Goal: Task Accomplishment & Management: Manage account settings

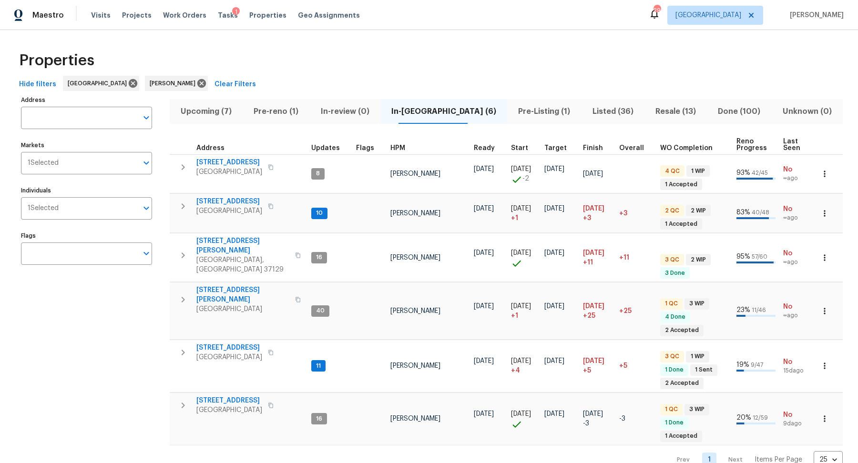
click at [218, 19] on div "Tasks 1" at bounding box center [228, 15] width 20 height 10
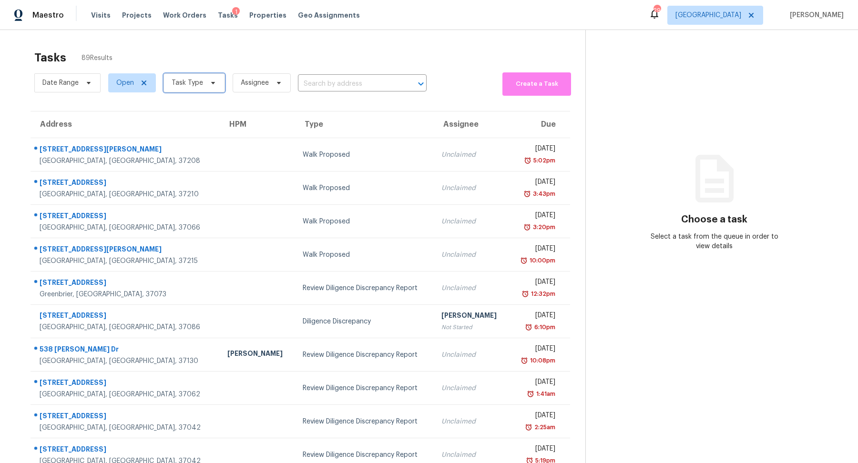
click at [206, 85] on span at bounding box center [211, 83] width 10 height 8
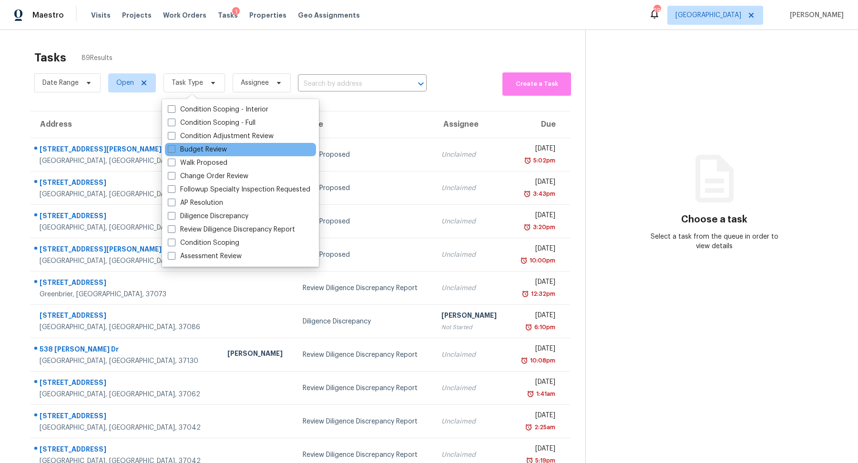
click at [206, 144] on div "Budget Review" at bounding box center [240, 149] width 151 height 13
click at [205, 146] on label "Budget Review" at bounding box center [197, 150] width 59 height 10
click at [174, 146] on input "Budget Review" at bounding box center [171, 148] width 6 height 6
checkbox input "true"
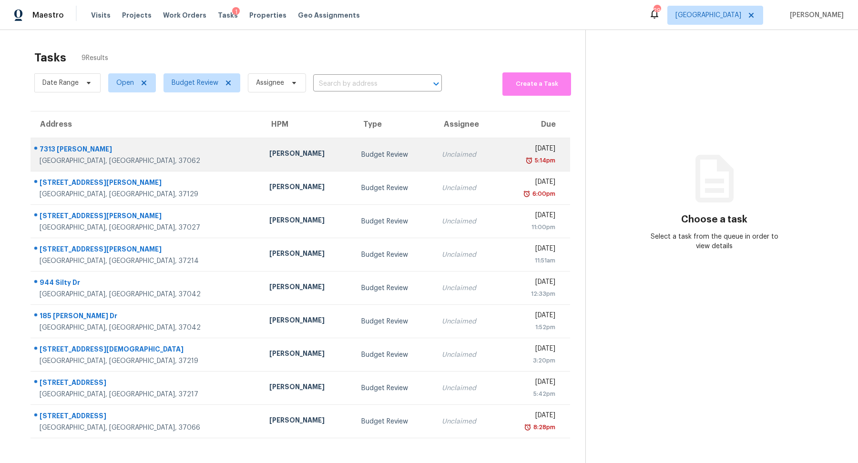
click at [69, 151] on div "7313 Brandenburg Cv" at bounding box center [147, 150] width 214 height 12
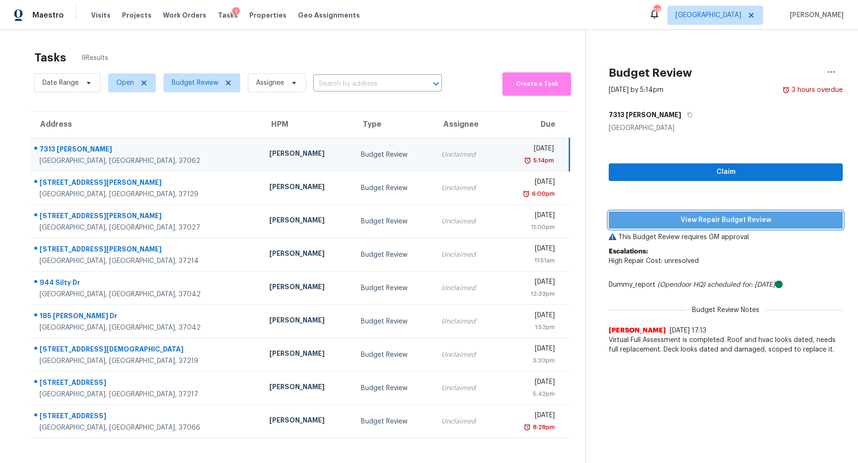
click at [712, 222] on span "View Repair Budget Review" at bounding box center [725, 220] width 219 height 12
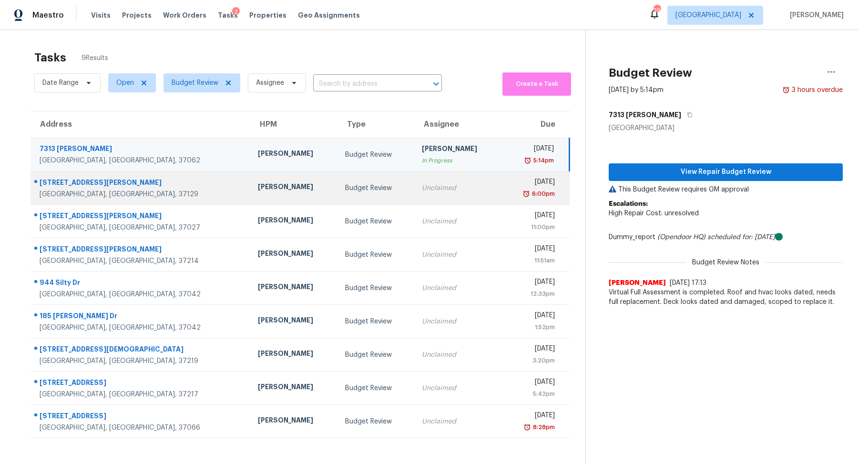
click at [74, 190] on div "Murfreesboro, TN, 37129" at bounding box center [141, 195] width 203 height 10
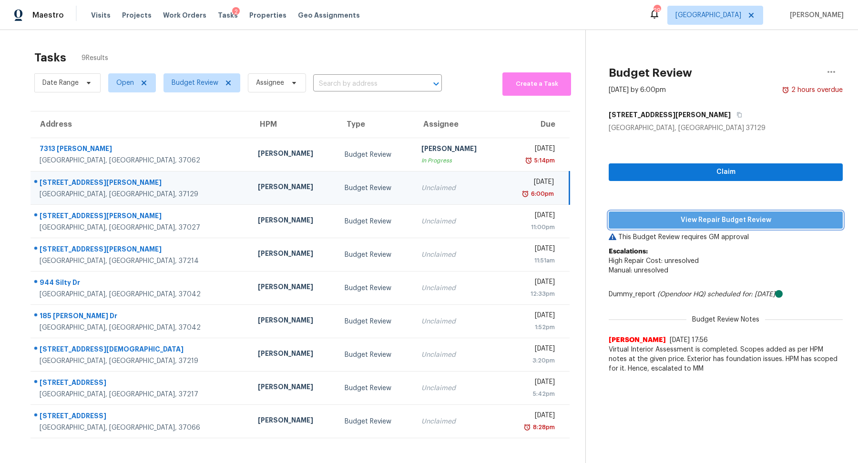
click at [725, 221] on span "View Repair Budget Review" at bounding box center [725, 220] width 219 height 12
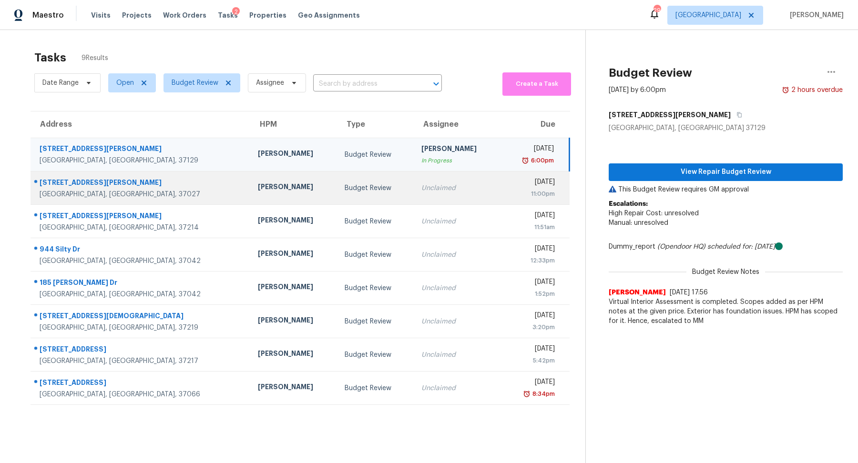
click at [74, 193] on div "Brentwood, TN, 37027" at bounding box center [141, 195] width 203 height 10
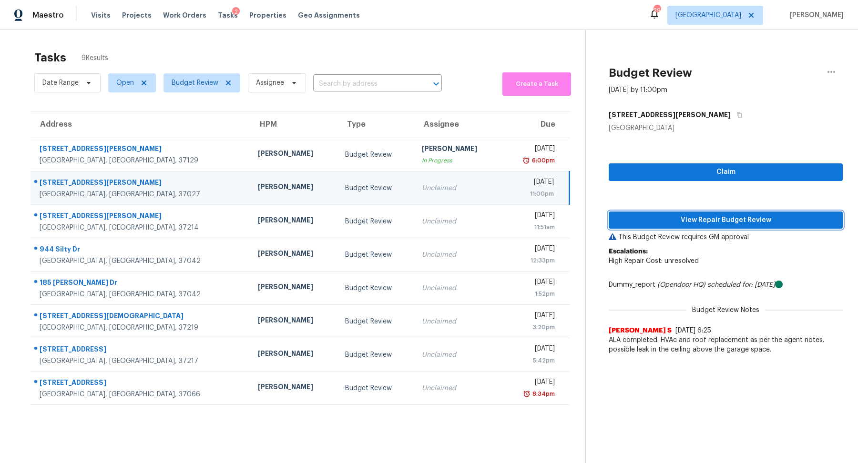
click at [786, 214] on span "View Repair Budget Review" at bounding box center [725, 220] width 219 height 12
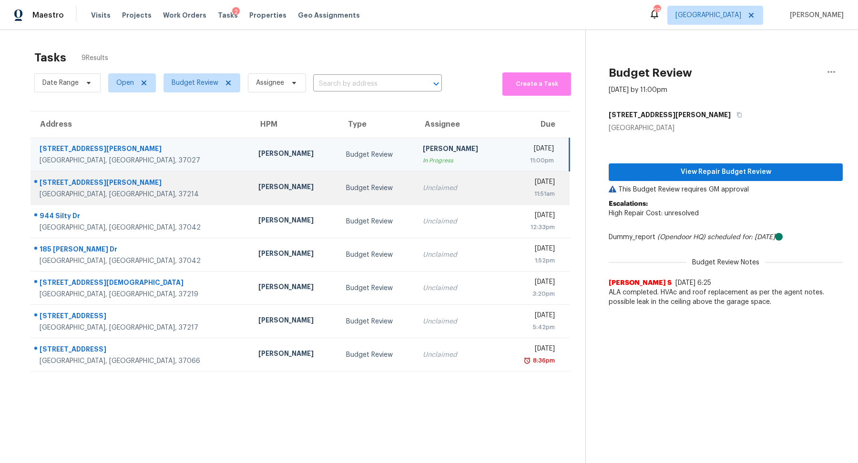
click at [92, 183] on div "[STREET_ADDRESS][PERSON_NAME]" at bounding box center [141, 184] width 203 height 12
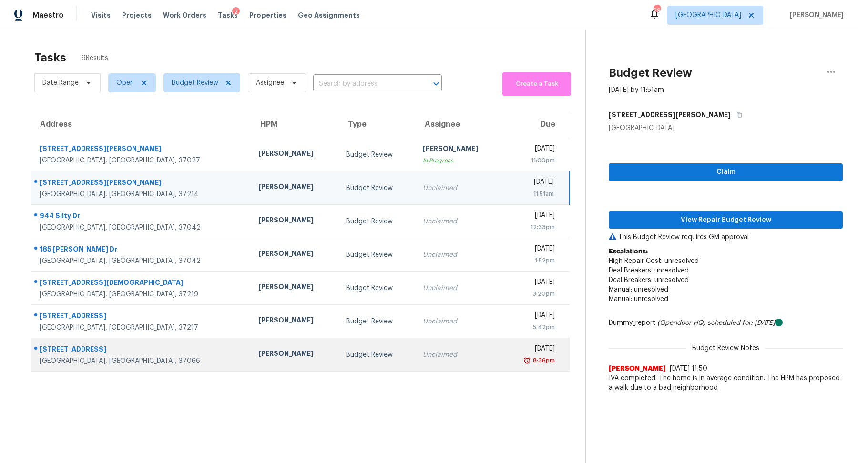
click at [102, 363] on div "[GEOGRAPHIC_DATA], [GEOGRAPHIC_DATA], 37066" at bounding box center [141, 361] width 203 height 10
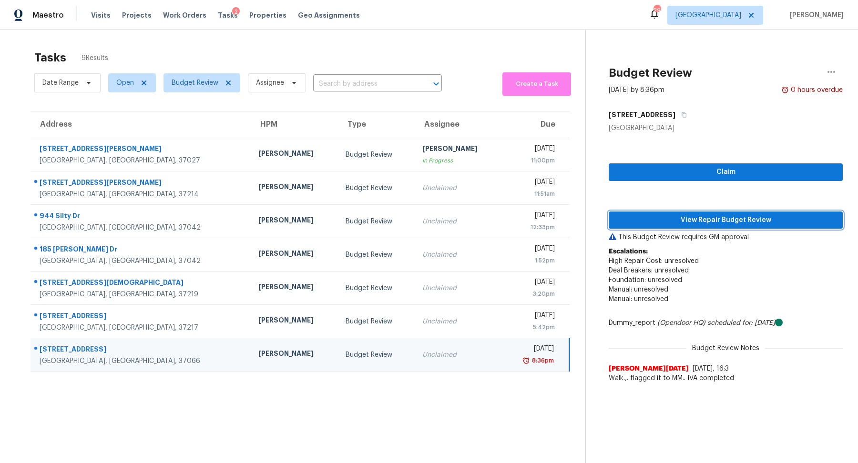
click at [720, 221] on span "View Repair Budget Review" at bounding box center [725, 220] width 219 height 12
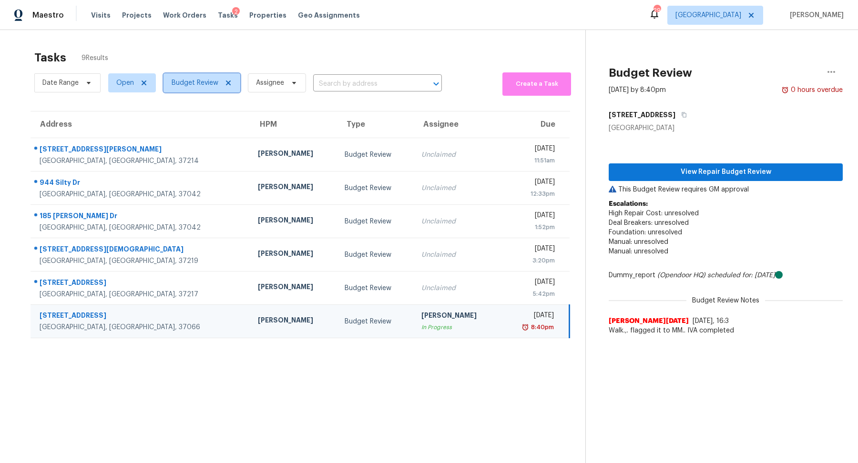
click at [224, 84] on icon at bounding box center [228, 83] width 8 height 8
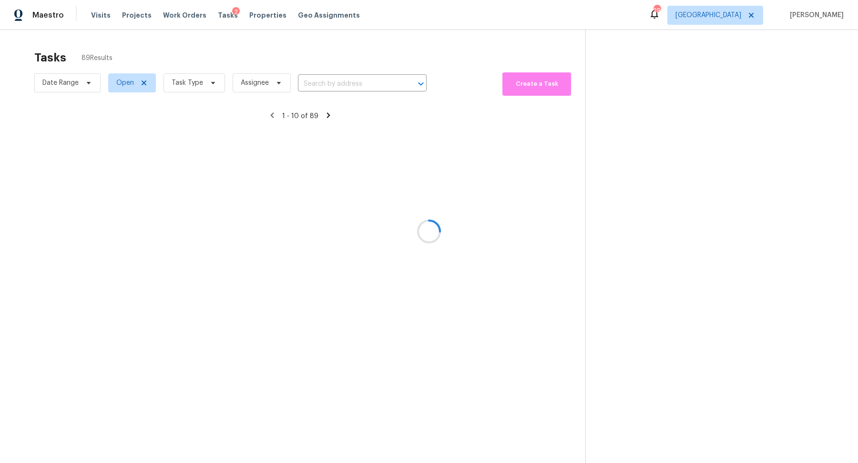
click at [196, 79] on div at bounding box center [429, 231] width 858 height 463
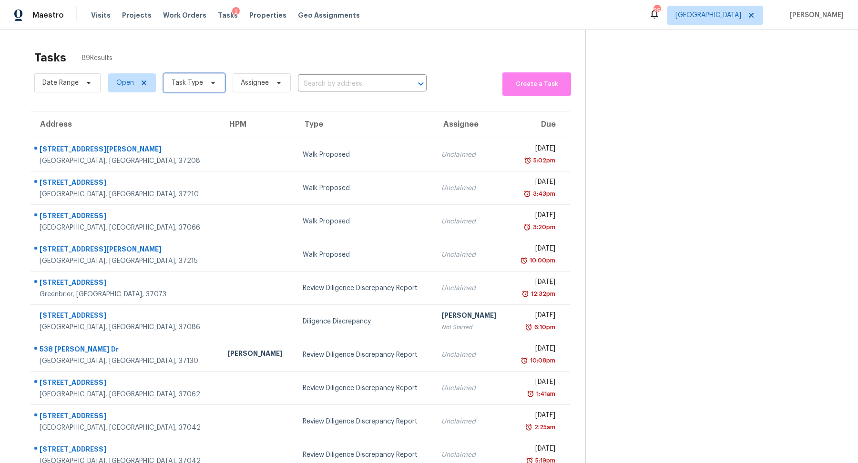
click at [196, 79] on span "Task Type" at bounding box center [187, 83] width 31 height 10
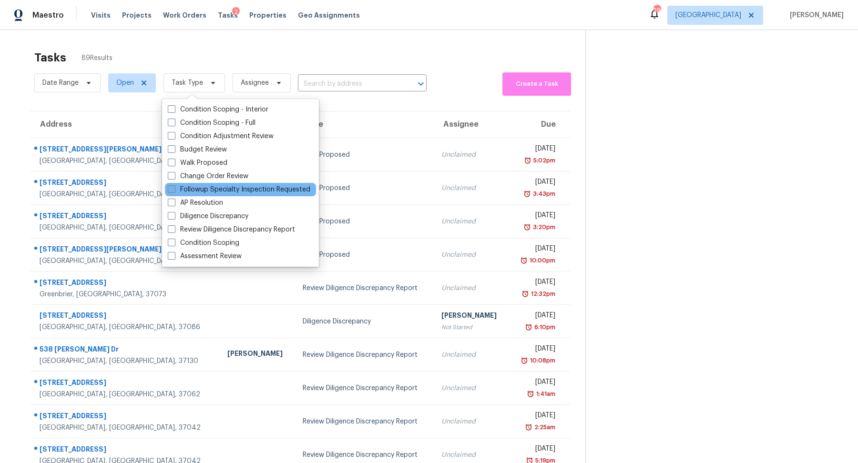
click at [207, 186] on label "Followup Specialty Inspection Requested" at bounding box center [239, 190] width 142 height 10
click at [174, 186] on input "Followup Specialty Inspection Requested" at bounding box center [171, 188] width 6 height 6
checkbox input "true"
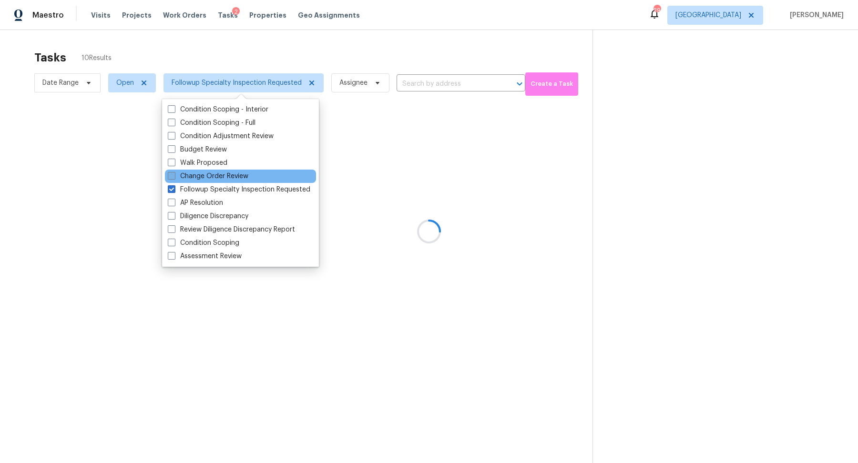
click at [213, 175] on label "Change Order Review" at bounding box center [208, 177] width 81 height 10
click at [174, 175] on input "Change Order Review" at bounding box center [171, 175] width 6 height 6
checkbox input "true"
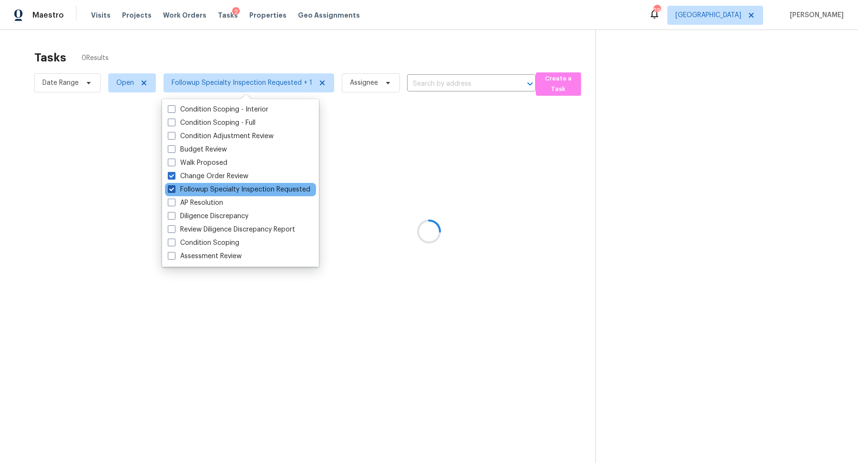
click at [210, 186] on label "Followup Specialty Inspection Requested" at bounding box center [239, 190] width 142 height 10
click at [174, 186] on input "Followup Specialty Inspection Requested" at bounding box center [171, 188] width 6 height 6
checkbox input "false"
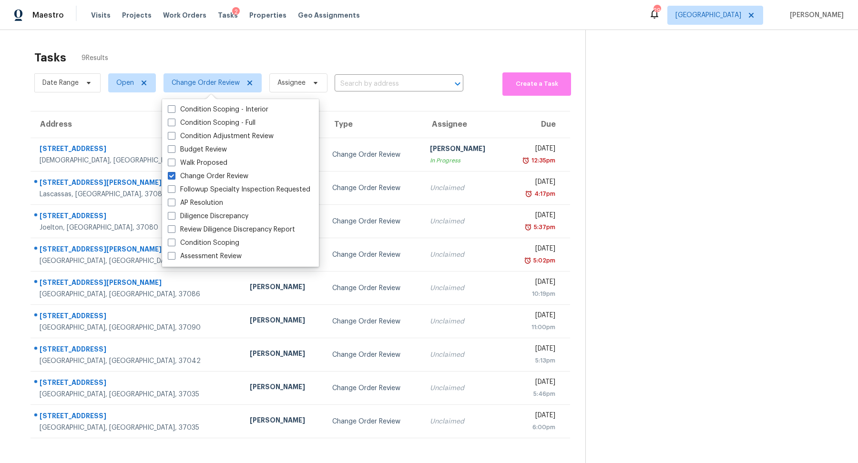
click at [23, 45] on section "Tasks 9 Results Date Range Open Change Order Review Assignee ​ Create a Task Ad…" at bounding box center [300, 269] width 570 height 448
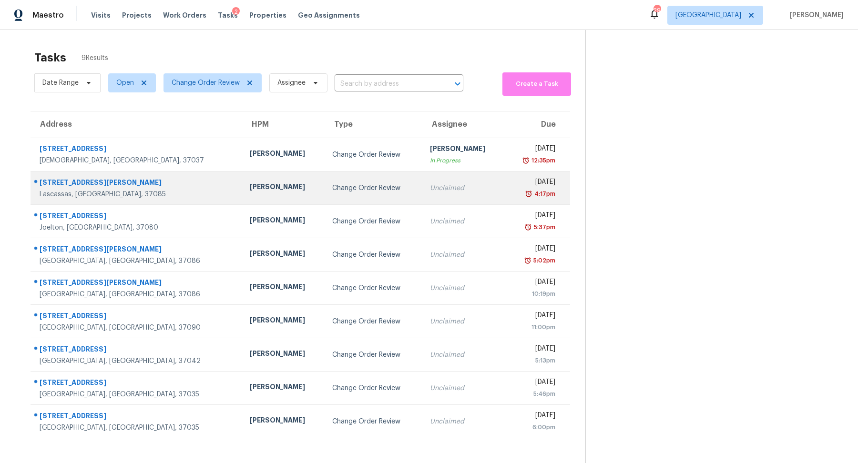
click at [54, 201] on td "6180 Hoover Rd Lascassas, TN, 37085" at bounding box center [136, 188] width 212 height 33
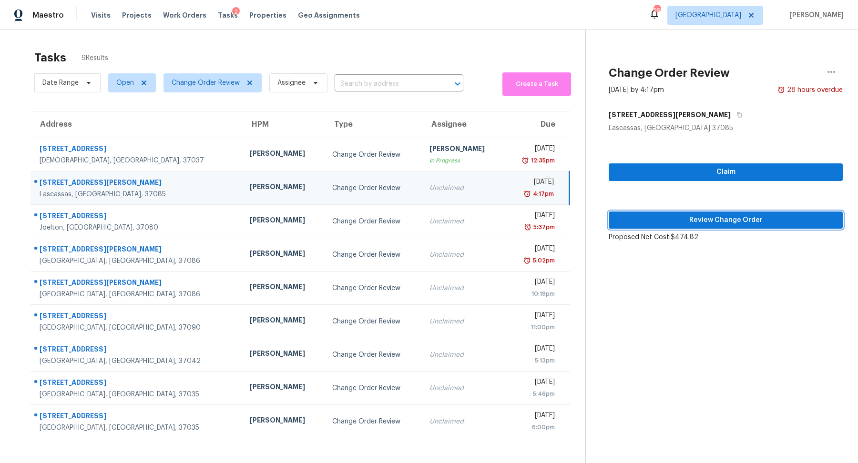
click at [713, 213] on button "Review Change Order" at bounding box center [726, 221] width 234 height 18
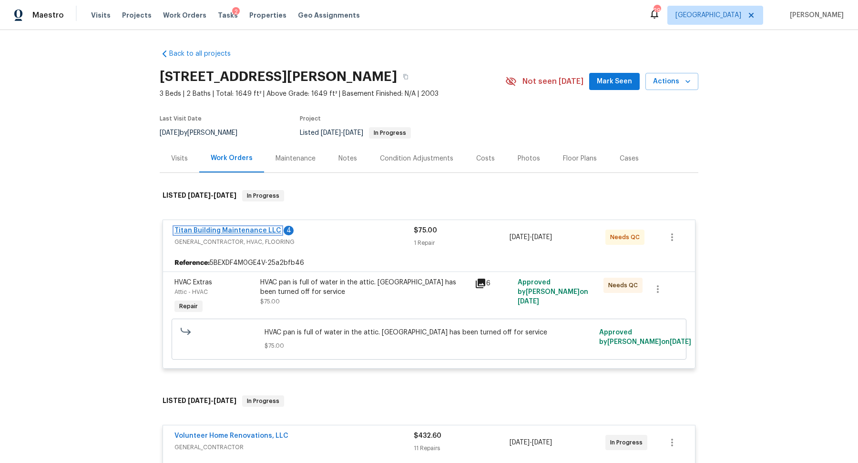
click at [249, 230] on link "Titan Building Maintenance LLC" at bounding box center [227, 230] width 107 height 7
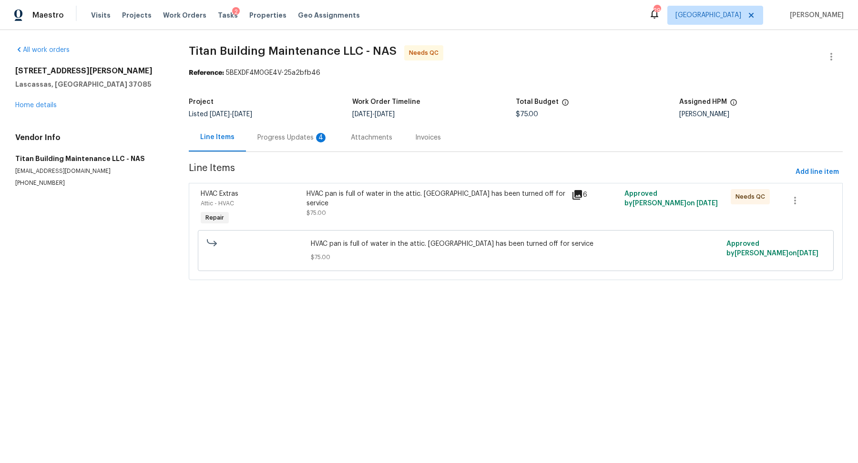
click at [281, 135] on div "Progress Updates 4" at bounding box center [292, 138] width 71 height 10
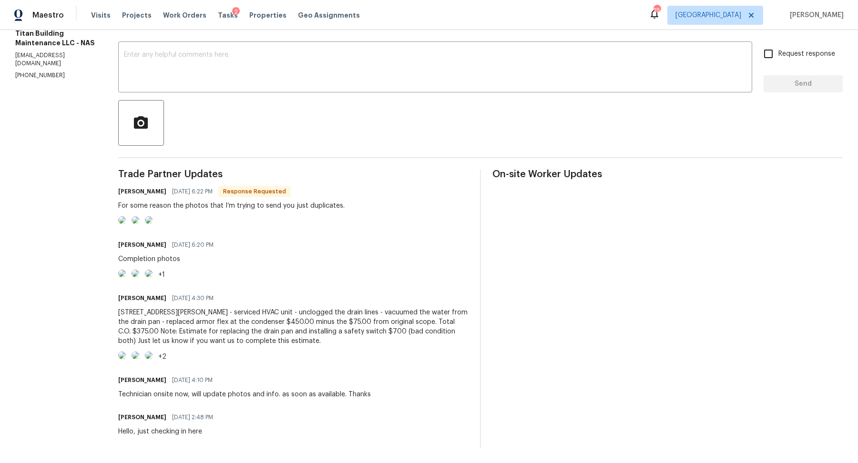
scroll to position [208, 0]
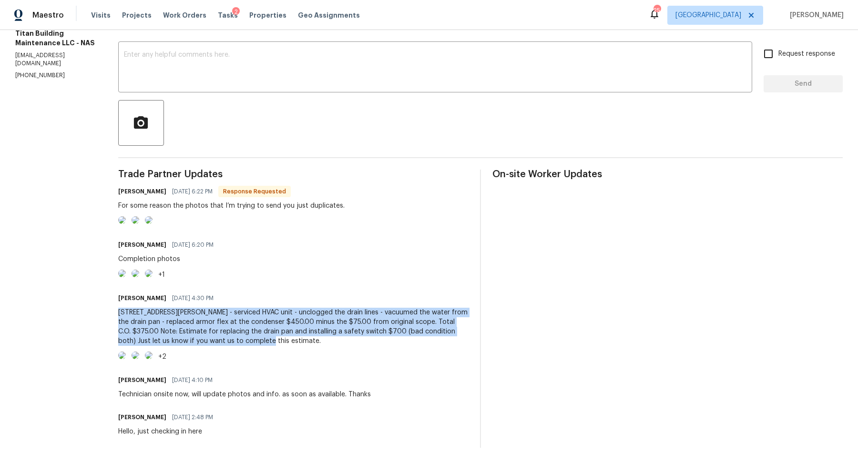
drag, startPoint x: 248, startPoint y: 365, endPoint x: 122, endPoint y: 339, distance: 128.4
click at [122, 339] on div "[STREET_ADDRESS][PERSON_NAME] - serviced HVAC unit - unclogged the drain lines …" at bounding box center [293, 327] width 350 height 38
copy div "6180 Hoover Rd - serviced HVAC unit - unclogged the drain lines - vacuumed the …"
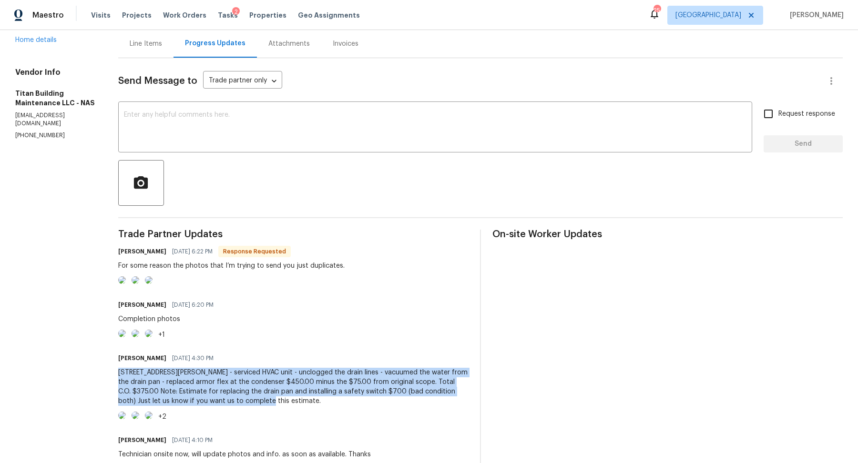
scroll to position [43, 0]
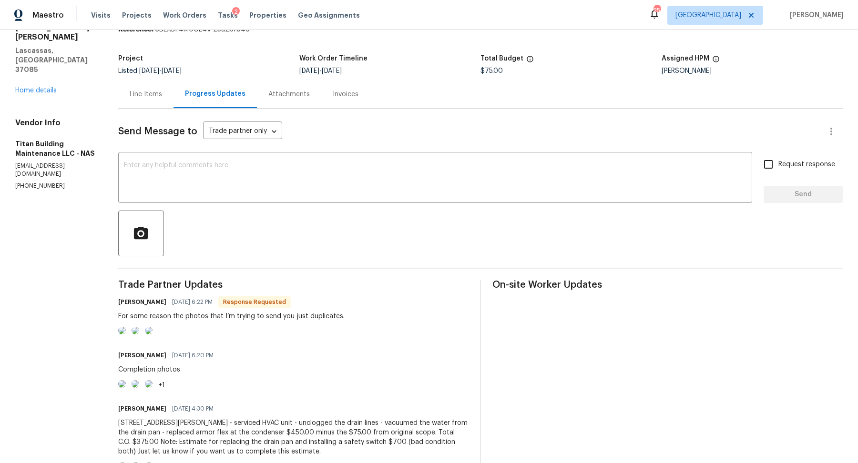
click at [155, 93] on div "Line Items" at bounding box center [146, 95] width 32 height 10
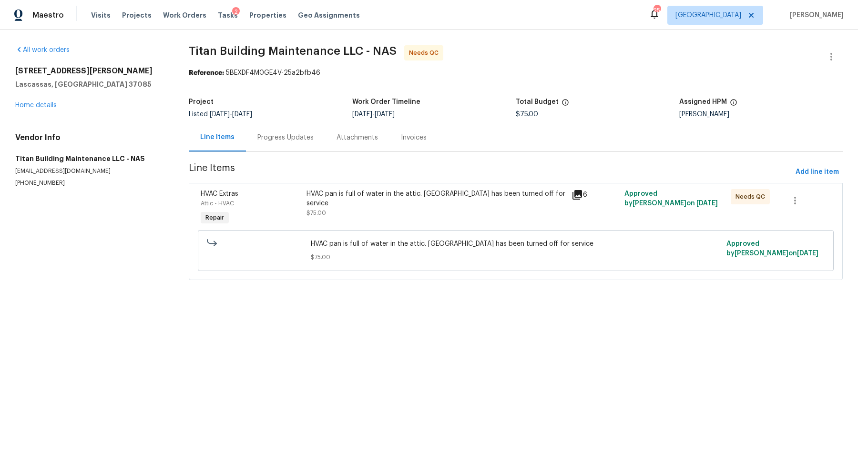
click at [390, 207] on div "HVAC pan is full of water in the attic. HVAC has been turned off for service $7…" at bounding box center [435, 203] width 259 height 29
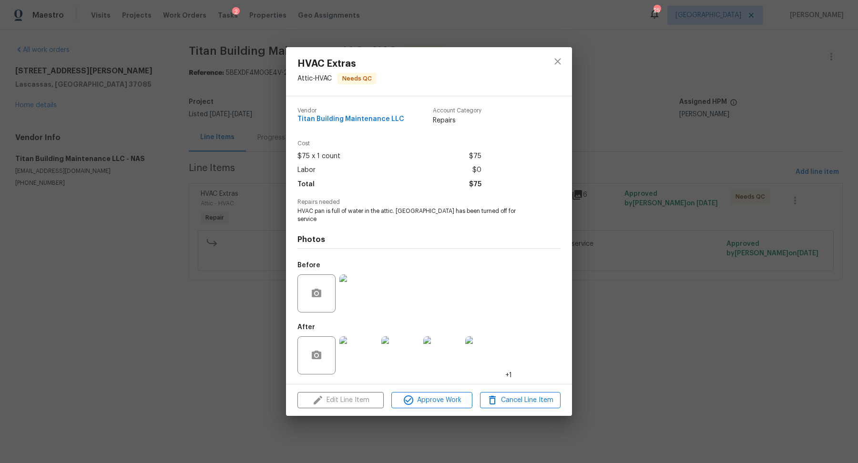
click at [623, 362] on div "HVAC Extras Attic - HVAC Needs QC Vendor Titan Building Maintenance LLC Account…" at bounding box center [429, 231] width 858 height 463
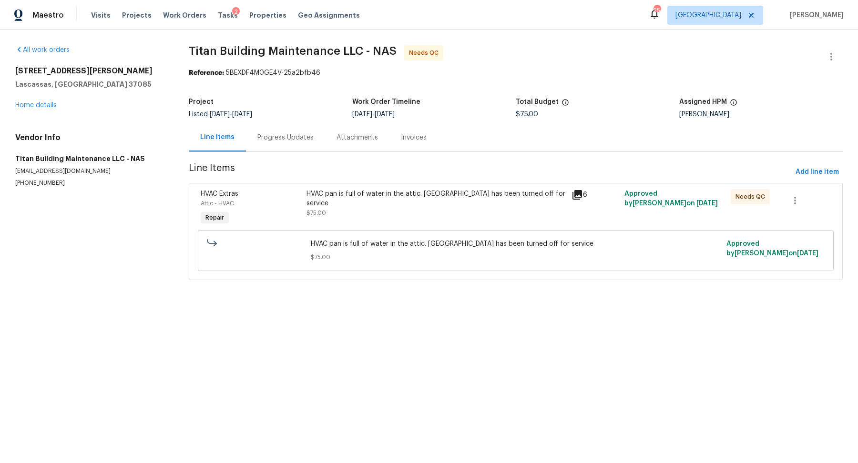
click at [407, 217] on div "HVAC pan is full of water in the attic. HVAC has been turned off for service $7…" at bounding box center [436, 208] width 265 height 44
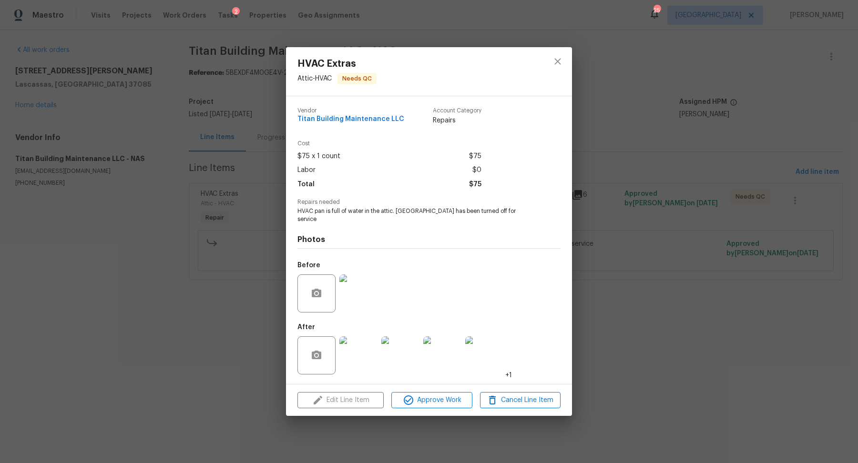
click at [367, 397] on div "Edit Line Item Approve Work Cancel Line Item" at bounding box center [429, 401] width 286 height 32
click at [733, 305] on div "HVAC Extras Attic - HVAC Needs QC Vendor Titan Building Maintenance LLC Account…" at bounding box center [429, 231] width 858 height 463
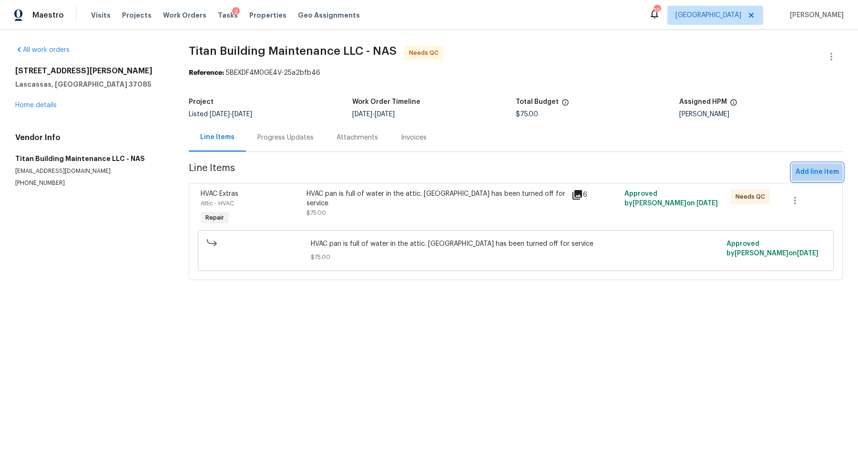
click at [802, 174] on span "Add line item" at bounding box center [816, 172] width 43 height 12
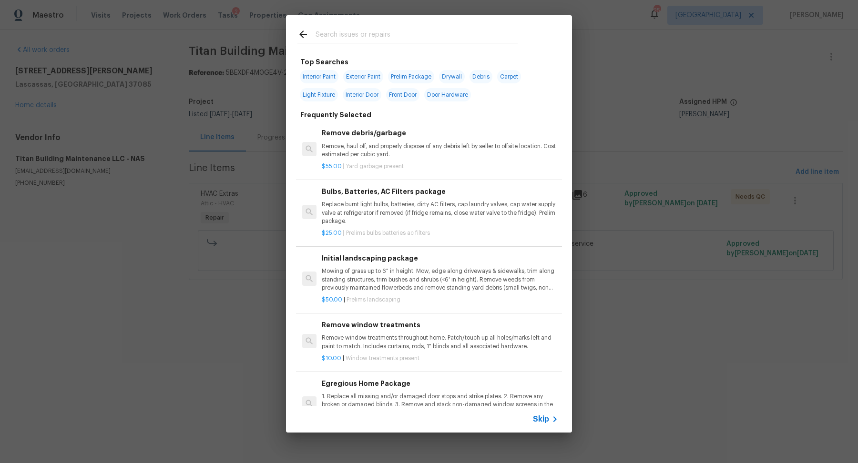
click at [543, 425] on div "Skip" at bounding box center [547, 419] width 28 height 11
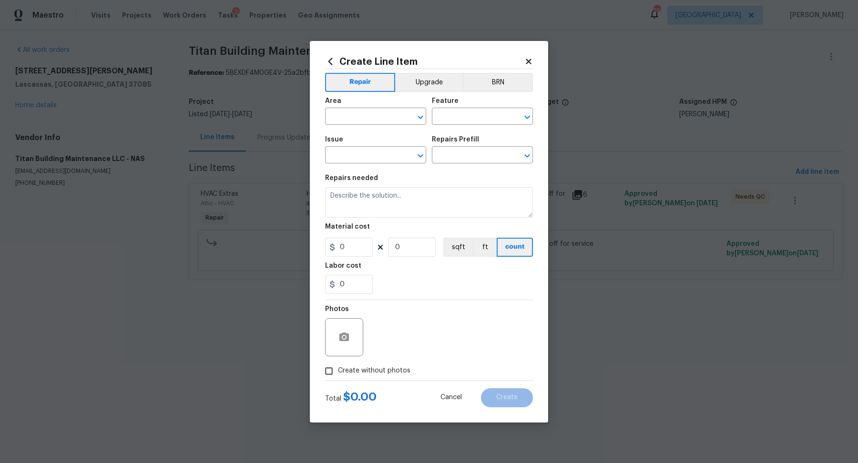
click at [350, 126] on span "Area ​" at bounding box center [375, 111] width 101 height 39
click at [354, 117] on input "text" at bounding box center [362, 117] width 74 height 15
click at [350, 138] on li "HVAC" at bounding box center [375, 139] width 101 height 16
type input "HVAC"
click at [445, 125] on div "Area HVAC ​ Feature ​" at bounding box center [429, 111] width 208 height 39
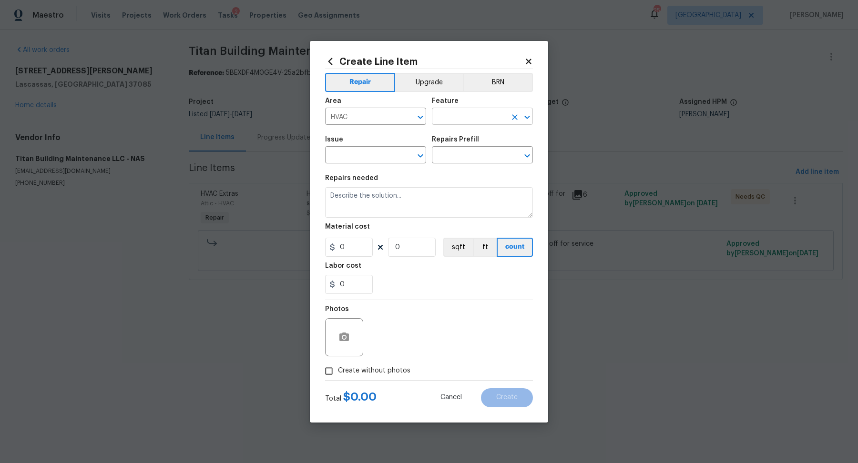
click at [459, 118] on input "text" at bounding box center [469, 117] width 74 height 15
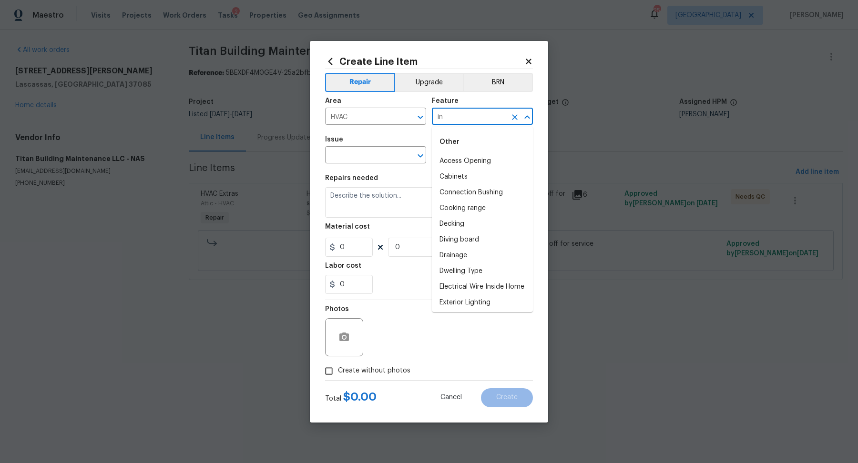
type input "i"
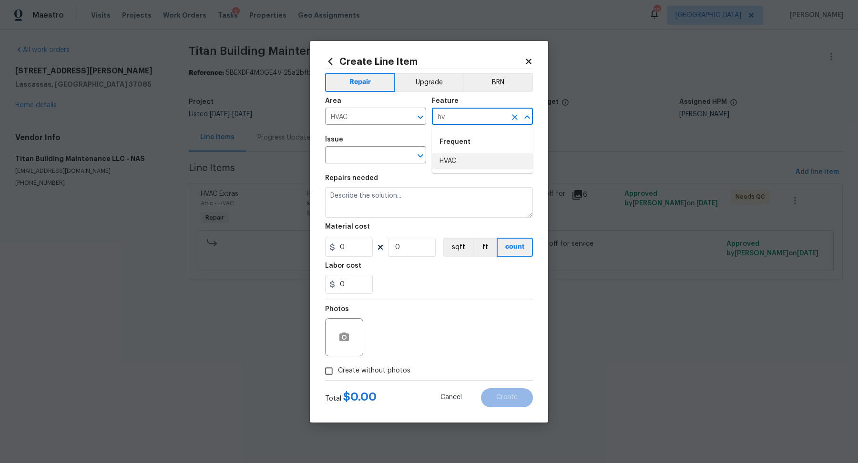
click at [442, 165] on li "HVAC" at bounding box center [482, 161] width 101 height 16
type input "HVAC"
click at [377, 157] on input "text" at bounding box center [362, 156] width 74 height 15
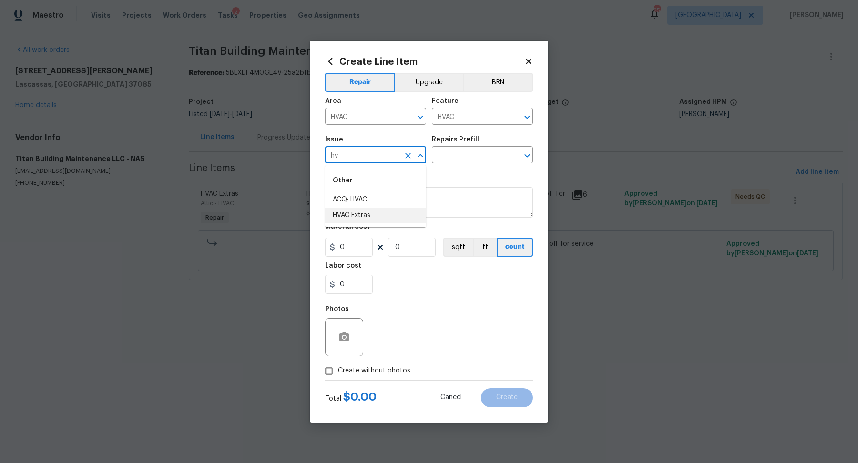
click at [356, 222] on li "HVAC Extras" at bounding box center [375, 216] width 101 height 16
type input "HVAC Extras"
click at [464, 150] on input "text" at bounding box center [469, 156] width 74 height 15
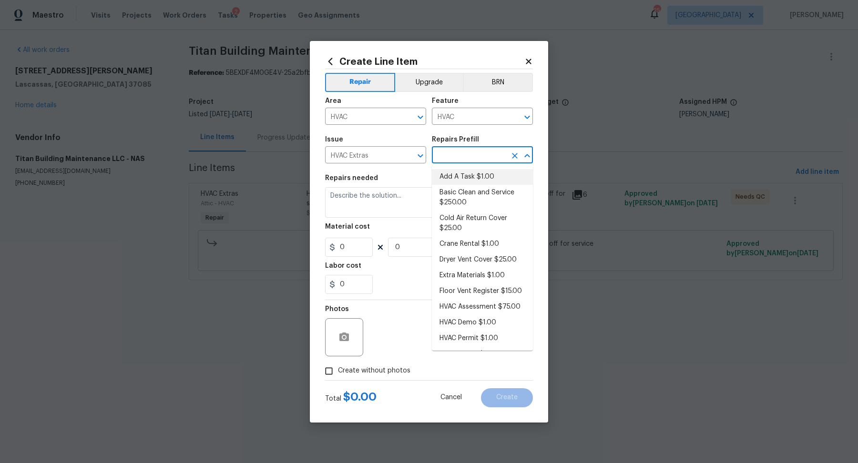
click at [458, 180] on li "Add A Task $1.00" at bounding box center [482, 177] width 101 height 16
type input "Add A Task $1.00"
type textarea "HPM to detail"
type input "1"
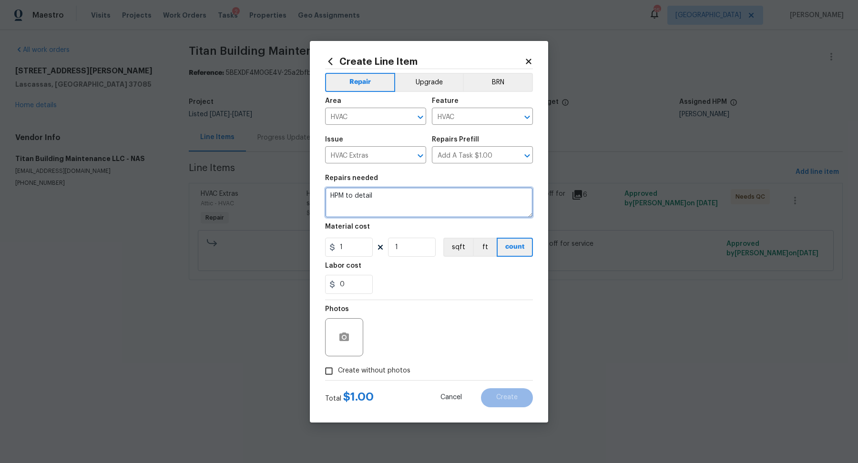
click at [388, 208] on textarea "HPM to detail" at bounding box center [429, 202] width 208 height 30
paste textarea "[STREET_ADDRESS][PERSON_NAME] - serviced HVAC unit - unclogged the drain lines …"
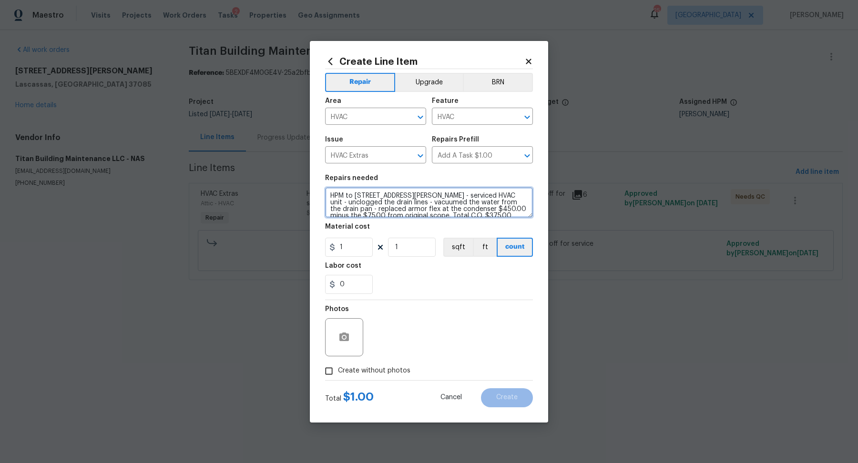
scroll to position [22, 0]
type textarea "HPM to [STREET_ADDRESS][PERSON_NAME] - serviced HVAC unit - unclogged the drain…"
click at [361, 246] on input "1" at bounding box center [349, 247] width 48 height 19
type input "700"
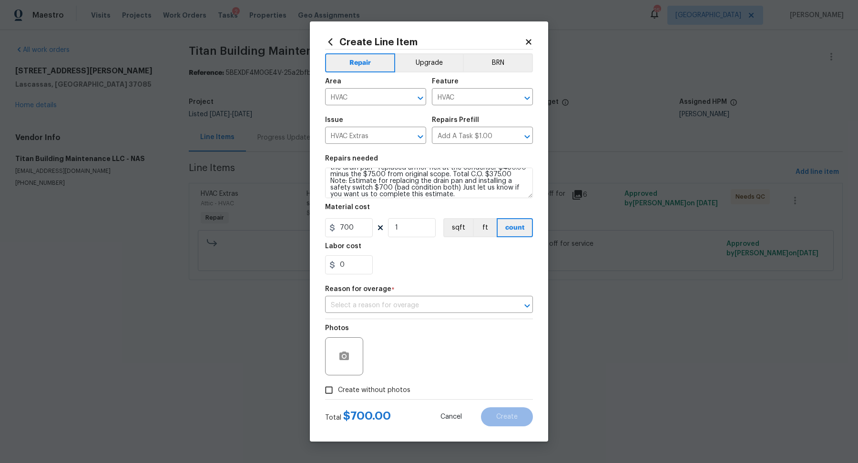
click at [362, 371] on div "Photos Create without photos" at bounding box center [429, 359] width 208 height 80
click at [428, 301] on input "text" at bounding box center [415, 305] width 181 height 15
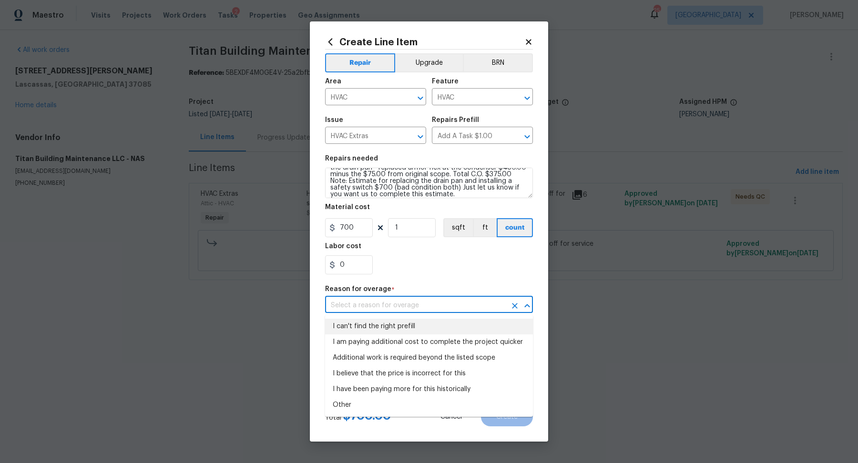
click at [415, 325] on li "I can't find the right prefill" at bounding box center [429, 327] width 208 height 16
type input "I can't find the right prefill"
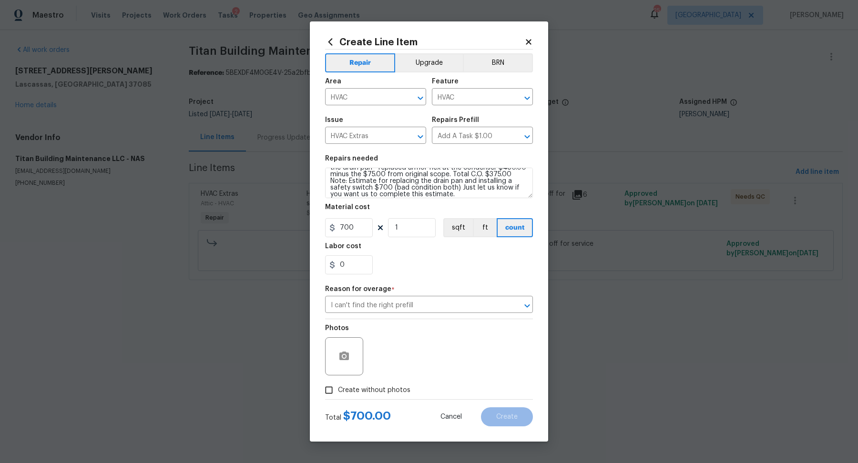
click at [386, 388] on span "Create without photos" at bounding box center [374, 391] width 72 height 10
click at [338, 388] on input "Create without photos" at bounding box center [329, 390] width 18 height 18
checkbox input "true"
click at [419, 363] on textarea at bounding box center [452, 356] width 162 height 38
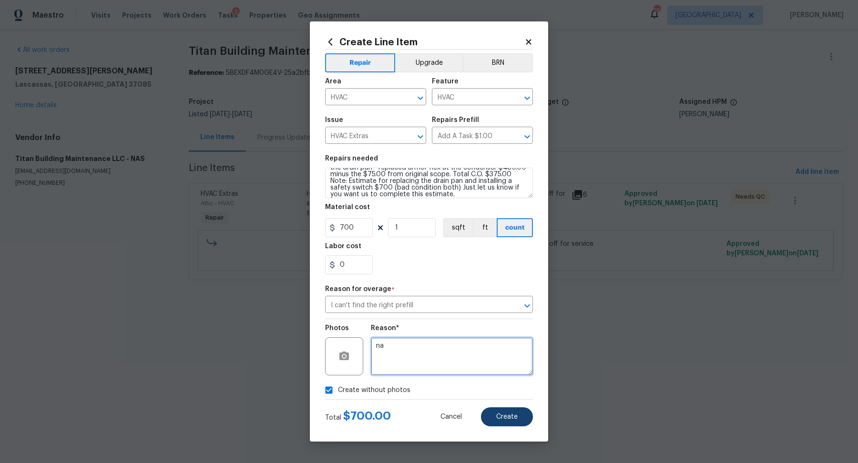
type textarea "na"
click at [497, 419] on span "Create" at bounding box center [506, 417] width 21 height 7
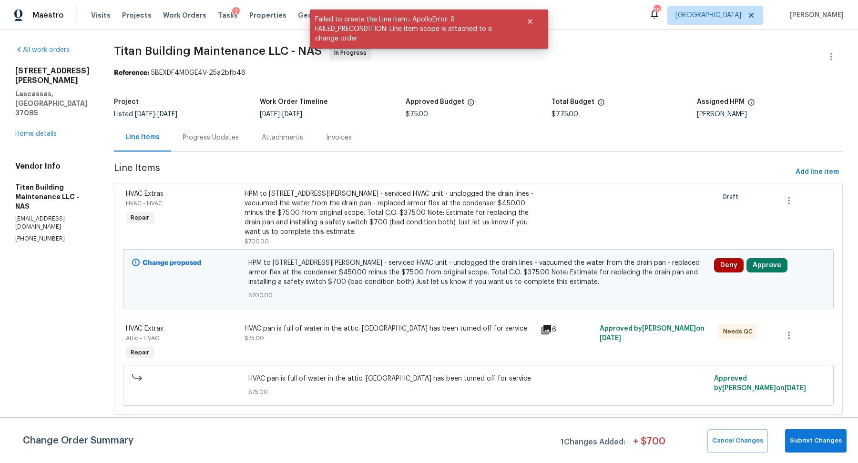
click at [832, 458] on div "Change Order Summary 1 Changes Added: + $ 700 Cancel Changes Submit Changes" at bounding box center [429, 440] width 858 height 46
click at [827, 451] on button "Submit Changes" at bounding box center [815, 440] width 61 height 23
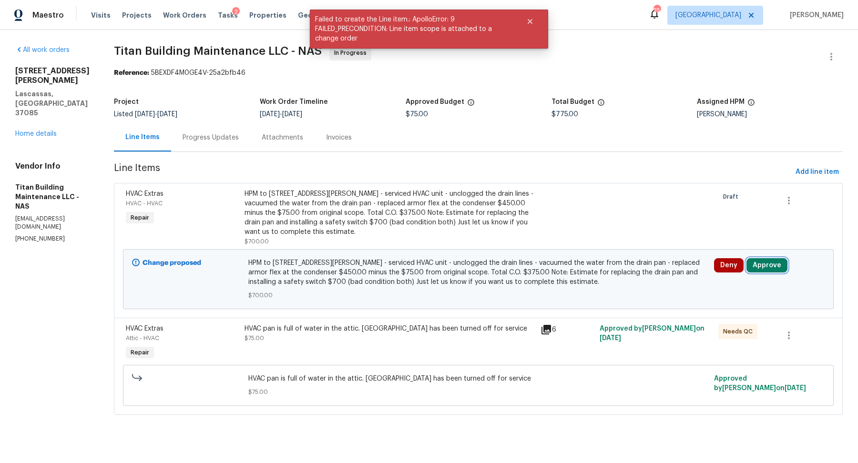
click at [766, 264] on button "Approve" at bounding box center [766, 265] width 41 height 14
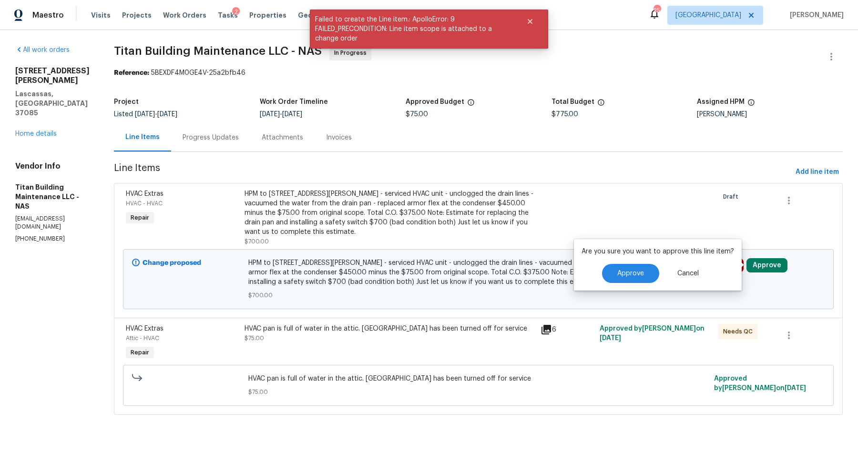
click at [637, 263] on div "Are you sure you want to approve this line item? Approve Cancel" at bounding box center [658, 264] width 168 height 51
click at [636, 282] on button "Approve" at bounding box center [630, 273] width 57 height 19
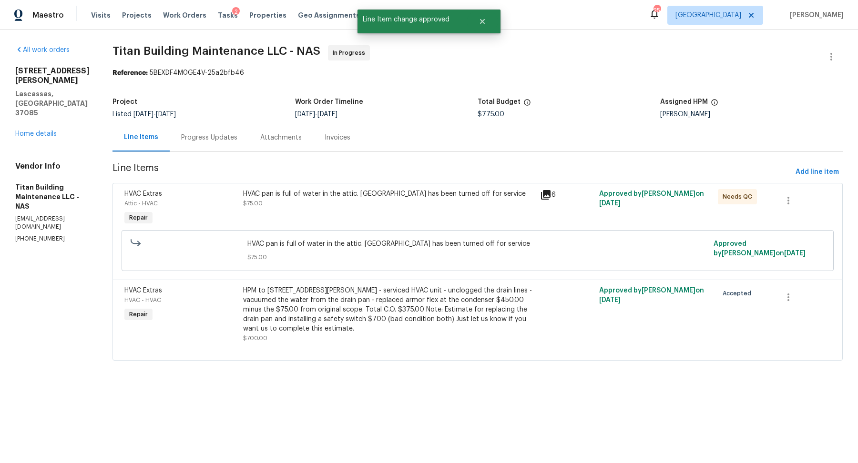
click at [205, 137] on div "Progress Updates" at bounding box center [209, 138] width 56 height 10
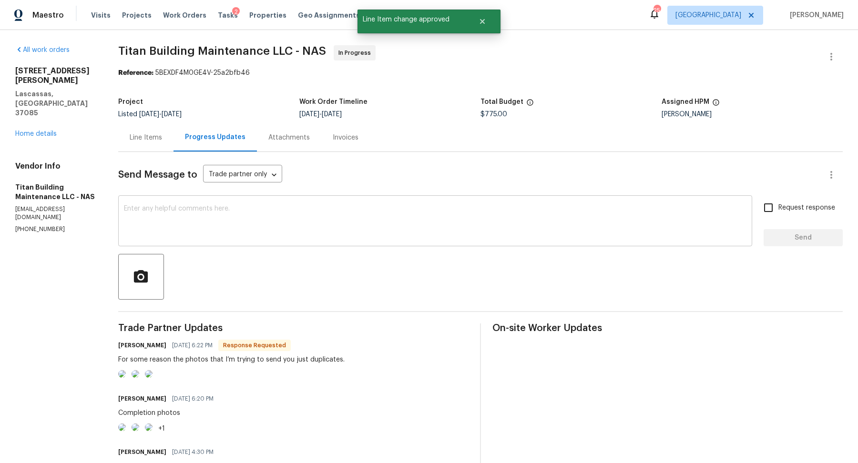
click at [305, 203] on div "x ​" at bounding box center [435, 222] width 634 height 49
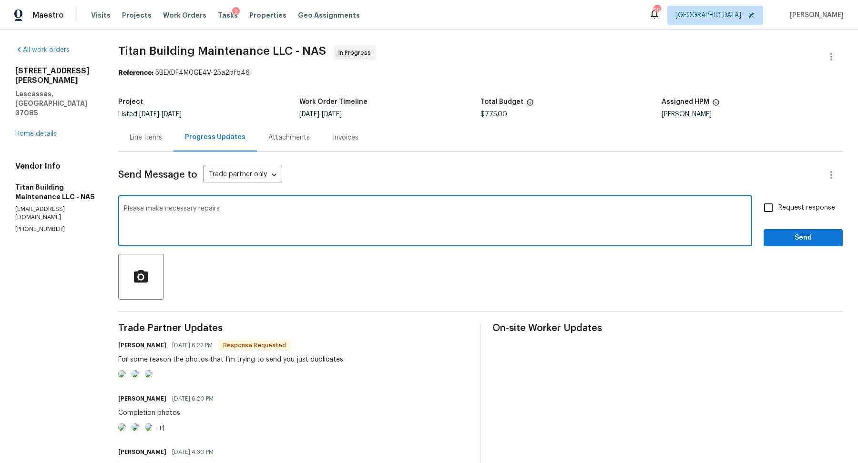
type textarea "Please make necessary repairs"
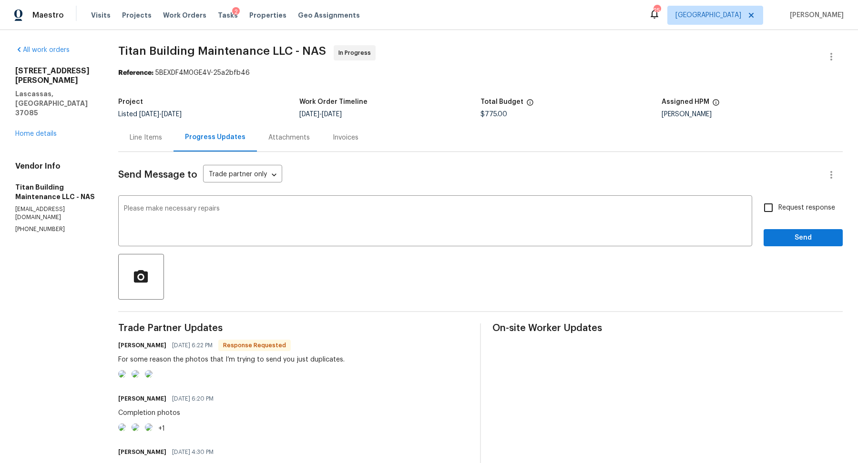
click at [779, 208] on span "Request response" at bounding box center [806, 208] width 57 height 10
click at [778, 208] on input "Request response" at bounding box center [768, 208] width 20 height 20
checkbox input "true"
click at [775, 237] on span "Send" at bounding box center [803, 238] width 64 height 12
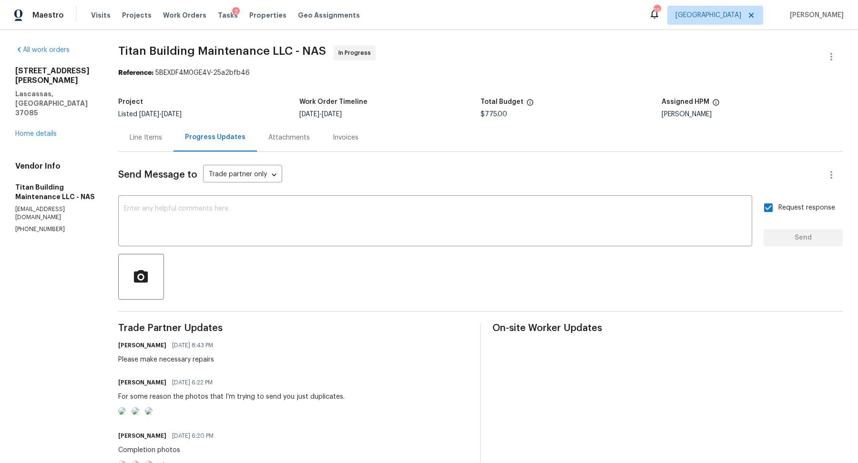
click at [154, 142] on div "Line Items" at bounding box center [145, 137] width 55 height 28
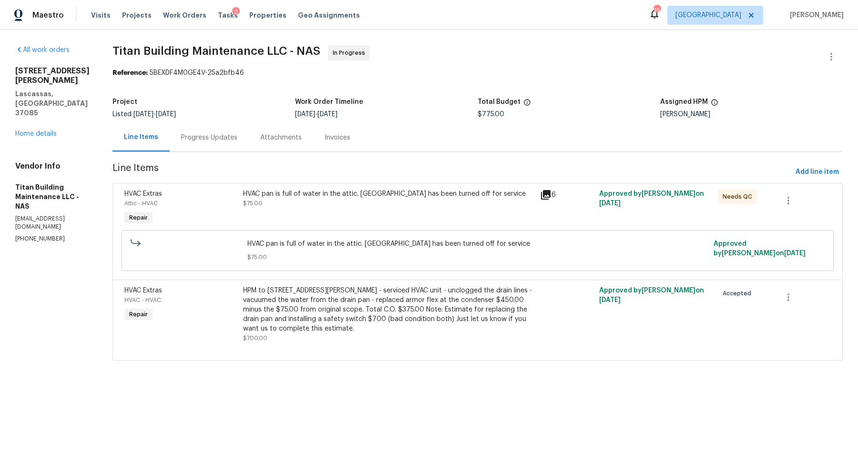
click at [225, 143] on div "Progress Updates" at bounding box center [209, 137] width 79 height 28
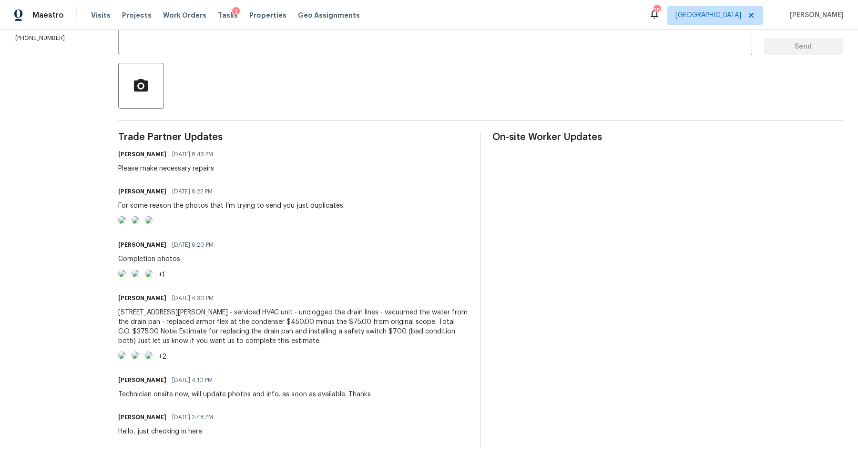
scroll to position [310, 0]
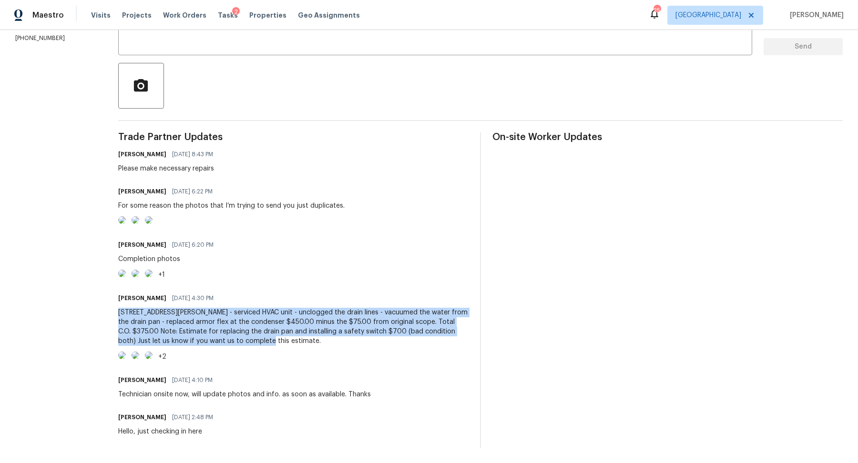
drag, startPoint x: 120, startPoint y: 270, endPoint x: 250, endPoint y: 304, distance: 134.1
click at [250, 304] on div "All work orders 6180 Hoover Rd Lascassas, TN 37085 Home details Vendor Info Tit…" at bounding box center [429, 151] width 858 height 624
copy div "6180 Hoover Rd - serviced HVAC unit - unclogged the drain lines - vacuumed the …"
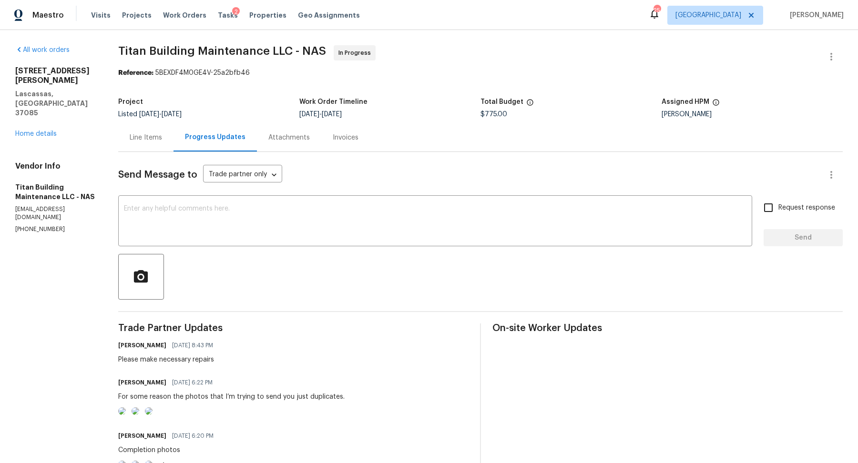
click at [146, 138] on div "Line Items" at bounding box center [146, 138] width 32 height 10
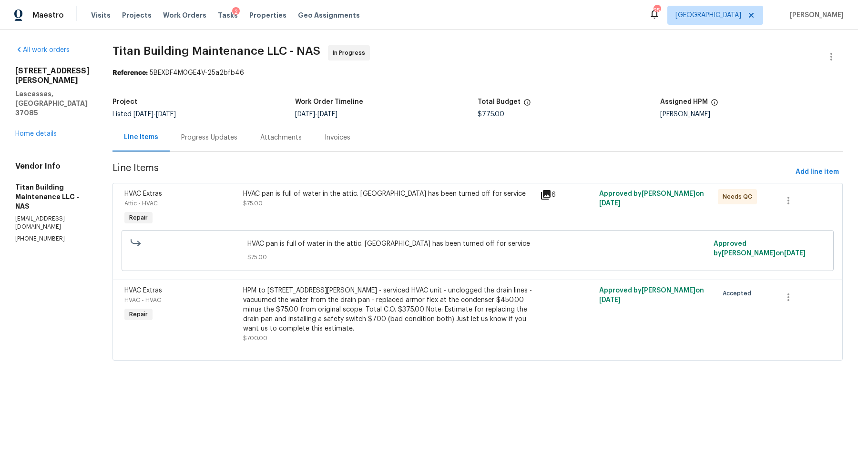
click at [289, 212] on div "HVAC pan is full of water in the attic. HVAC has been turned off for service $7…" at bounding box center [388, 208] width 297 height 44
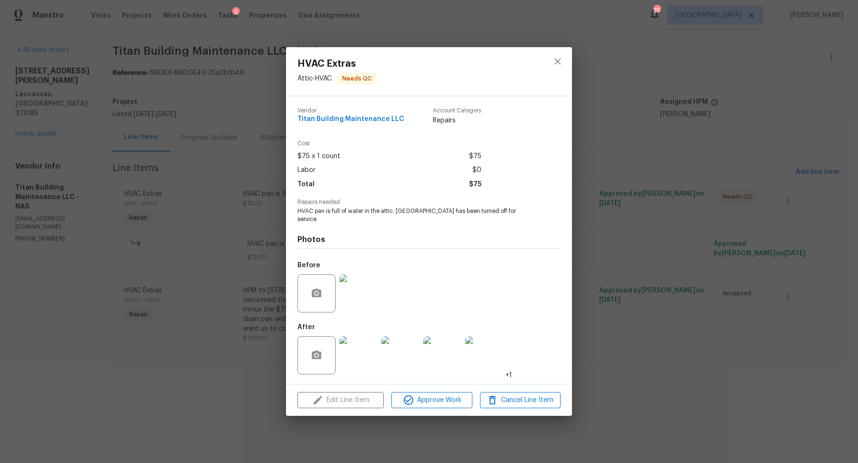
click at [367, 395] on div "Edit Line Item Approve Work Cancel Line Item" at bounding box center [429, 401] width 286 height 32
click at [560, 63] on icon "close" at bounding box center [557, 61] width 6 height 6
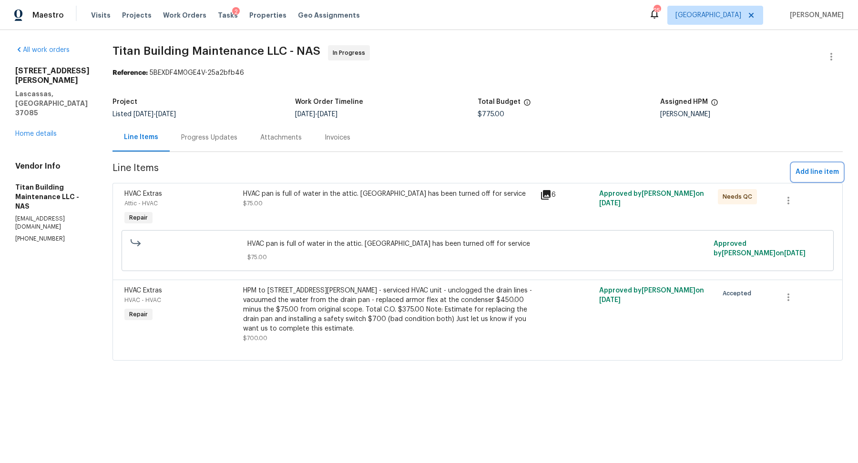
click at [805, 172] on span "Add line item" at bounding box center [816, 172] width 43 height 12
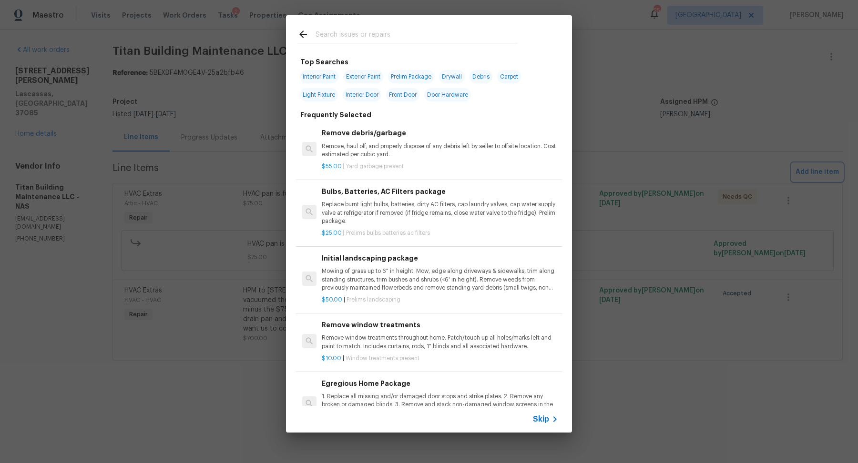
click at [632, 309] on div "Top Searches Interior Paint Exterior Paint Prelim Package Drywall Debris Carpet…" at bounding box center [429, 224] width 858 height 448
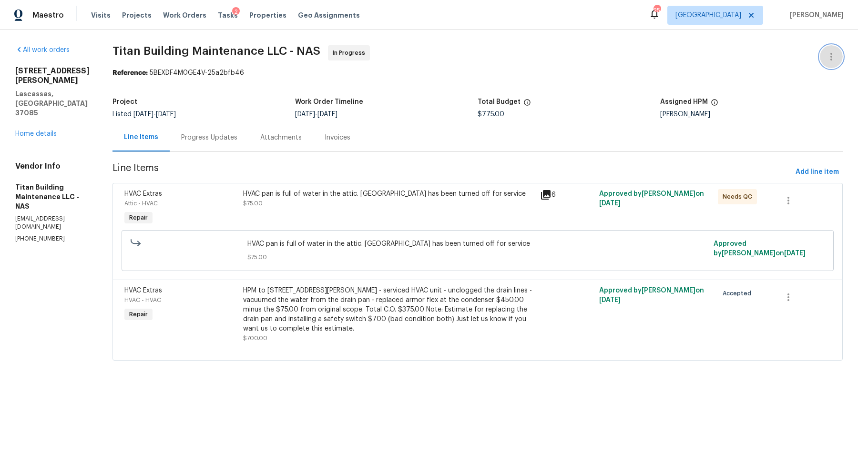
click at [836, 58] on icon "button" at bounding box center [830, 56] width 11 height 11
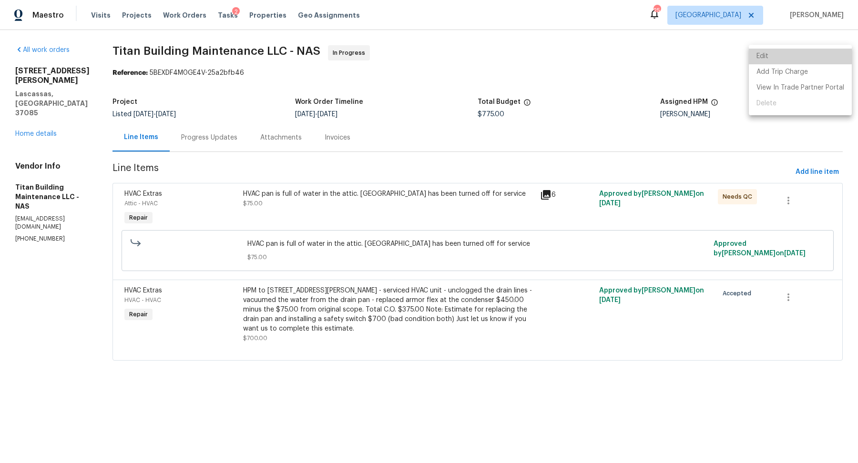
click at [828, 59] on li "Edit" at bounding box center [800, 57] width 103 height 16
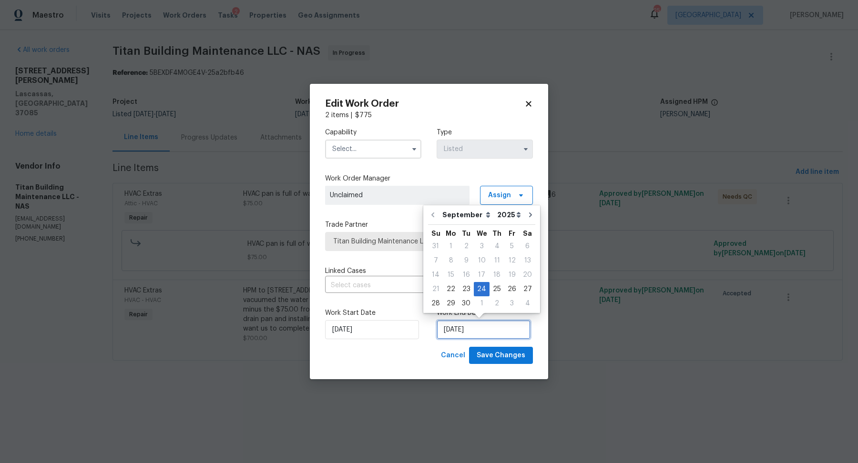
click at [454, 334] on input "[DATE]" at bounding box center [484, 329] width 94 height 19
click at [493, 288] on div "25" at bounding box center [496, 289] width 15 height 13
type input "[DATE]"
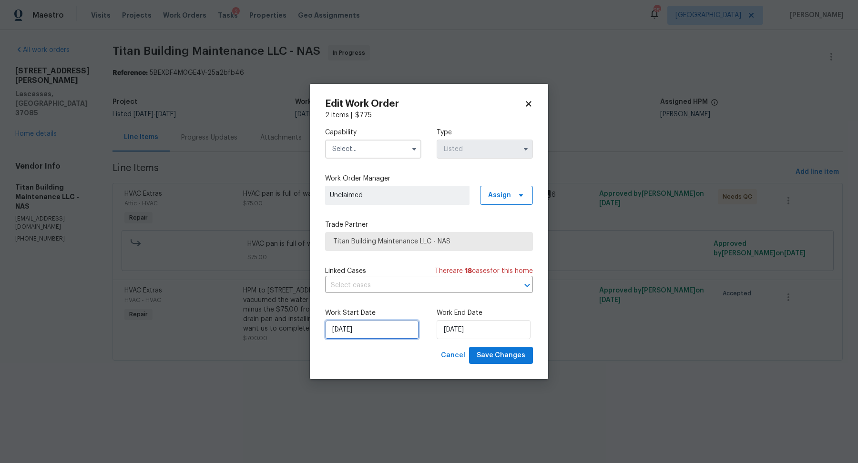
click at [380, 335] on input "[DATE]" at bounding box center [372, 329] width 94 height 19
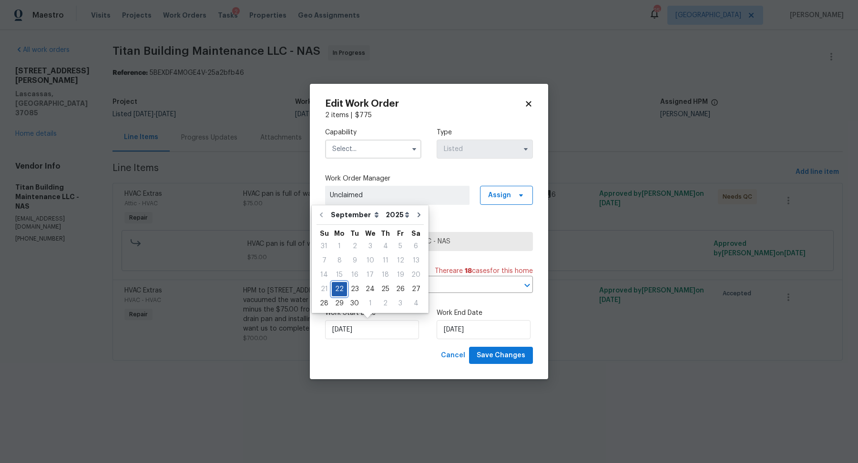
click at [335, 284] on div "22" at bounding box center [339, 289] width 15 height 13
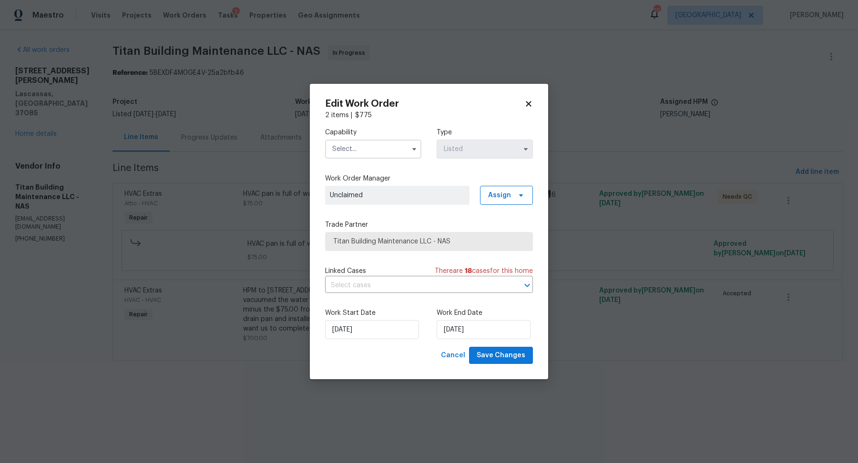
click at [400, 146] on input "text" at bounding box center [373, 149] width 96 height 19
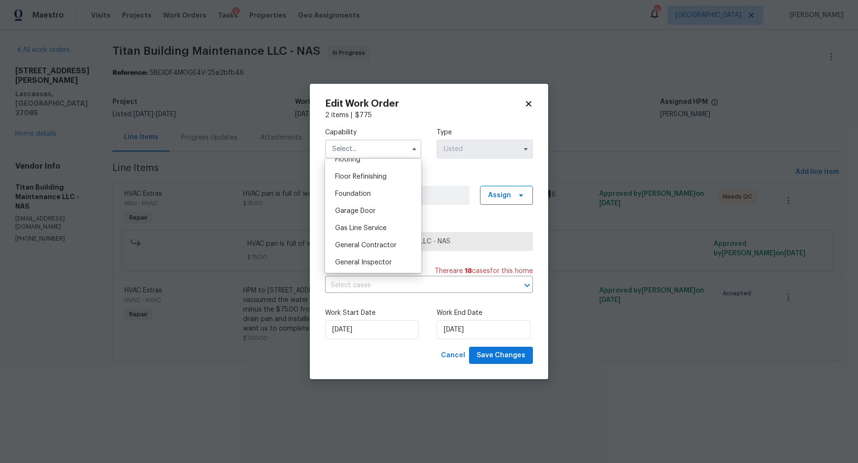
scroll to position [380, 0]
click at [380, 243] on span "General Contractor" at bounding box center [365, 245] width 61 height 7
type input "General Contractor"
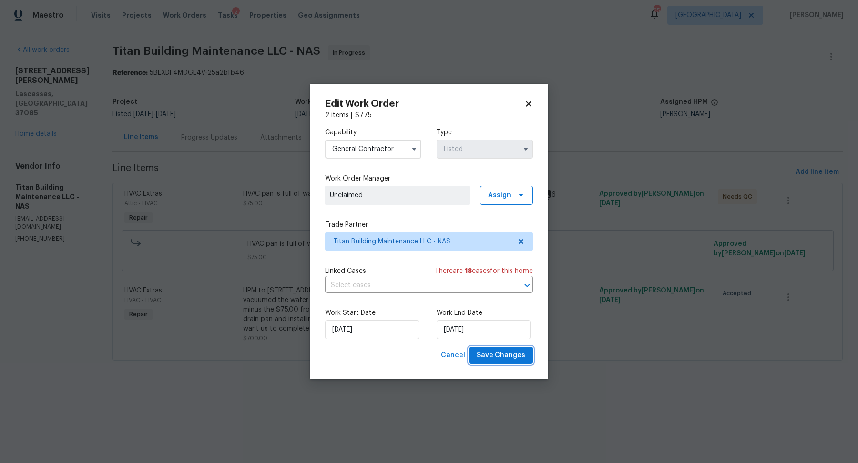
click at [500, 355] on span "Save Changes" at bounding box center [501, 356] width 49 height 12
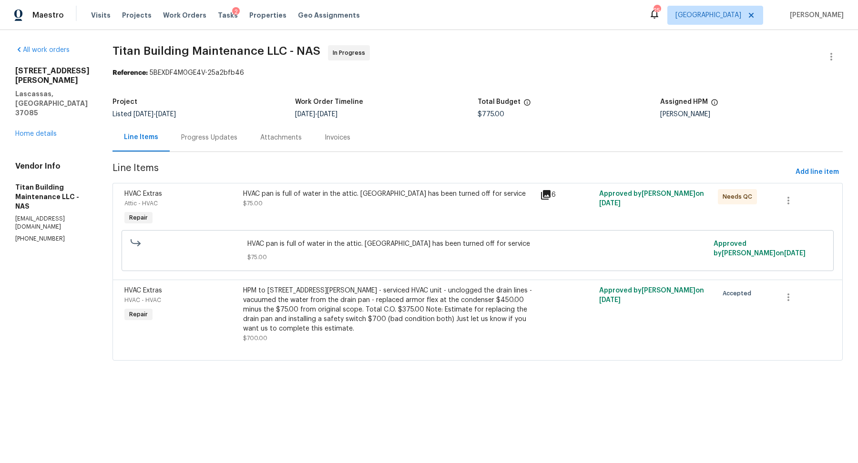
click at [340, 212] on div "HVAC pan is full of water in the attic. HVAC has been turned off for service $7…" at bounding box center [388, 208] width 297 height 44
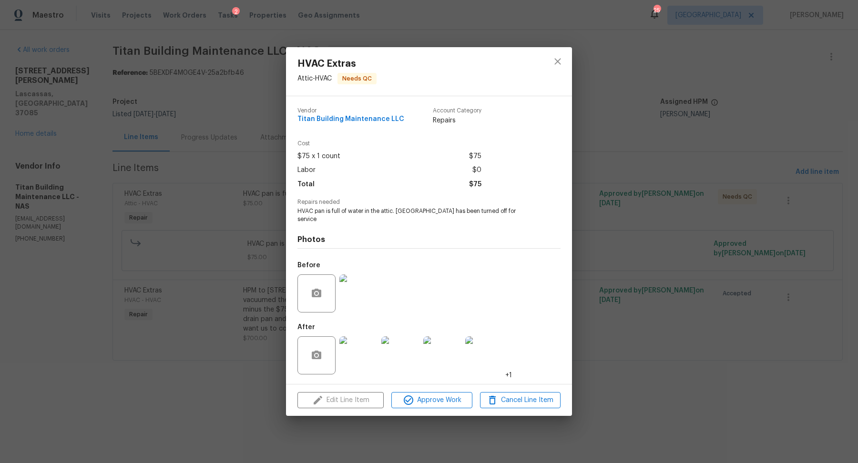
click at [644, 371] on div "HVAC Extras Attic - HVAC Needs QC Vendor Titan Building Maintenance LLC Account…" at bounding box center [429, 231] width 858 height 463
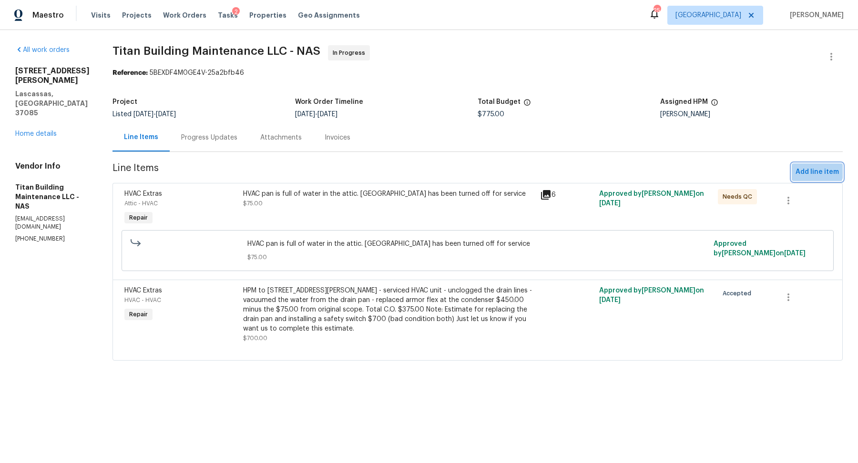
click at [816, 171] on span "Add line item" at bounding box center [816, 172] width 43 height 12
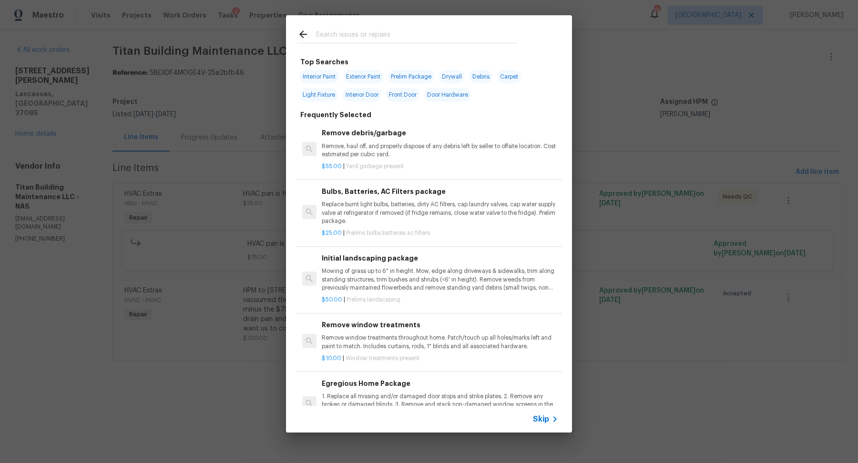
click at [539, 421] on span "Skip" at bounding box center [541, 420] width 16 height 10
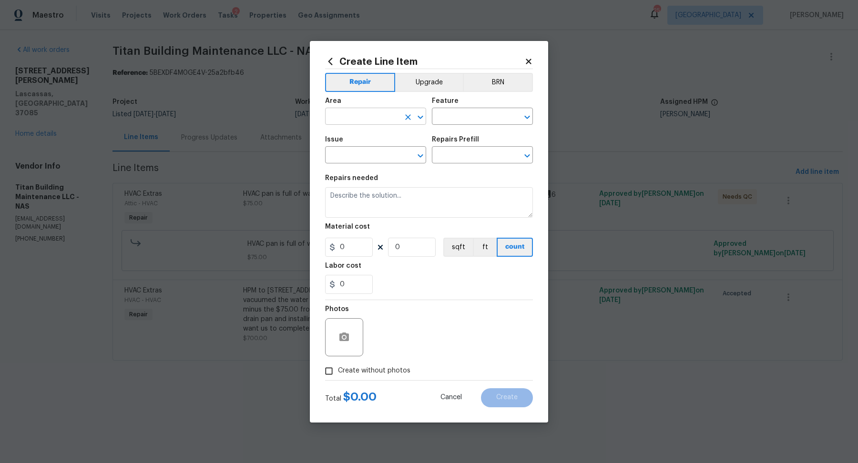
click at [376, 120] on input "text" at bounding box center [362, 117] width 74 height 15
click at [352, 148] on li "Interior Overall" at bounding box center [375, 154] width 101 height 16
type input "Interior Overall"
click at [450, 118] on input "text" at bounding box center [469, 117] width 74 height 15
click at [446, 162] on li "HVAC" at bounding box center [482, 161] width 101 height 16
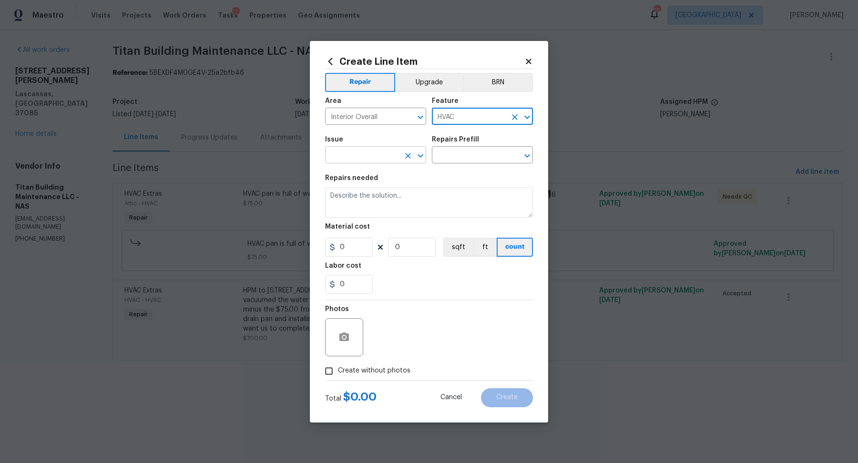
type input "HVAC"
click at [390, 158] on input "text" at bounding box center [362, 156] width 74 height 15
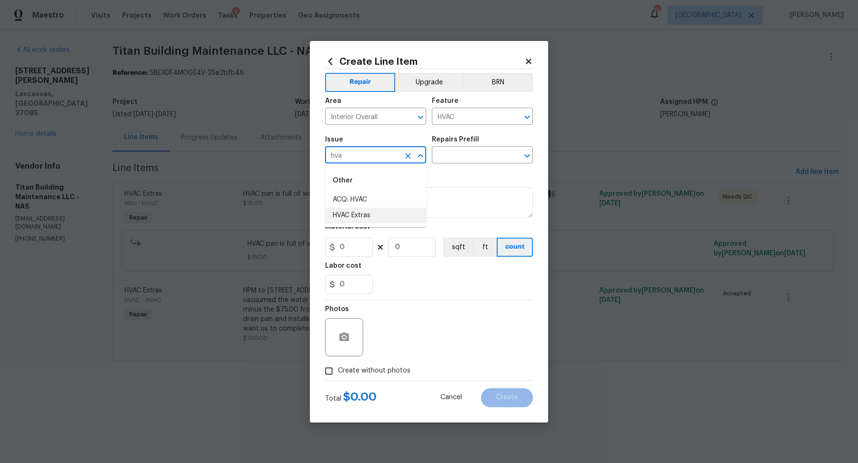
click at [359, 216] on li "HVAC Extras" at bounding box center [375, 216] width 101 height 16
type input "HVAC Extras"
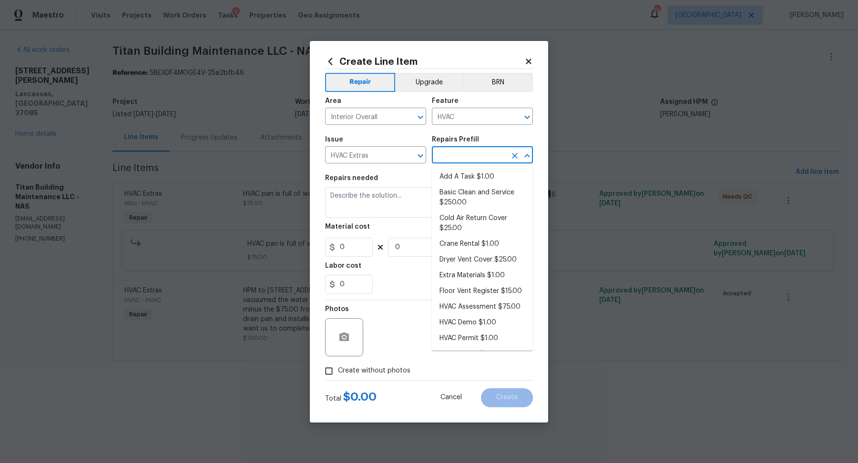
click at [481, 151] on input "text" at bounding box center [469, 156] width 74 height 15
click at [465, 182] on li "Add A Task $1.00" at bounding box center [482, 177] width 101 height 16
type input "Add A Task $1.00"
type textarea "HPM to detail"
type input "1"
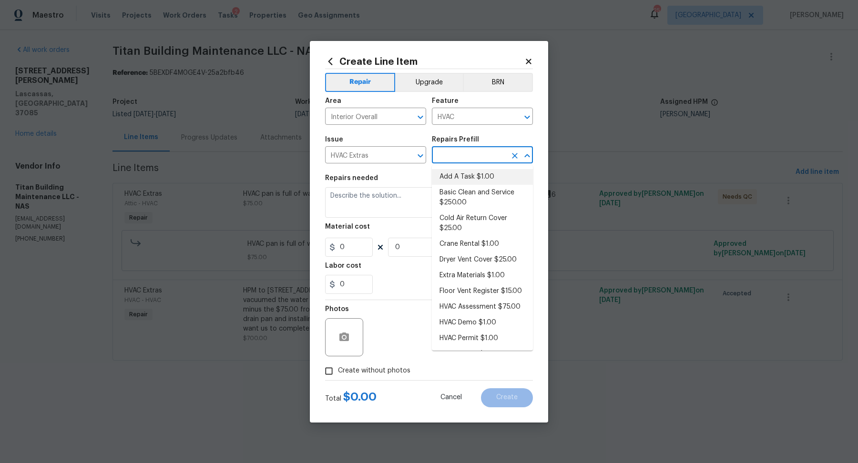
type input "1"
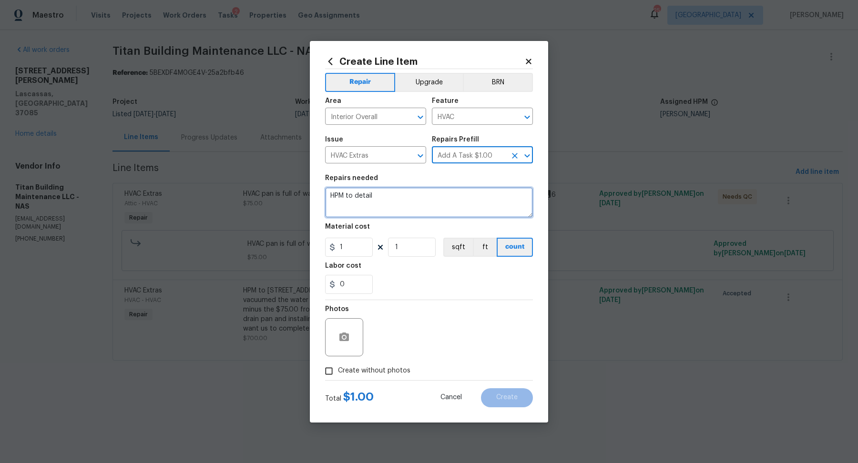
click at [379, 206] on textarea "HPM to detail" at bounding box center [429, 202] width 208 height 30
paste textarea "[STREET_ADDRESS][PERSON_NAME] - serviced HVAC unit - unclogged the drain lines …"
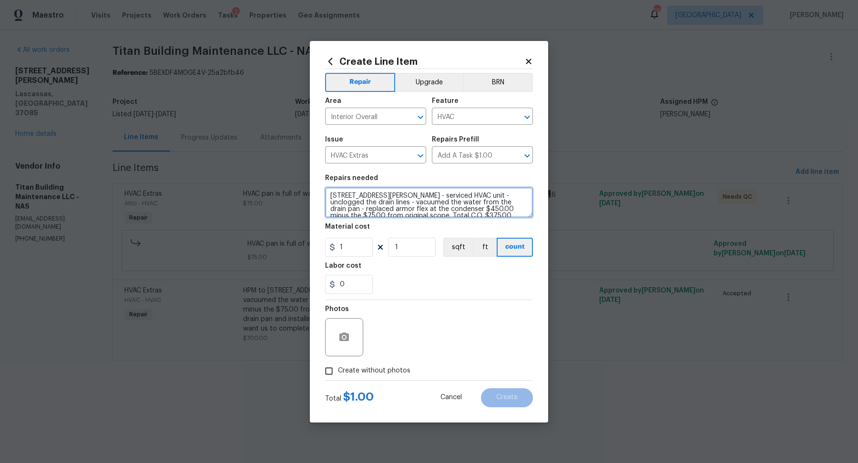
scroll to position [22, 0]
type textarea "[STREET_ADDRESS][PERSON_NAME] - serviced HVAC unit - unclogged the drain lines …"
click at [360, 251] on input "1" at bounding box center [349, 247] width 48 height 19
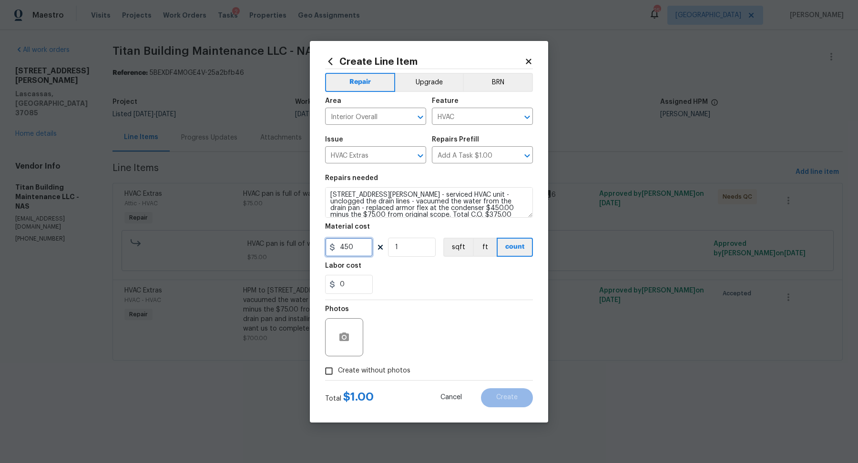
type input "450"
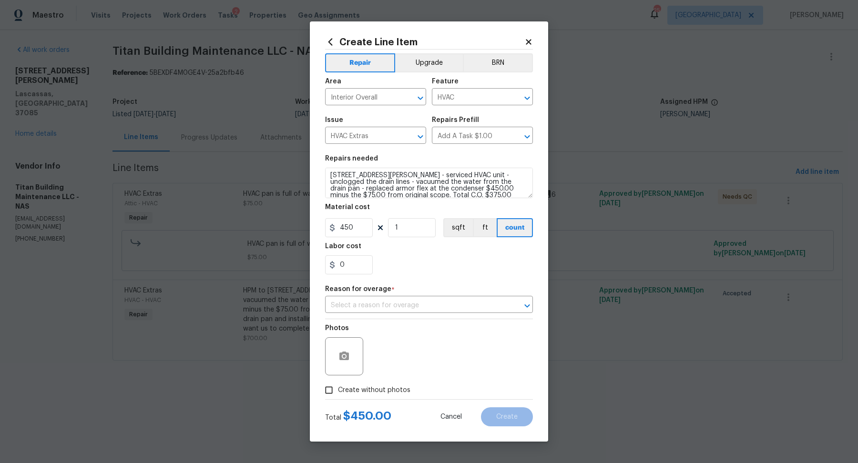
click at [380, 371] on div "Photos Create without photos" at bounding box center [429, 359] width 208 height 80
click at [421, 303] on input "text" at bounding box center [415, 305] width 181 height 15
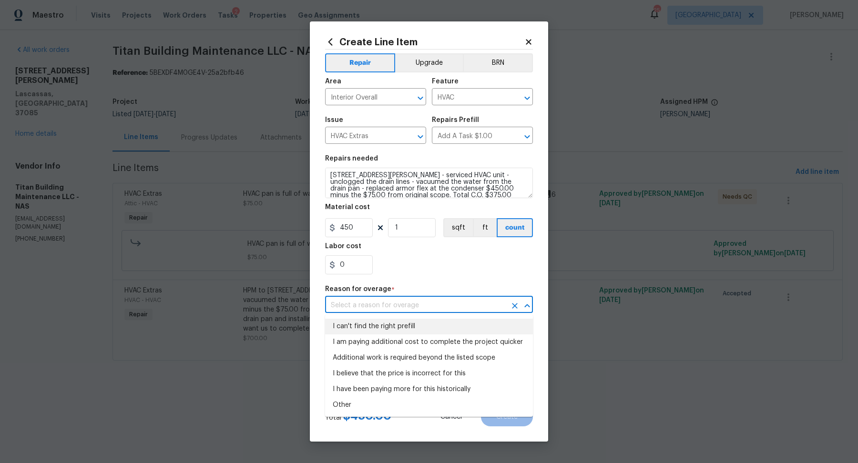
click at [414, 330] on li "I can't find the right prefill" at bounding box center [429, 327] width 208 height 16
type input "I can't find the right prefill"
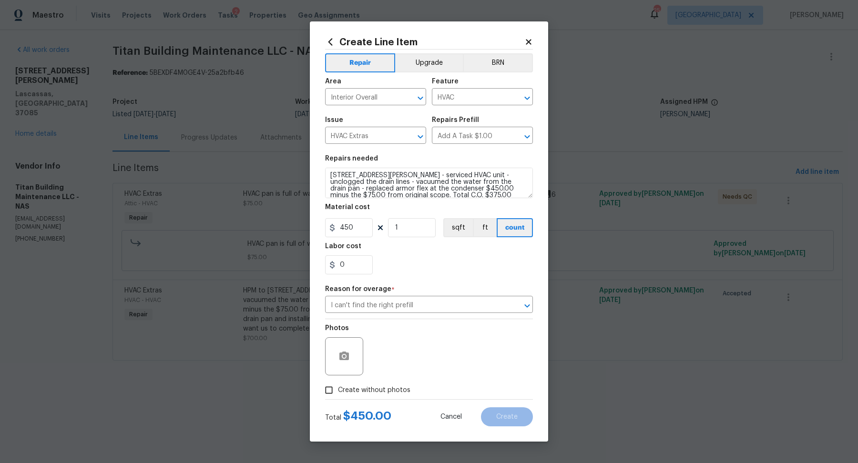
click at [390, 389] on span "Create without photos" at bounding box center [374, 391] width 72 height 10
click at [338, 389] on input "Create without photos" at bounding box center [329, 390] width 18 height 18
checkbox input "true"
click at [416, 363] on textarea at bounding box center [452, 356] width 162 height 38
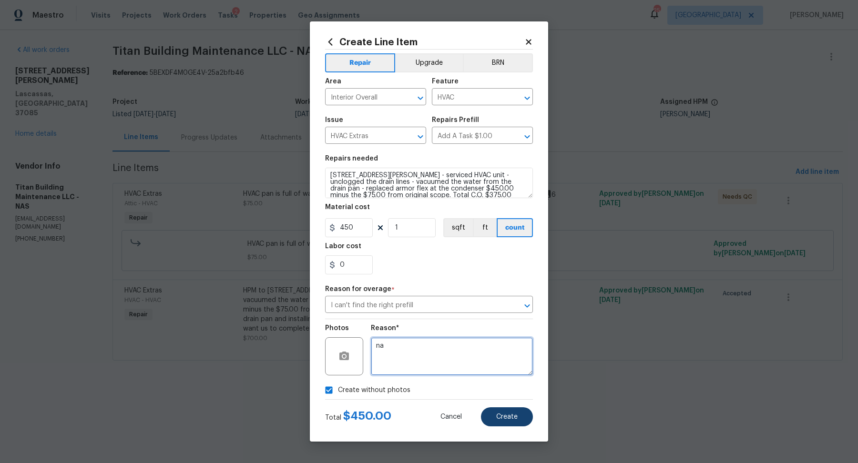
type textarea "na"
click at [521, 424] on button "Create" at bounding box center [507, 416] width 52 height 19
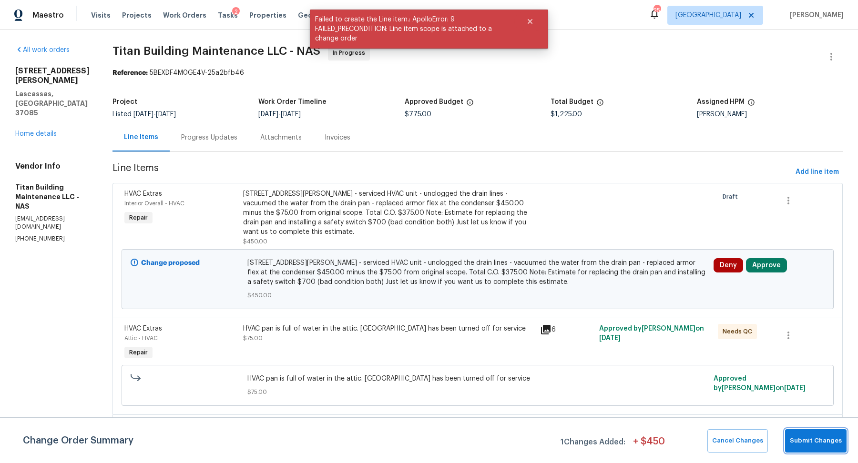
click at [816, 438] on span "Submit Changes" at bounding box center [816, 441] width 52 height 11
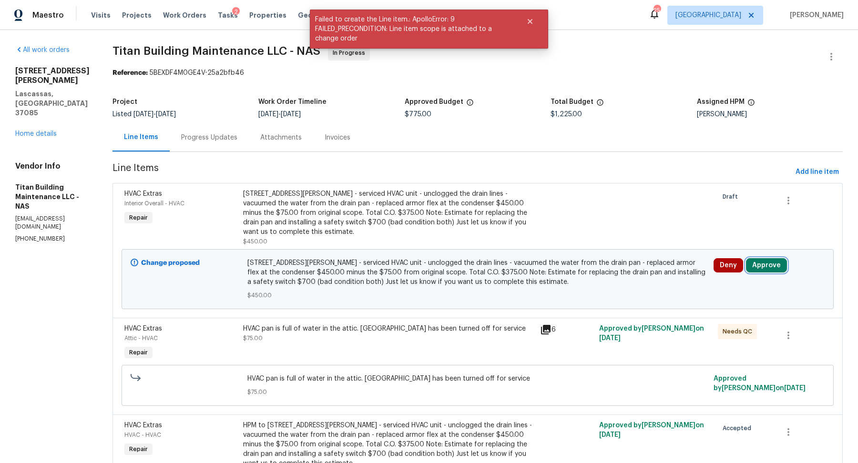
click at [767, 260] on button "Approve" at bounding box center [766, 265] width 41 height 14
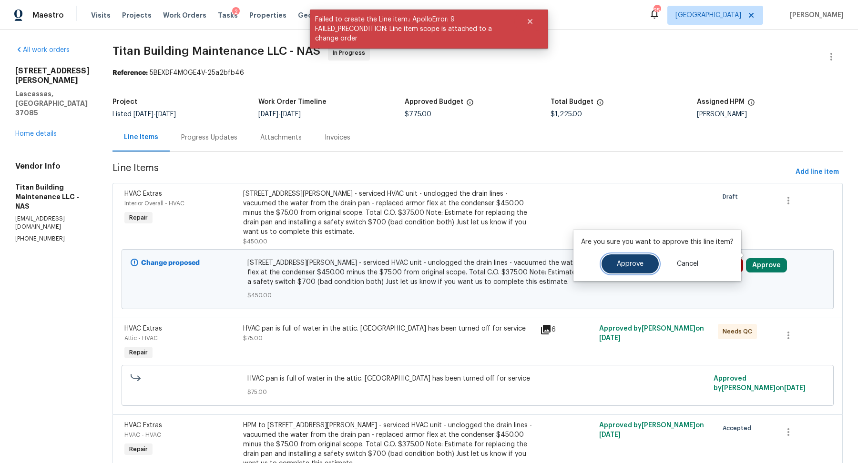
click at [612, 262] on button "Approve" at bounding box center [629, 263] width 57 height 19
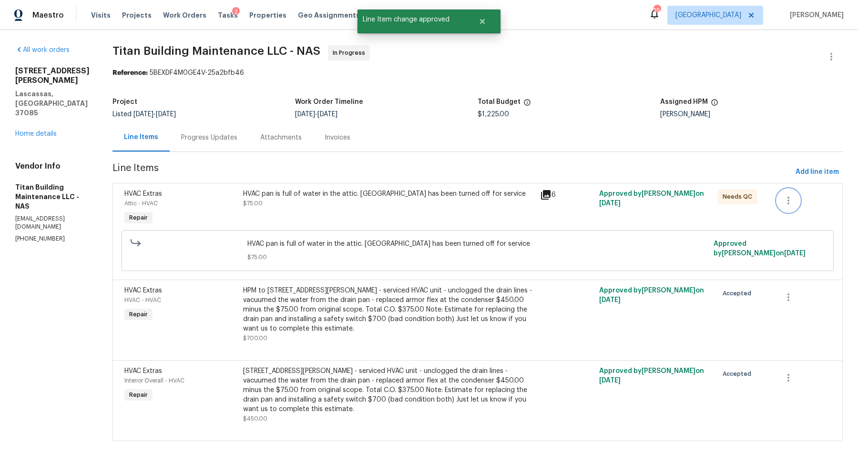
click at [792, 202] on icon "button" at bounding box center [787, 200] width 11 height 11
click at [792, 205] on li "Cancel" at bounding box center [795, 201] width 37 height 16
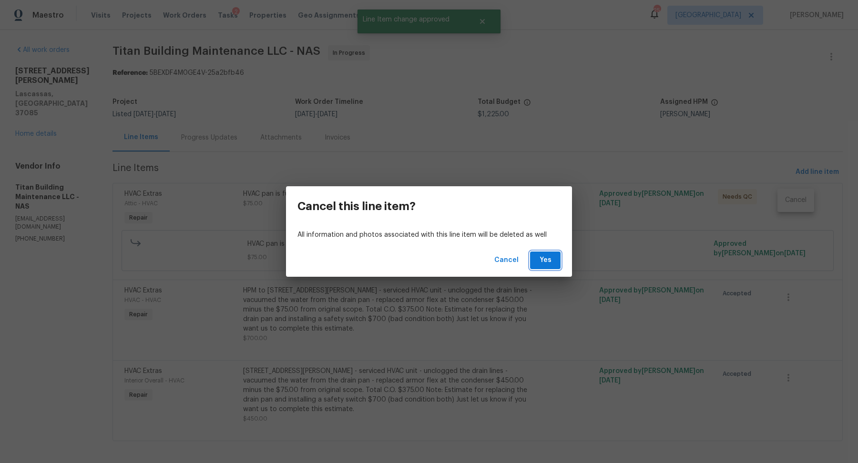
click at [551, 257] on span "Yes" at bounding box center [545, 260] width 15 height 12
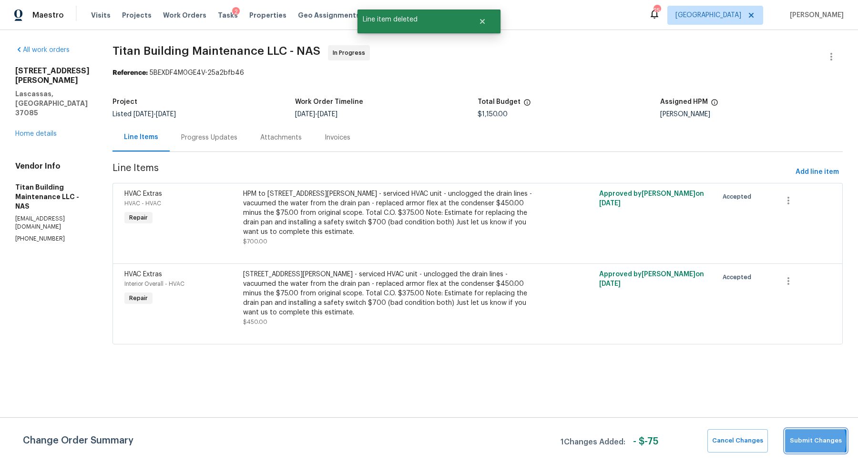
click at [804, 442] on span "Submit Changes" at bounding box center [816, 441] width 52 height 11
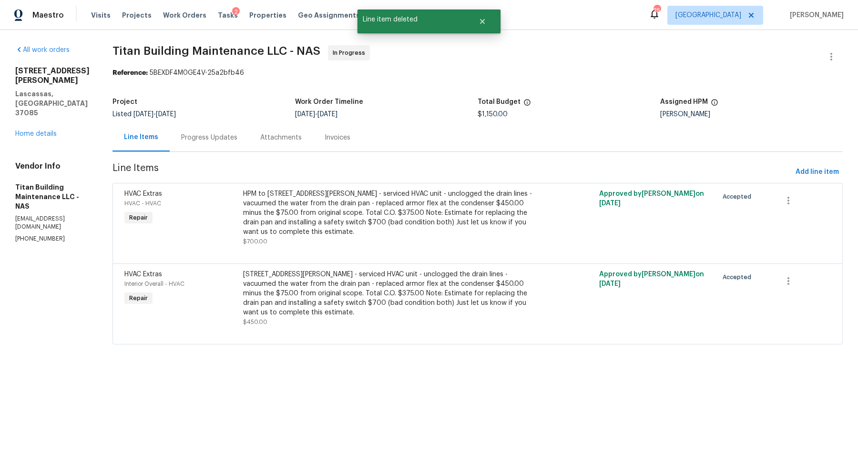
click at [215, 136] on div "Progress Updates" at bounding box center [209, 138] width 56 height 10
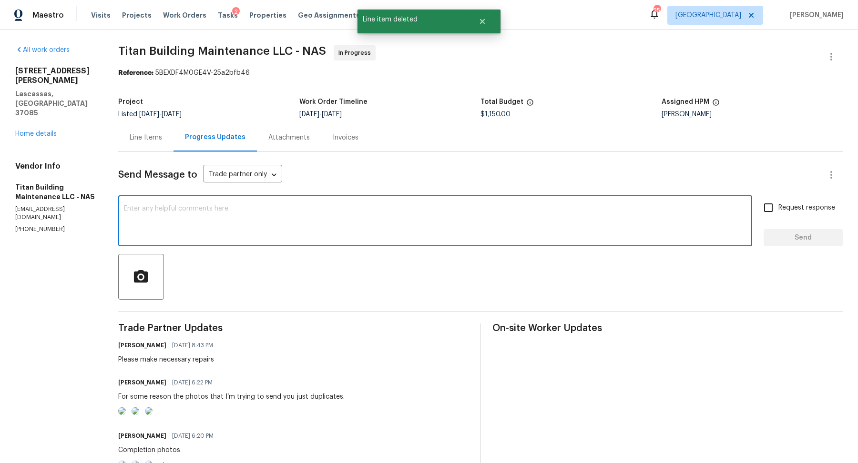
click at [248, 229] on textarea at bounding box center [435, 221] width 622 height 33
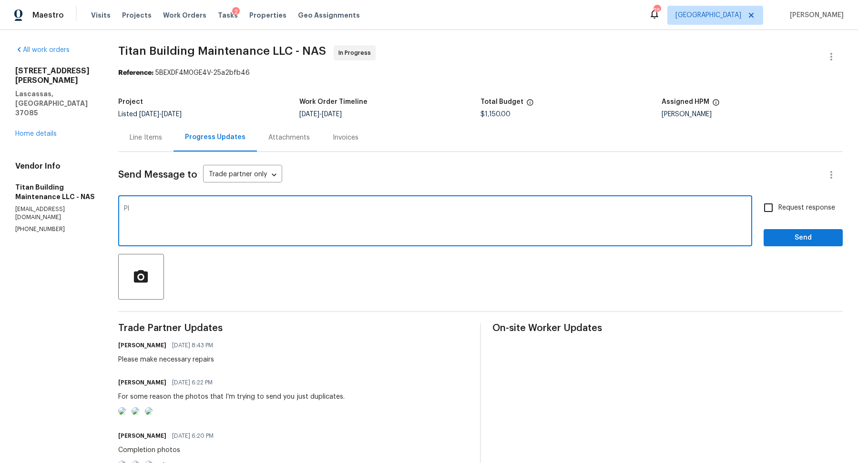
type textarea "P"
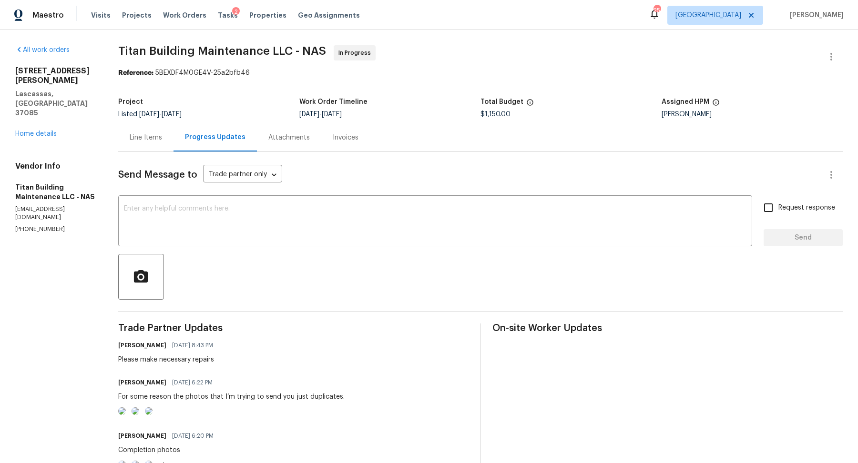
click at [39, 100] on div "[STREET_ADDRESS][PERSON_NAME] Home details" at bounding box center [55, 102] width 80 height 72
click at [39, 101] on div "[STREET_ADDRESS][PERSON_NAME] Home details" at bounding box center [55, 102] width 80 height 72
click at [39, 131] on link "Home details" at bounding box center [35, 134] width 41 height 7
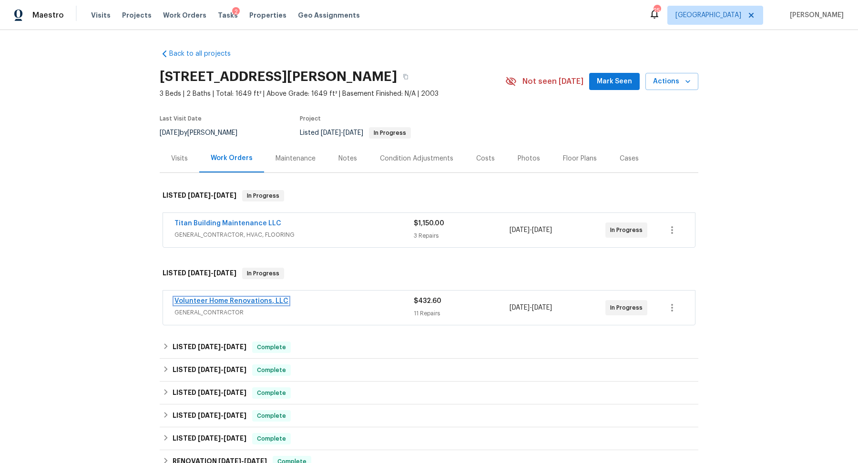
click at [245, 298] on link "Volunteer Home Renovations, LLC" at bounding box center [231, 301] width 114 height 7
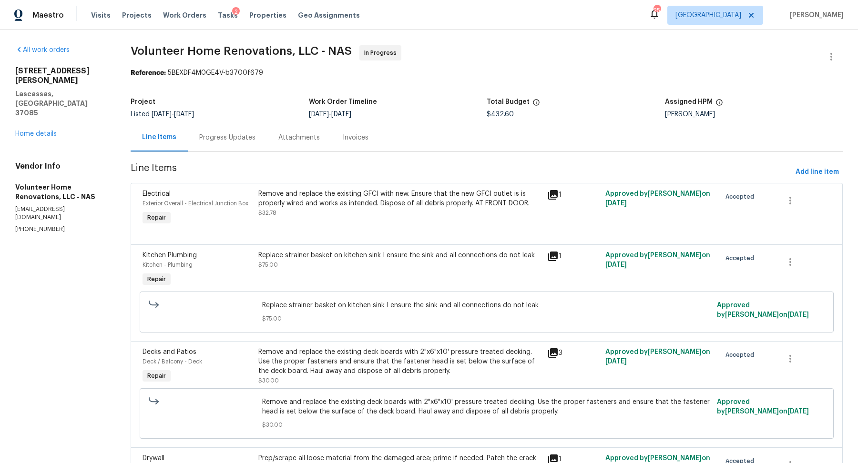
click at [242, 142] on div "Progress Updates" at bounding box center [227, 138] width 56 height 10
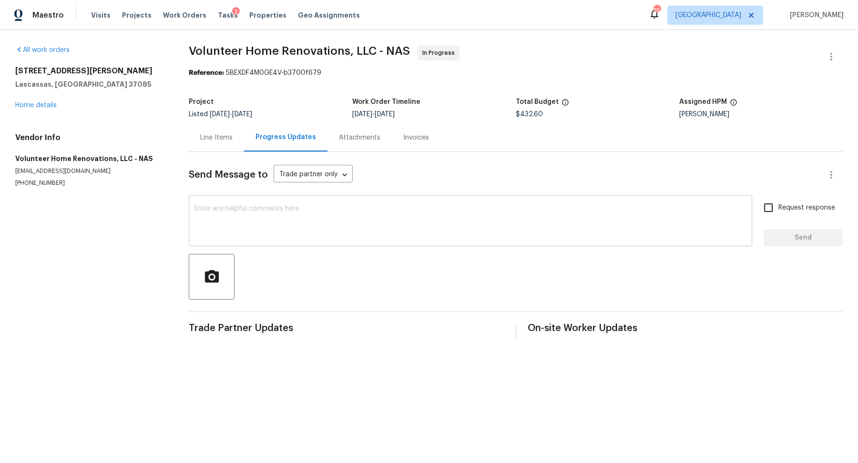
click at [245, 213] on textarea at bounding box center [470, 221] width 552 height 33
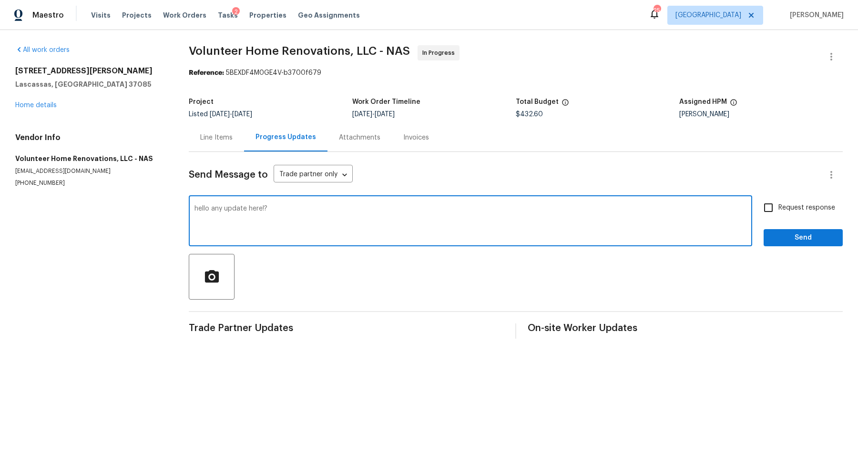
type textarea "hello any update here!?"
drag, startPoint x: 772, startPoint y: 211, endPoint x: 772, endPoint y: 226, distance: 15.2
click at [772, 211] on input "Request response" at bounding box center [768, 208] width 20 height 20
checkbox input "true"
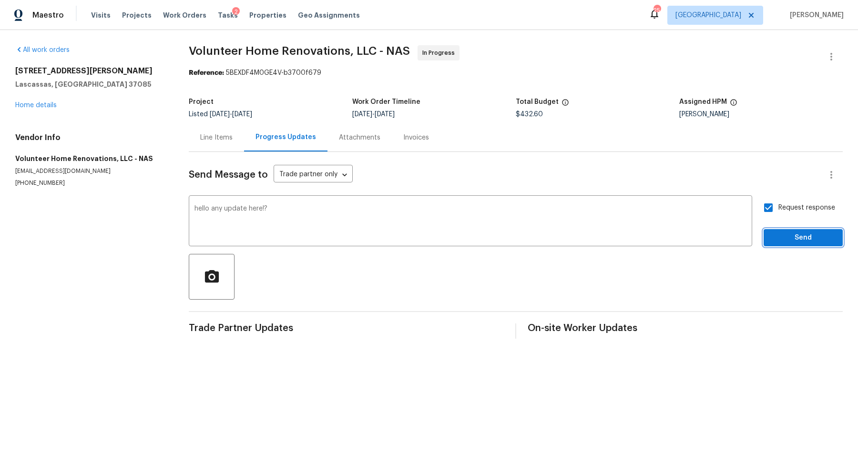
click at [772, 238] on span "Send" at bounding box center [803, 238] width 64 height 12
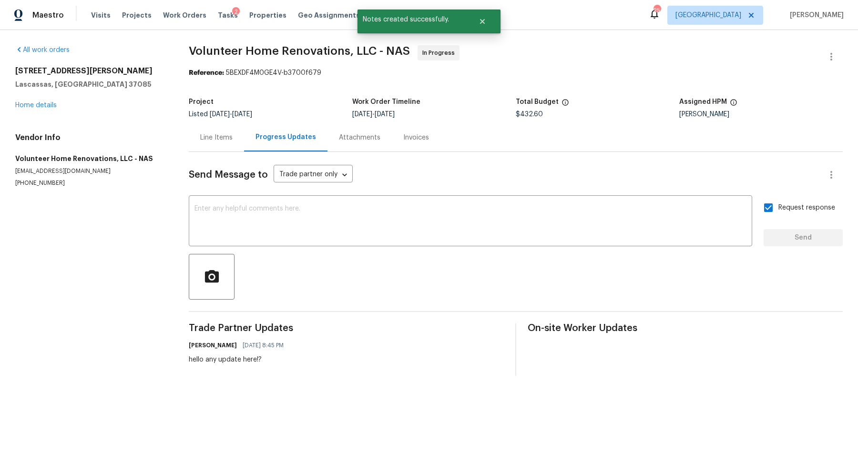
click at [232, 10] on div "2" at bounding box center [236, 12] width 8 height 10
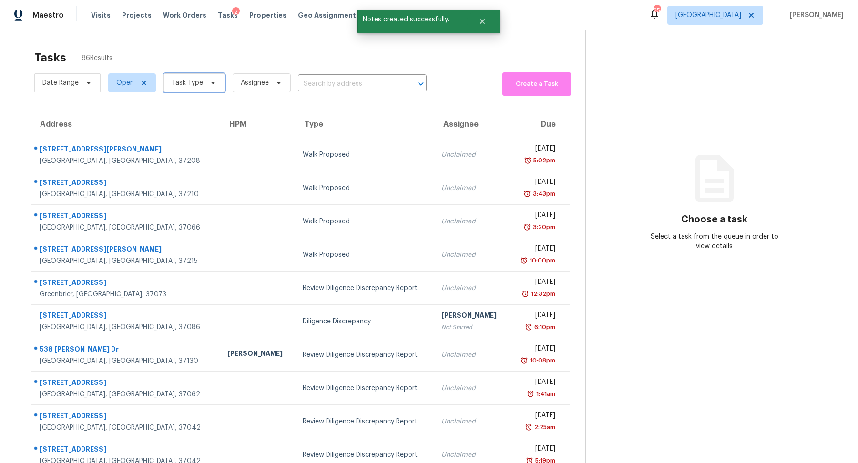
click at [196, 81] on span "Task Type" at bounding box center [187, 83] width 31 height 10
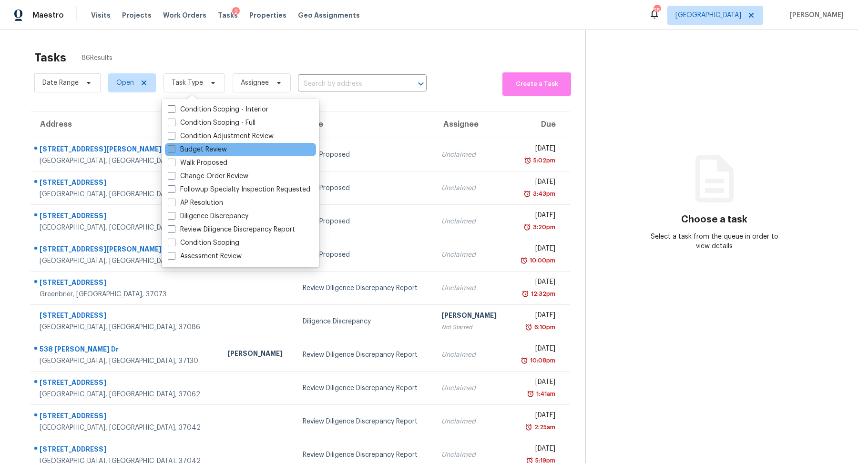
click at [223, 147] on label "Budget Review" at bounding box center [197, 150] width 59 height 10
click at [174, 147] on input "Budget Review" at bounding box center [171, 148] width 6 height 6
checkbox input "true"
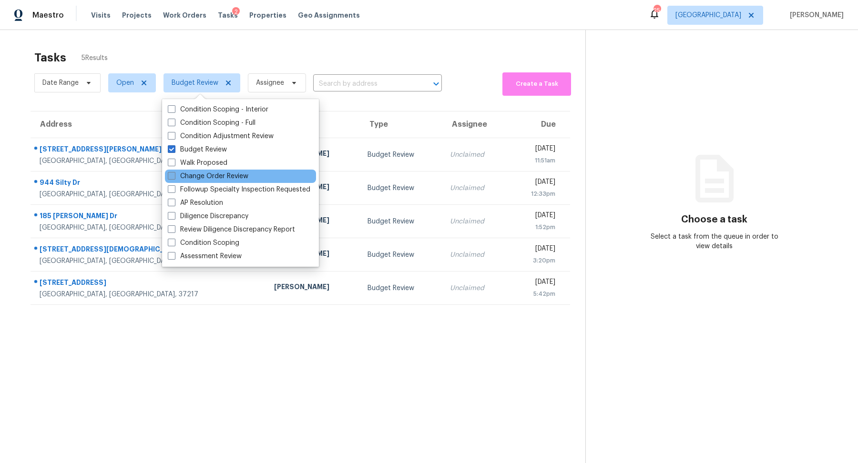
click at [216, 172] on label "Change Order Review" at bounding box center [208, 177] width 81 height 10
click at [174, 172] on input "Change Order Review" at bounding box center [171, 175] width 6 height 6
checkbox input "true"
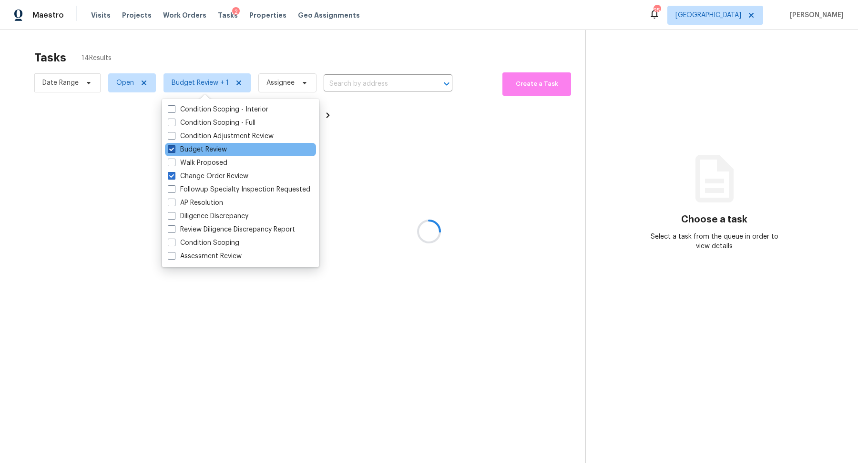
click at [216, 152] on label "Budget Review" at bounding box center [197, 150] width 59 height 10
click at [174, 151] on input "Budget Review" at bounding box center [171, 148] width 6 height 6
checkbox input "false"
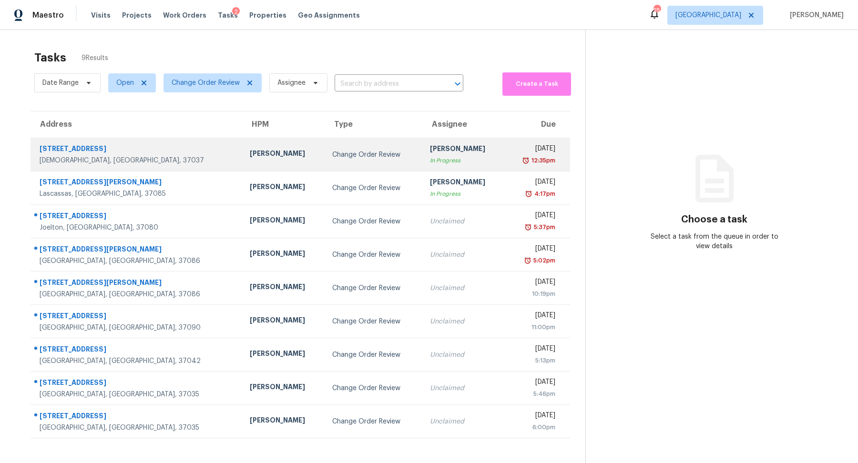
click at [93, 148] on div "[STREET_ADDRESS]" at bounding box center [137, 150] width 195 height 12
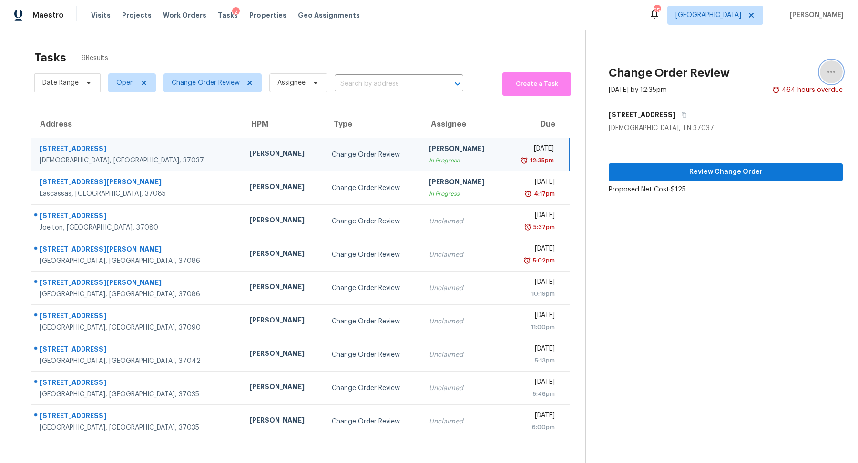
click at [838, 70] on button "button" at bounding box center [831, 72] width 23 height 23
click at [785, 56] on div "Cancel this task" at bounding box center [777, 60] width 74 height 10
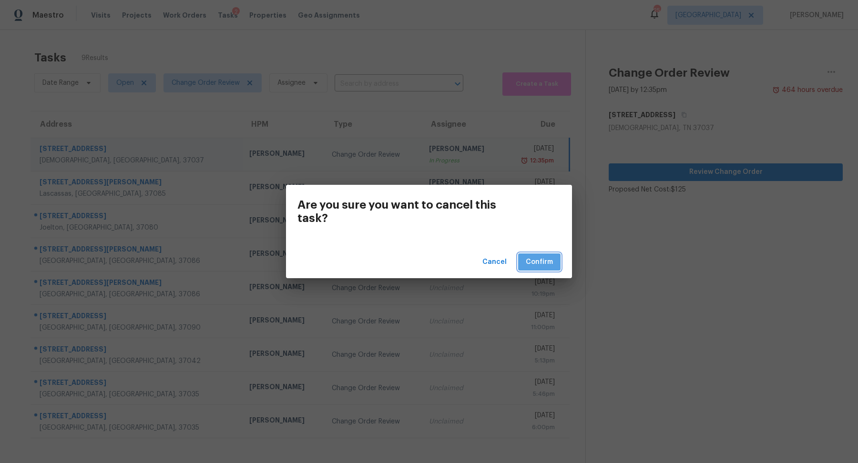
click at [539, 254] on button "Confirm" at bounding box center [539, 263] width 42 height 18
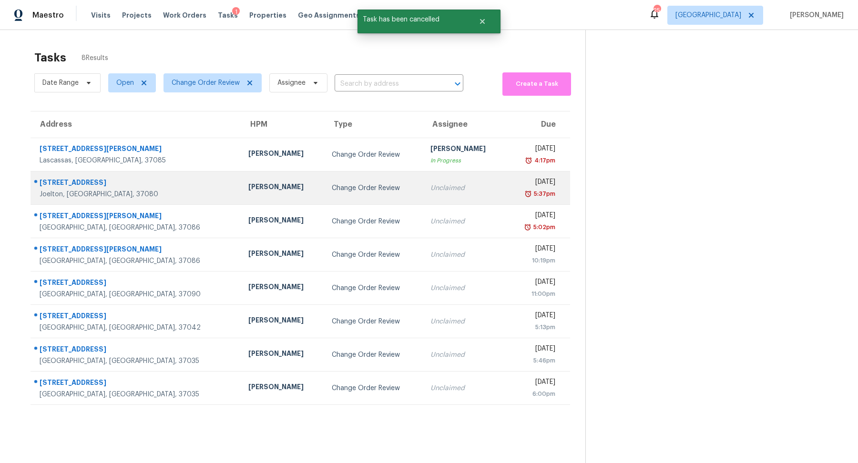
click at [81, 197] on div "Joelton, [GEOGRAPHIC_DATA], 37080" at bounding box center [136, 195] width 193 height 10
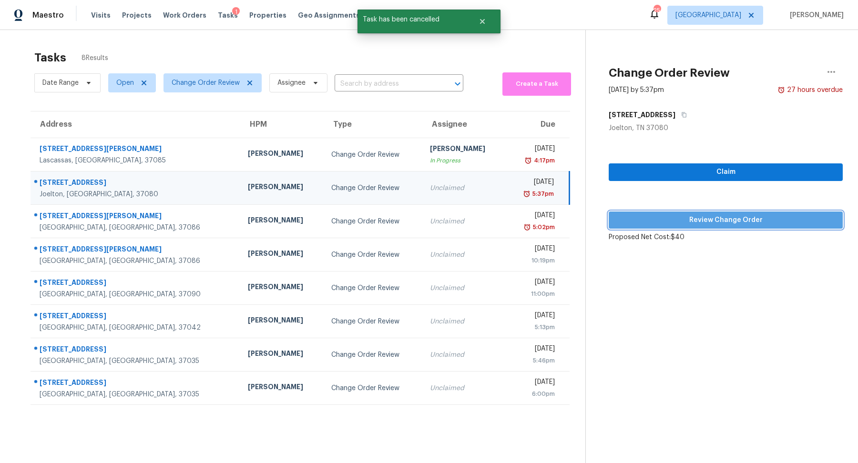
click at [670, 223] on span "Review Change Order" at bounding box center [725, 220] width 219 height 12
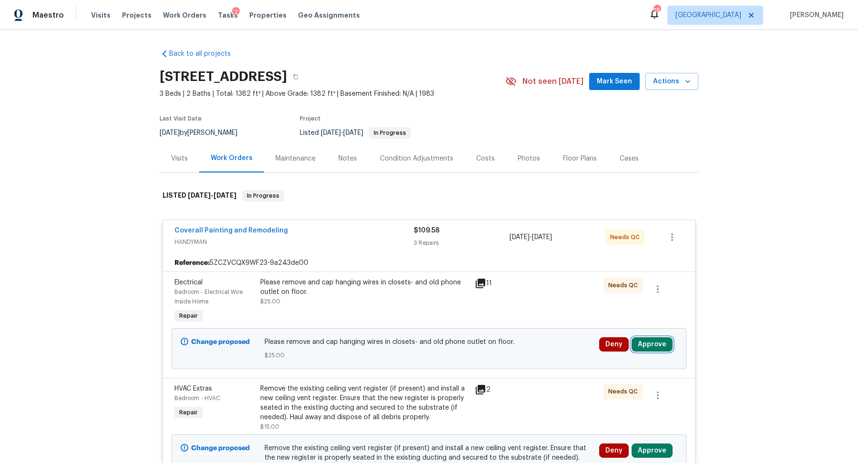
click at [650, 341] on button "Approve" at bounding box center [651, 344] width 41 height 14
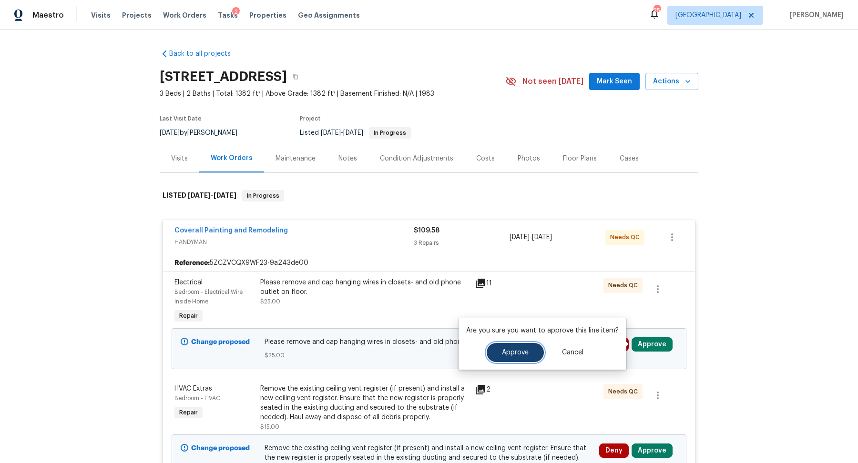
click at [506, 352] on span "Approve" at bounding box center [515, 352] width 27 height 7
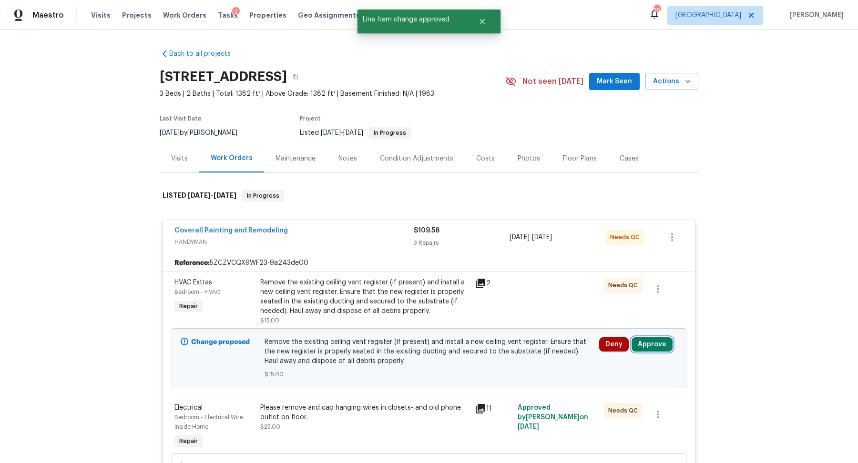
click at [648, 348] on button "Approve" at bounding box center [651, 344] width 41 height 14
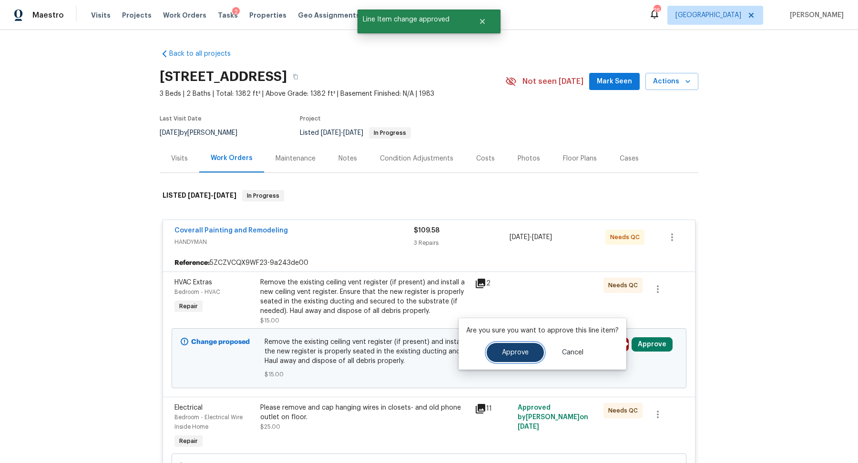
click at [529, 356] on button "Approve" at bounding box center [515, 352] width 57 height 19
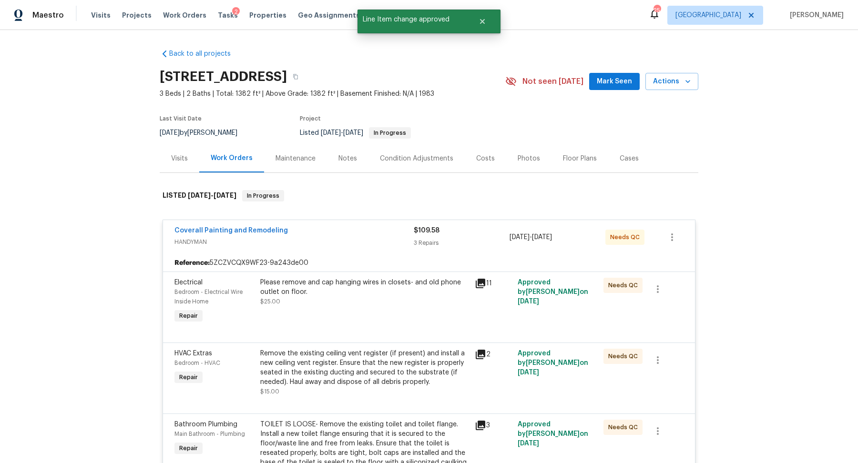
click at [349, 160] on div "Notes" at bounding box center [347, 159] width 19 height 10
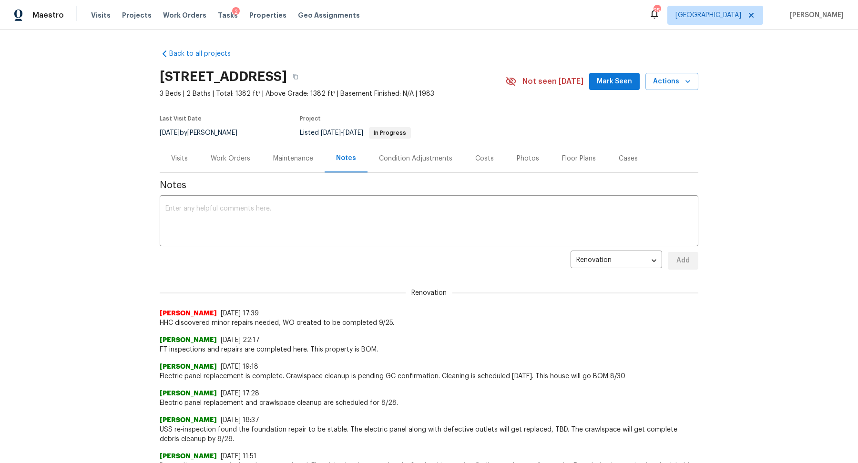
click at [237, 159] on div "Work Orders" at bounding box center [231, 159] width 40 height 10
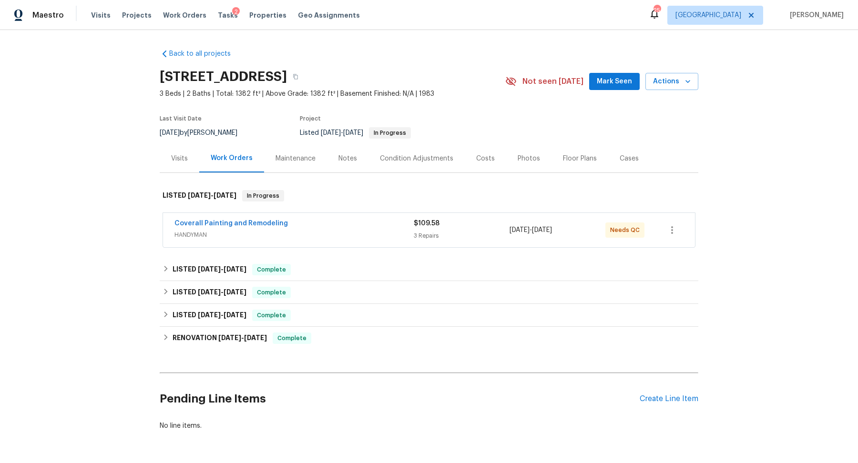
click at [311, 223] on div "Coverall Painting and Remodeling" at bounding box center [293, 224] width 239 height 11
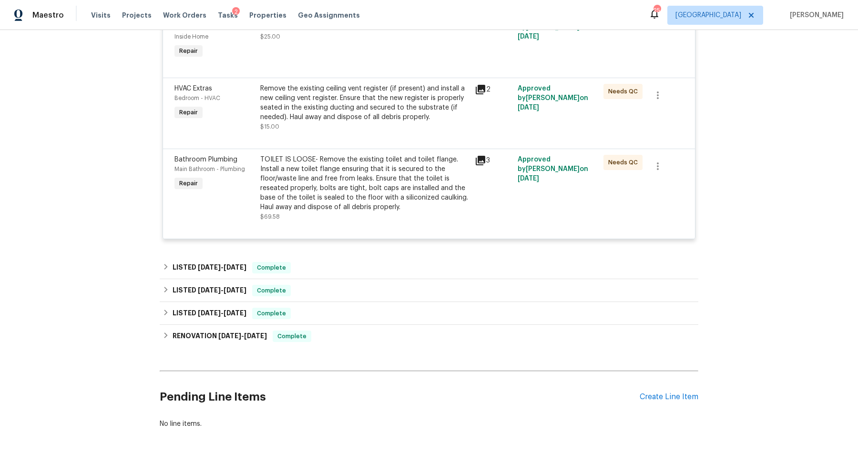
scroll to position [280, 0]
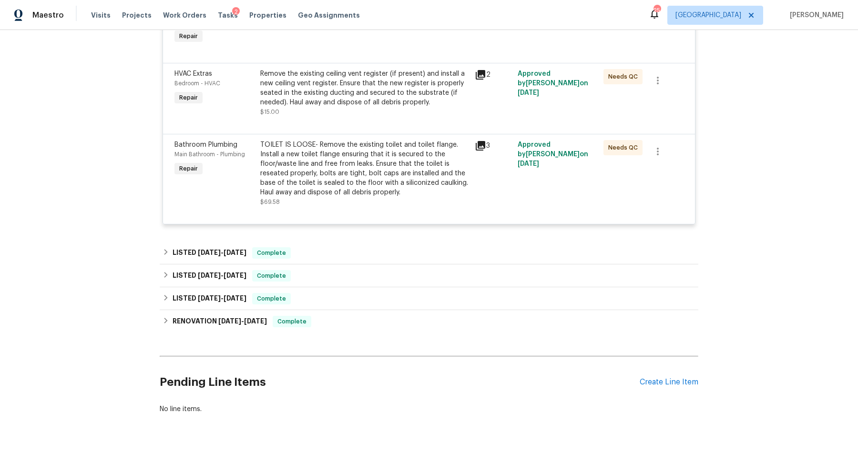
click at [376, 90] on div "Remove the existing ceiling vent register (if present) and install a new ceilin…" at bounding box center [364, 88] width 209 height 38
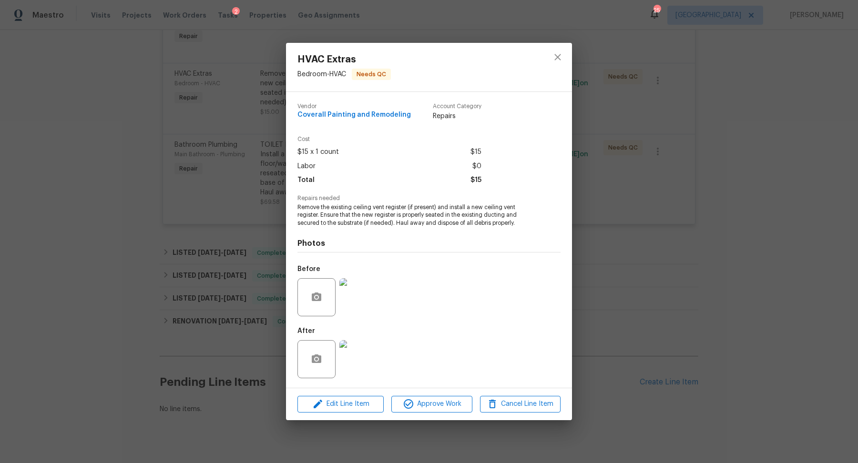
click at [366, 295] on img at bounding box center [358, 297] width 38 height 38
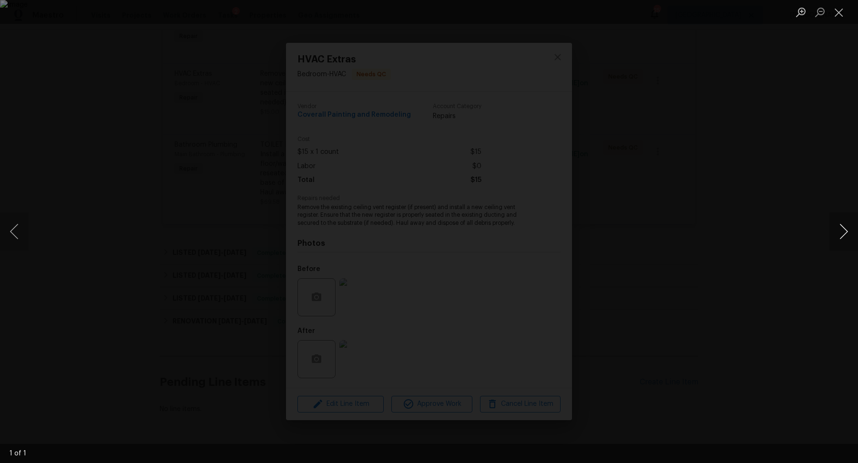
click at [841, 233] on button "Next image" at bounding box center [843, 232] width 29 height 38
click at [848, 235] on button "Next image" at bounding box center [843, 232] width 29 height 38
click at [751, 232] on div "Lightbox" at bounding box center [429, 231] width 858 height 463
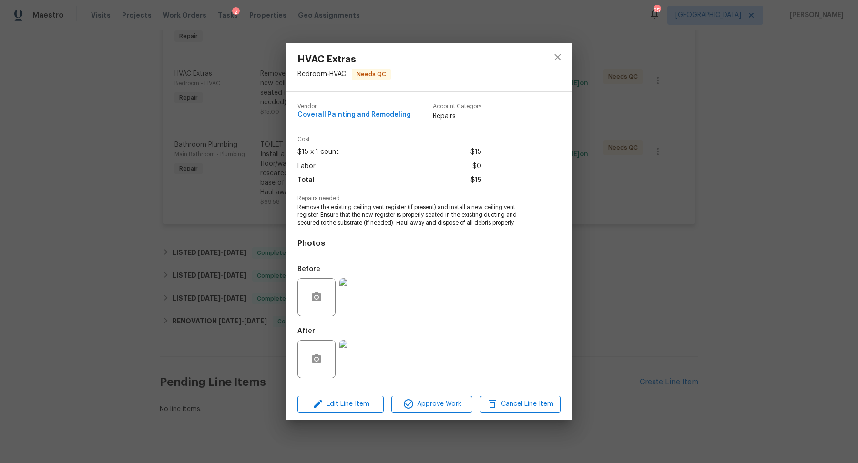
click at [727, 234] on div "HVAC Extras Bedroom - HVAC Needs QC Vendor Coverall Painting and Remodeling Acc…" at bounding box center [429, 231] width 858 height 463
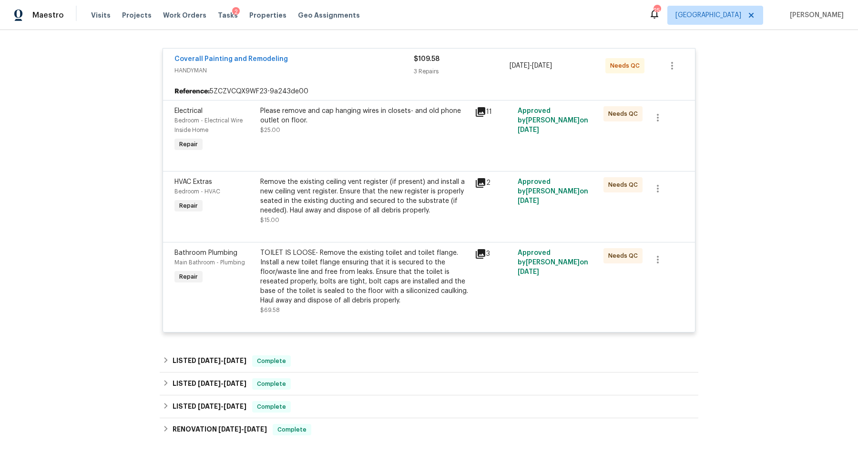
scroll to position [158, 0]
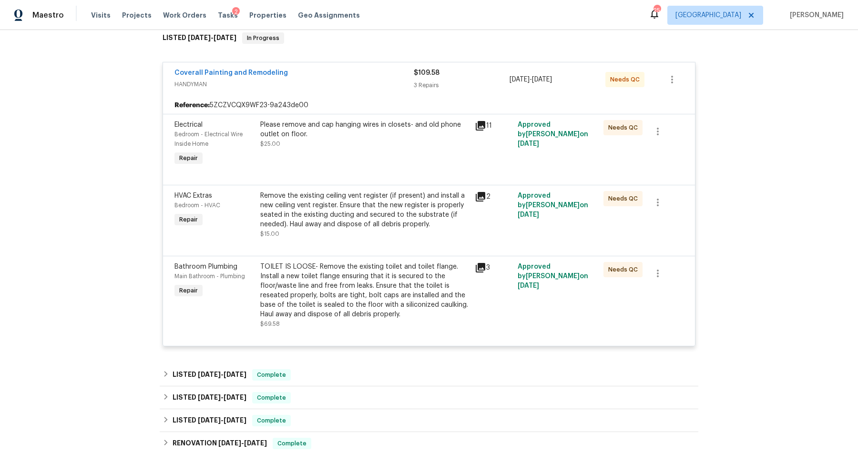
click at [355, 129] on div "Please remove and cap hanging wires in closets- and old phone outlet on floor." at bounding box center [364, 129] width 209 height 19
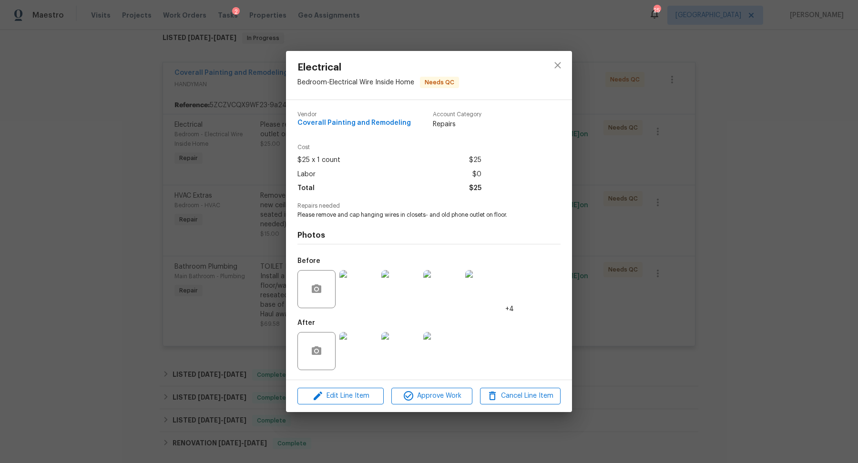
click at [203, 212] on div "Electrical Bedroom - Electrical Wire Inside Home Needs QC Vendor Coverall Paint…" at bounding box center [429, 231] width 858 height 463
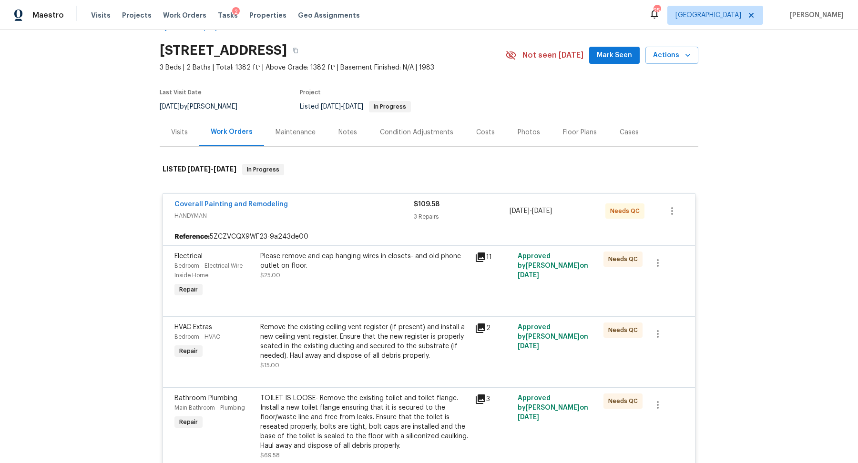
scroll to position [0, 0]
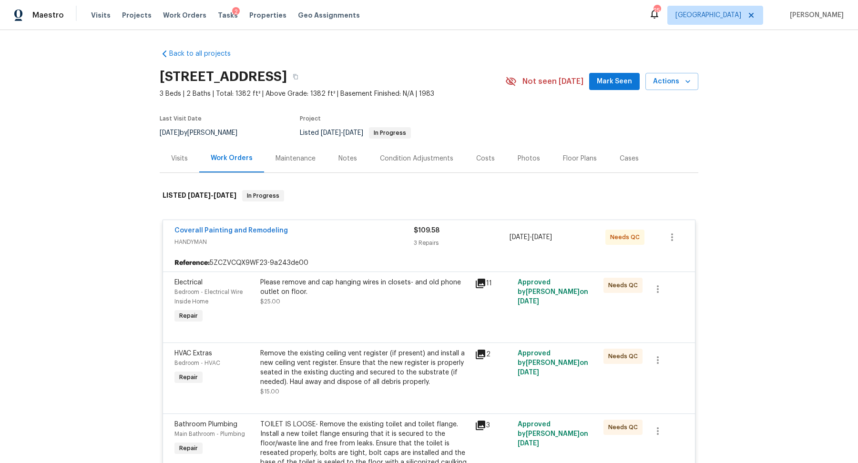
click at [217, 7] on div "Visits Projects Work Orders Tasks 2 Properties Geo Assignments" at bounding box center [231, 15] width 280 height 19
click at [218, 12] on span "Tasks" at bounding box center [228, 15] width 20 height 7
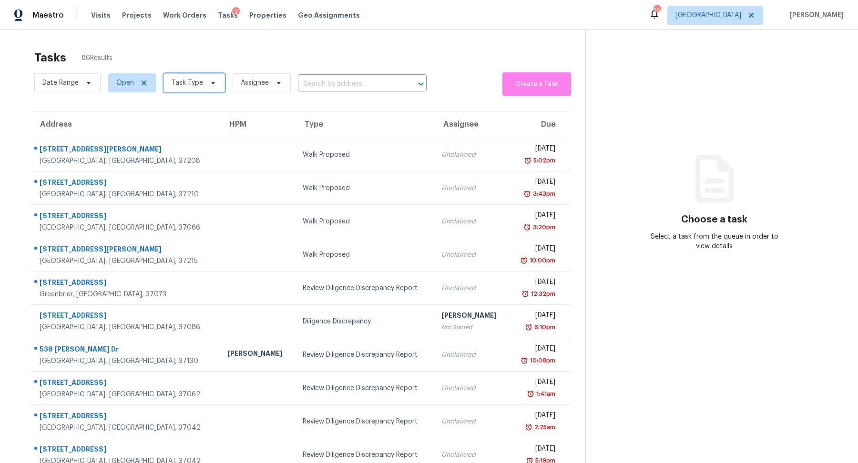
click at [210, 80] on icon at bounding box center [213, 83] width 8 height 8
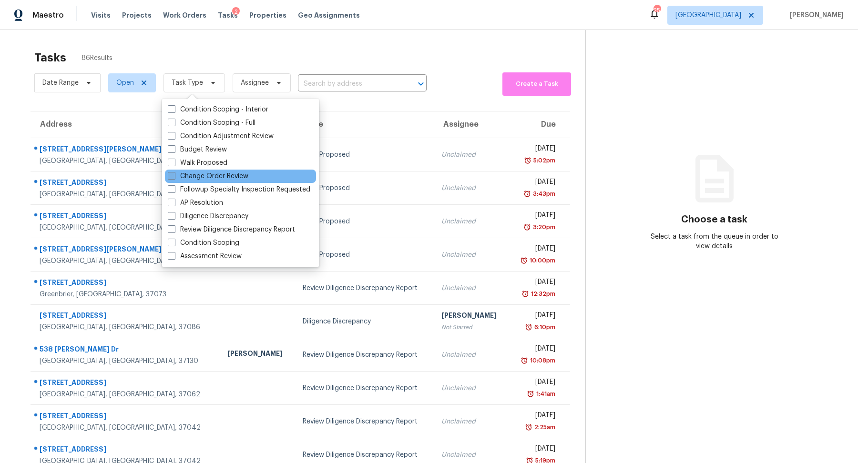
click at [216, 175] on label "Change Order Review" at bounding box center [208, 177] width 81 height 10
click at [174, 175] on input "Change Order Review" at bounding box center [171, 175] width 6 height 6
checkbox input "true"
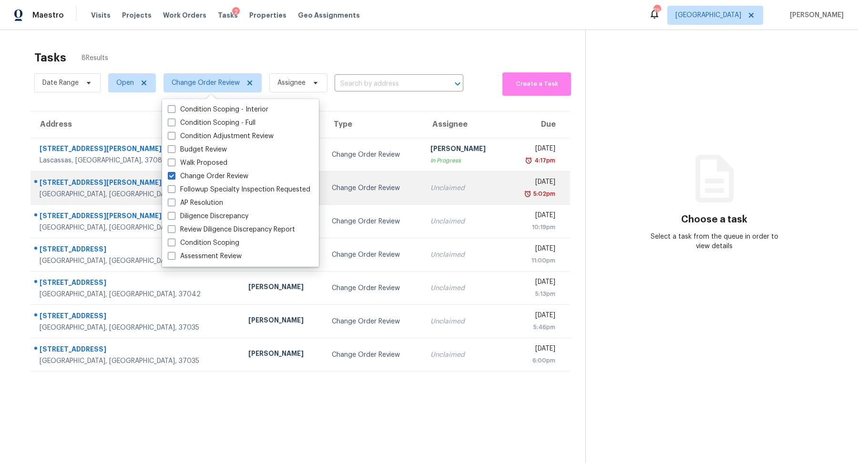
click at [63, 192] on div "[GEOGRAPHIC_DATA], [GEOGRAPHIC_DATA], 37086" at bounding box center [136, 195] width 193 height 10
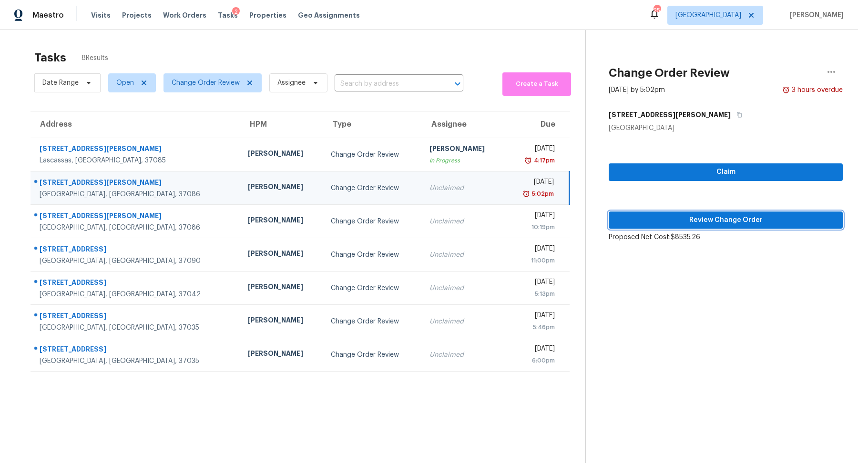
click at [765, 223] on span "Review Change Order" at bounding box center [725, 220] width 219 height 12
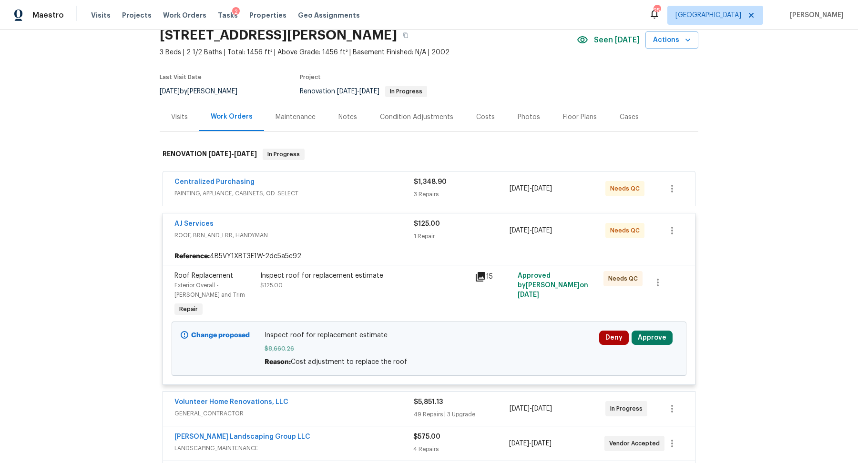
scroll to position [44, 0]
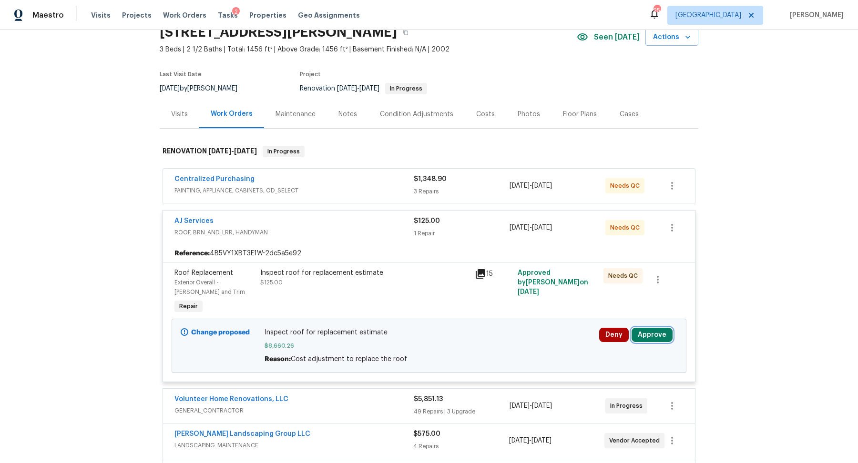
click at [659, 339] on button "Approve" at bounding box center [651, 335] width 41 height 14
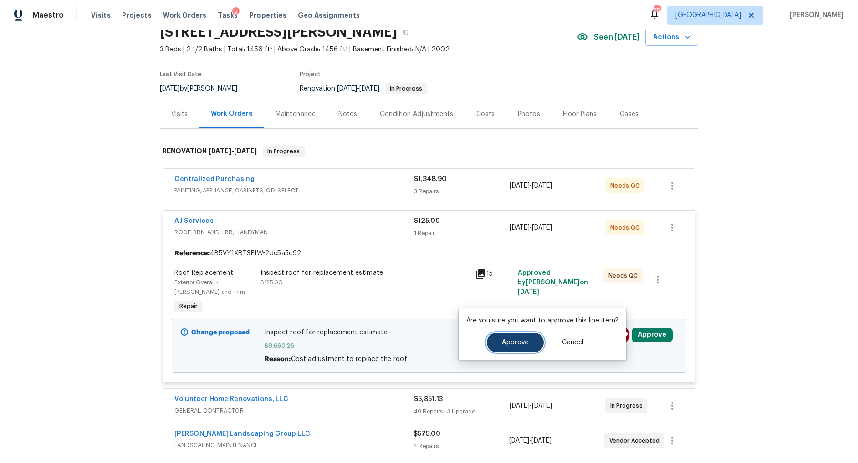
click at [528, 338] on button "Approve" at bounding box center [515, 342] width 57 height 19
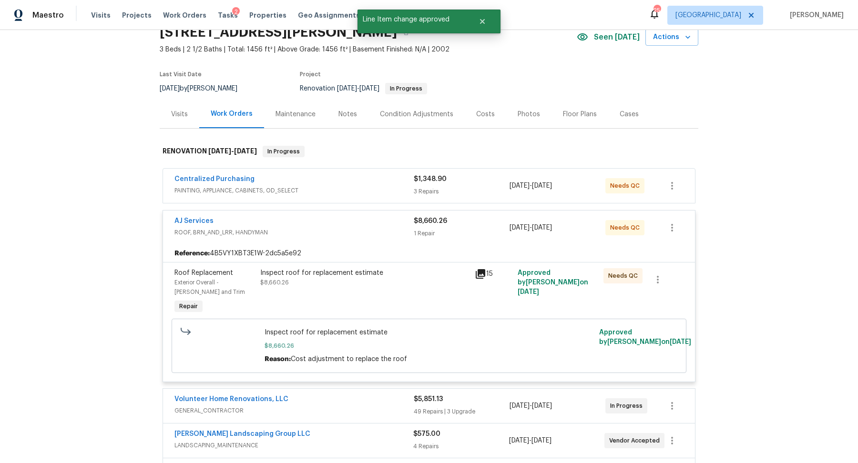
scroll to position [0, 0]
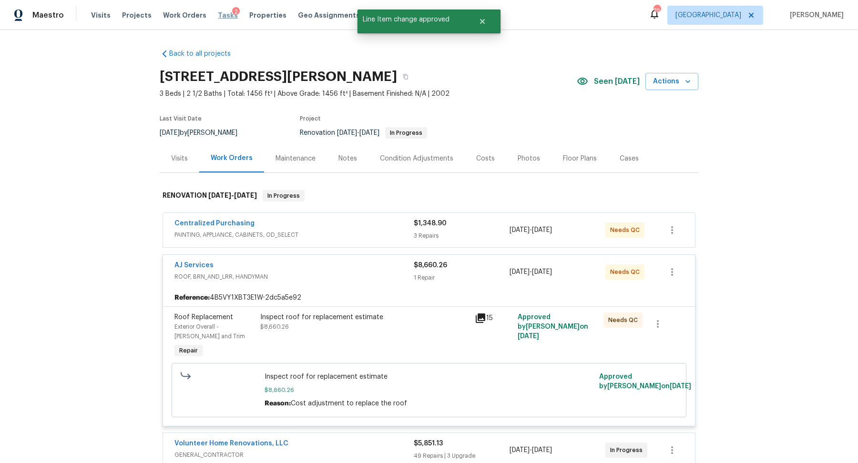
click at [218, 12] on span "Tasks" at bounding box center [228, 15] width 20 height 7
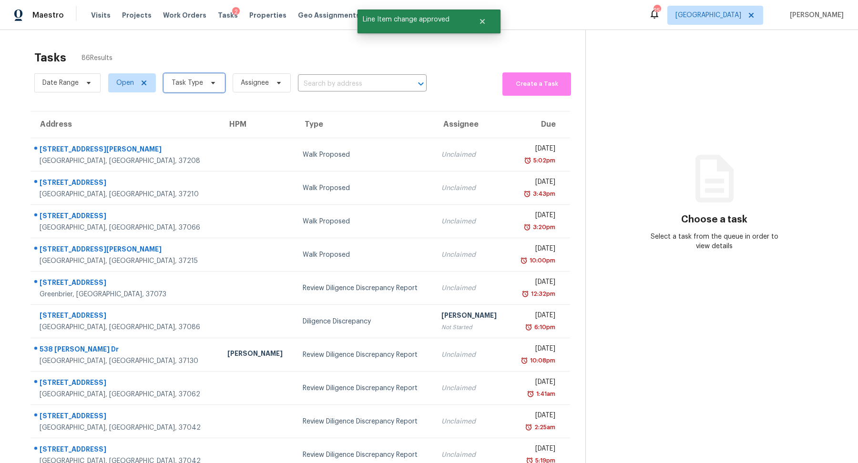
click at [209, 84] on icon at bounding box center [213, 83] width 8 height 8
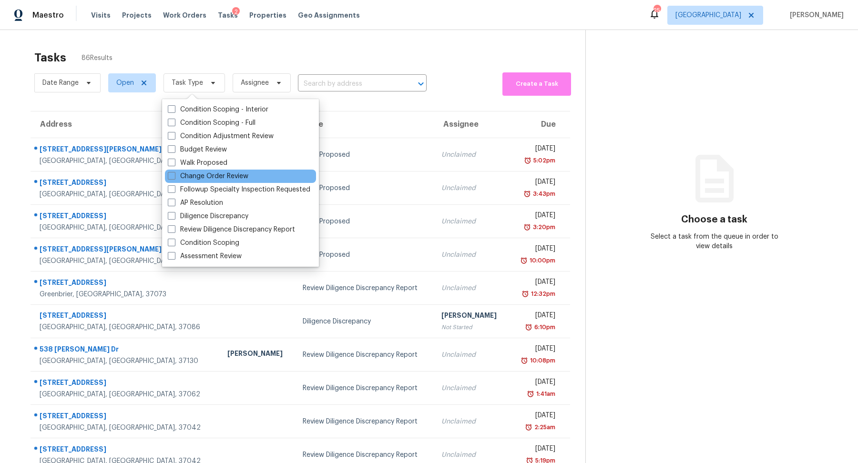
click at [214, 171] on div "Change Order Review" at bounding box center [240, 176] width 151 height 13
click at [211, 174] on label "Change Order Review" at bounding box center [208, 177] width 81 height 10
click at [174, 174] on input "Change Order Review" at bounding box center [171, 175] width 6 height 6
checkbox input "true"
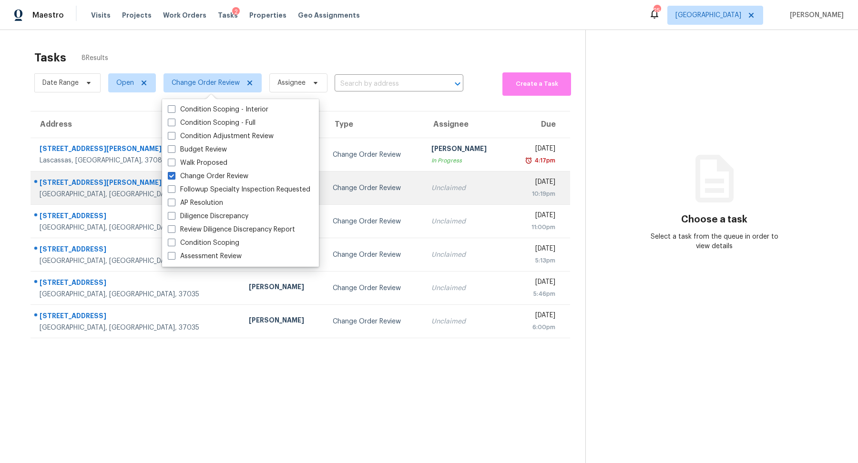
click at [68, 183] on div "[STREET_ADDRESS][PERSON_NAME]" at bounding box center [137, 184] width 194 height 12
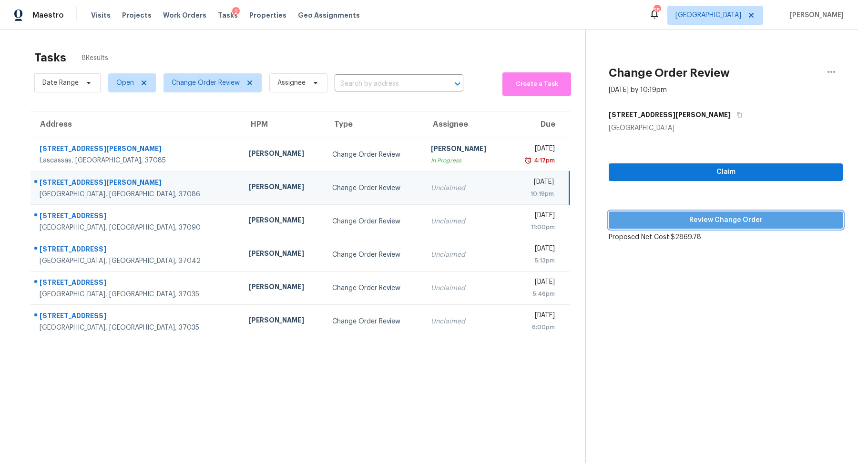
click at [716, 218] on span "Review Change Order" at bounding box center [725, 220] width 219 height 12
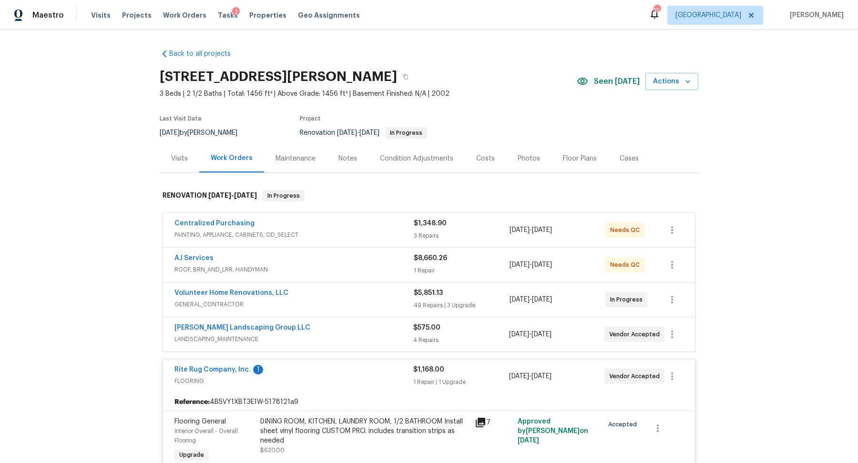
click at [201, 254] on span "AJ Services" at bounding box center [193, 259] width 39 height 10
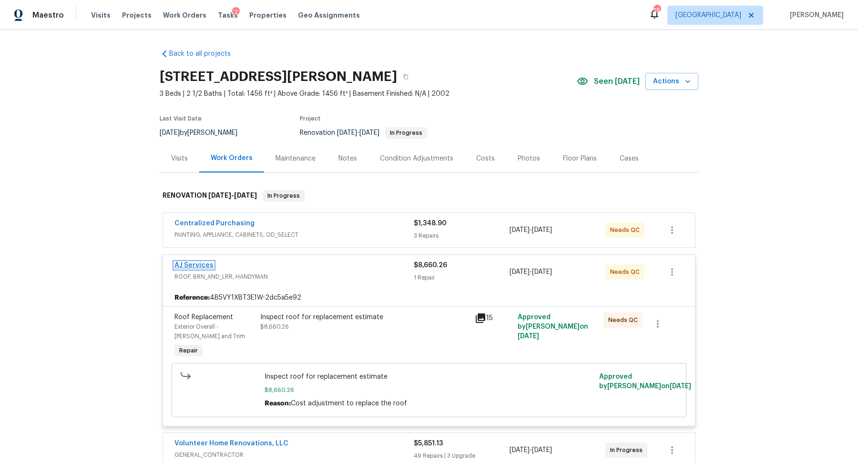
click at [189, 263] on link "AJ Services" at bounding box center [193, 265] width 39 height 7
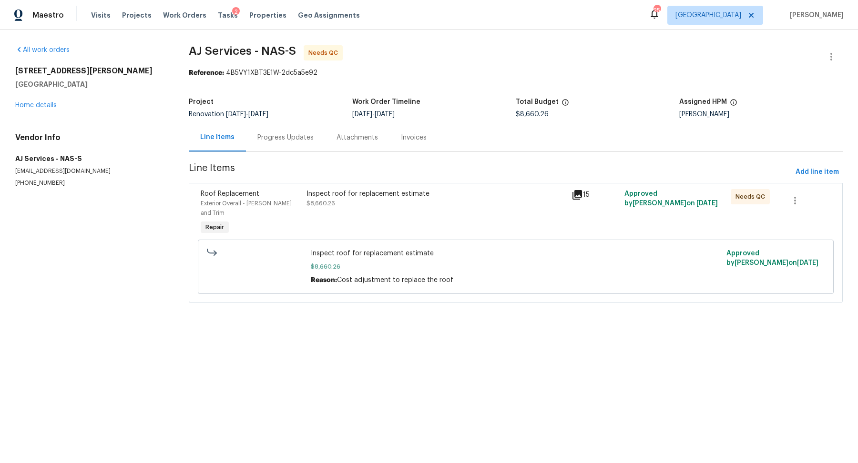
click at [359, 207] on div "Inspect roof for replacement estimate $8,660.26" at bounding box center [435, 198] width 259 height 19
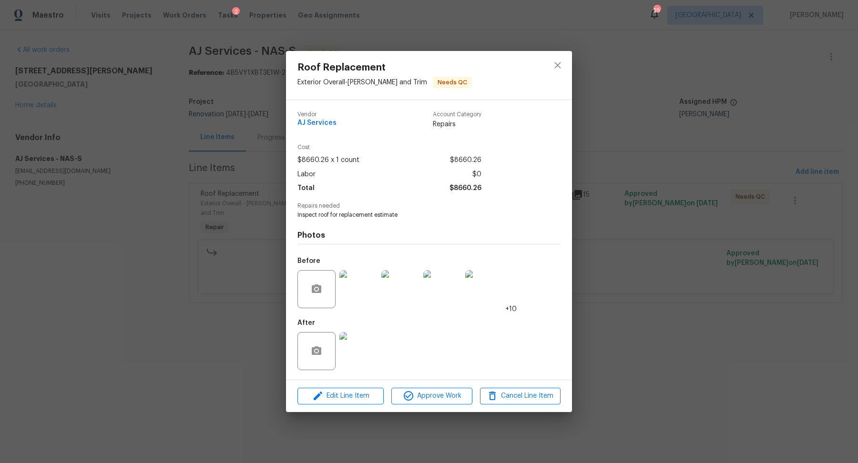
click at [355, 281] on img at bounding box center [358, 289] width 38 height 38
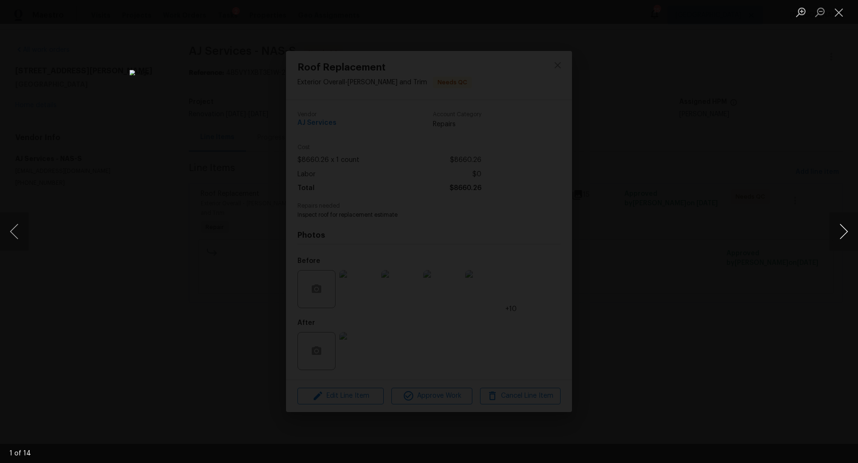
click at [847, 230] on button "Next image" at bounding box center [843, 232] width 29 height 38
click at [840, 227] on button "Next image" at bounding box center [843, 232] width 29 height 38
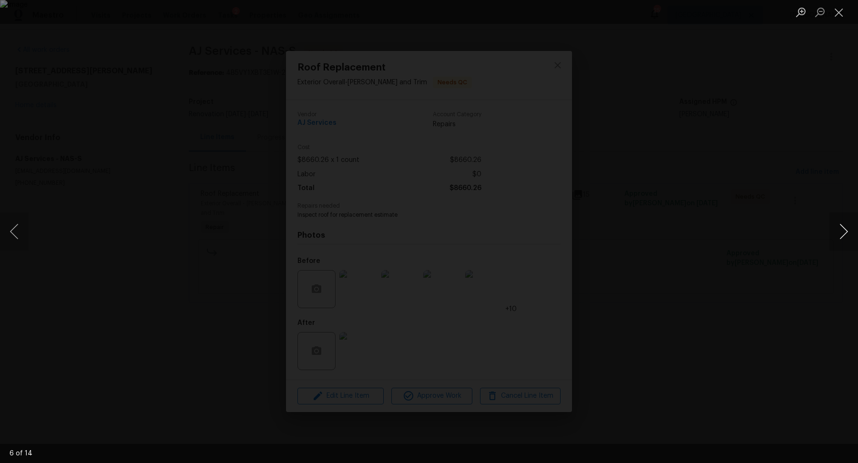
click at [840, 227] on button "Next image" at bounding box center [843, 232] width 29 height 38
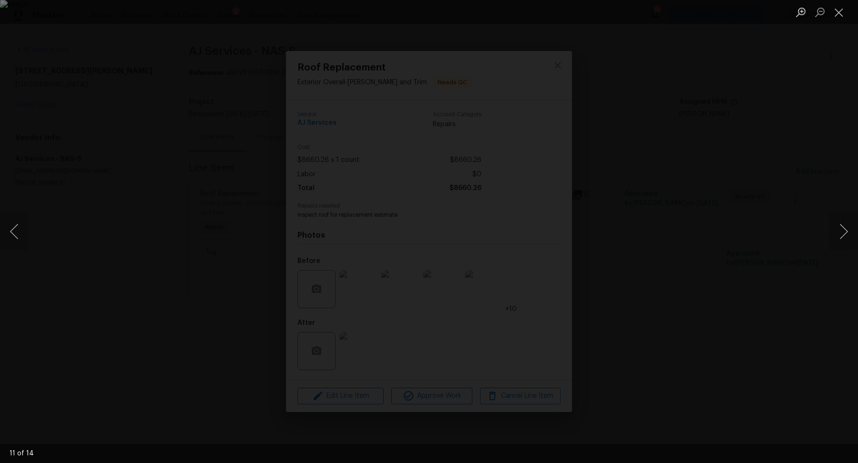
click at [61, 1] on div "Lightbox" at bounding box center [429, 12] width 858 height 24
click at [63, 61] on div "Lightbox" at bounding box center [429, 231] width 858 height 463
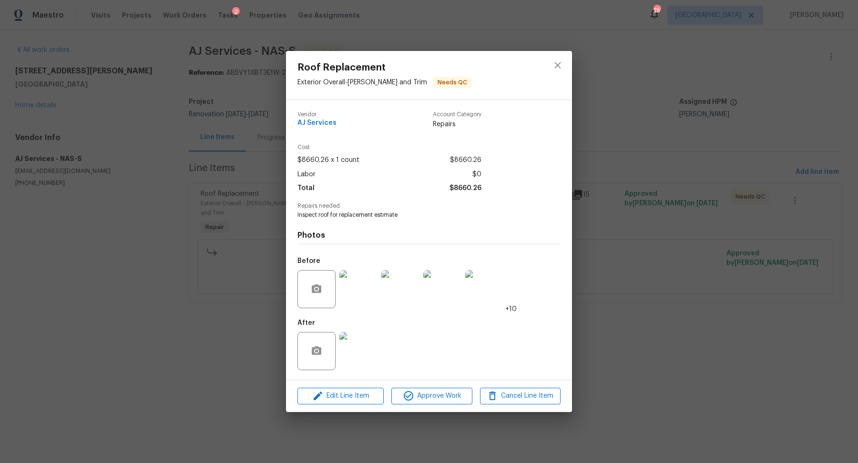
click at [731, 78] on div "Roof Replacement Exterior Overall - [PERSON_NAME] and Trim Needs QC Vendor AJ S…" at bounding box center [429, 231] width 858 height 463
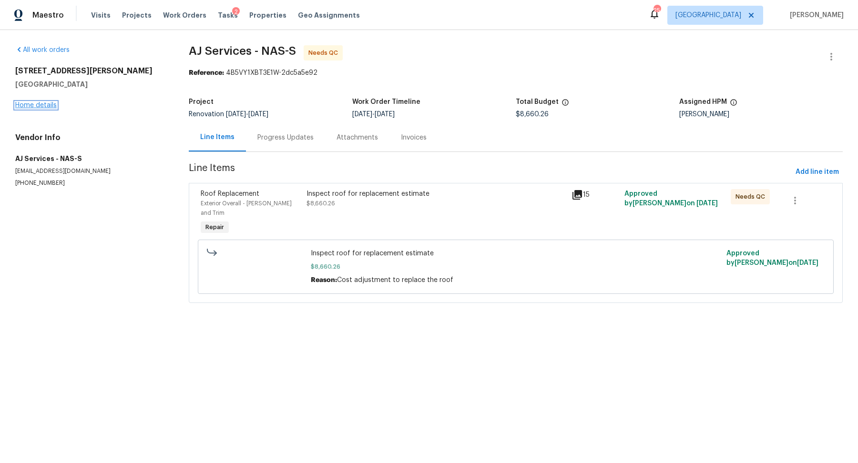
click at [29, 102] on link "Home details" at bounding box center [35, 105] width 41 height 7
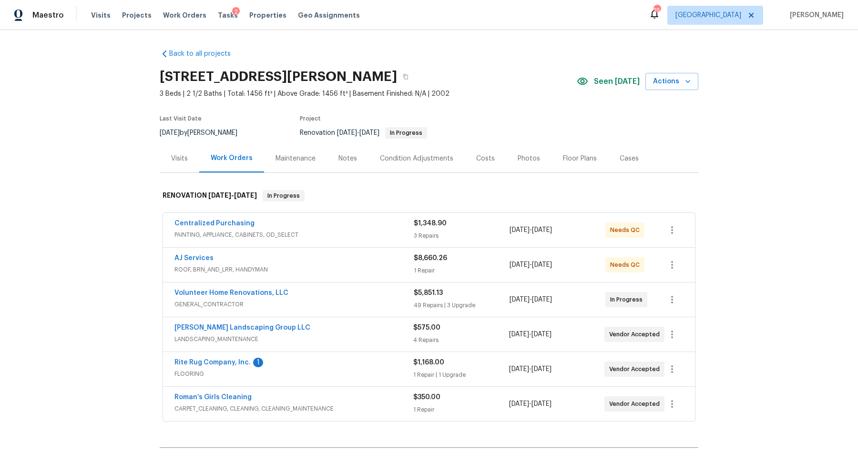
click at [356, 221] on div "Centralized Purchasing" at bounding box center [293, 224] width 239 height 11
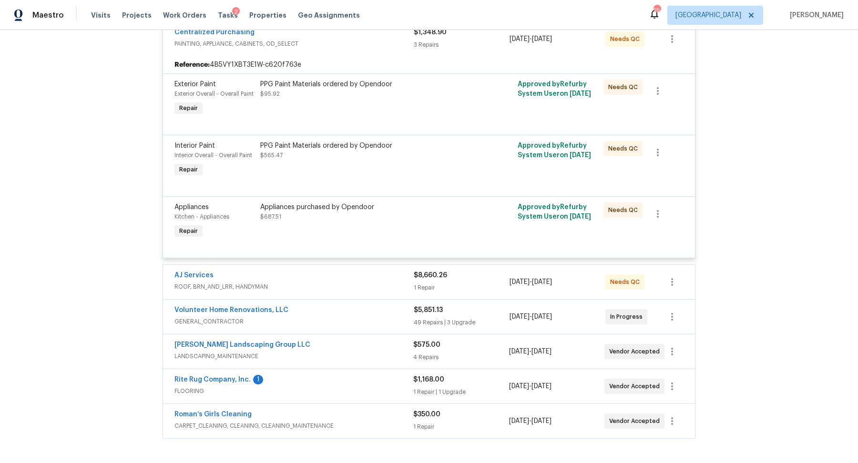
scroll to position [319, 0]
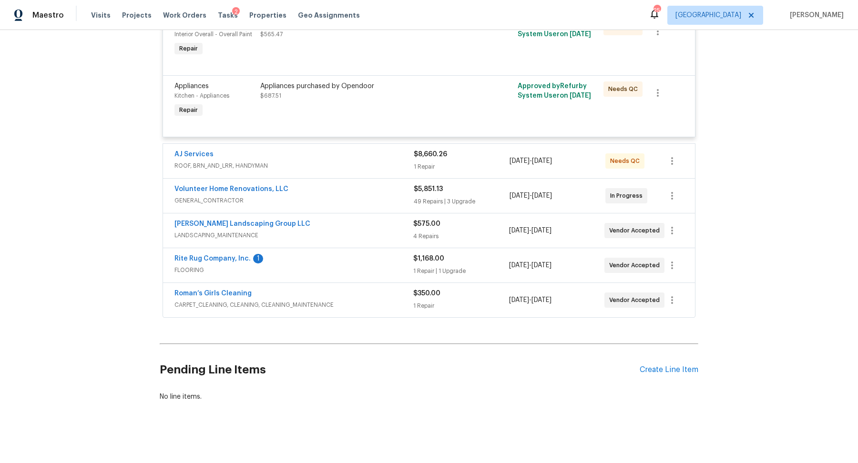
click at [389, 198] on span "GENERAL_CONTRACTOR" at bounding box center [293, 201] width 239 height 10
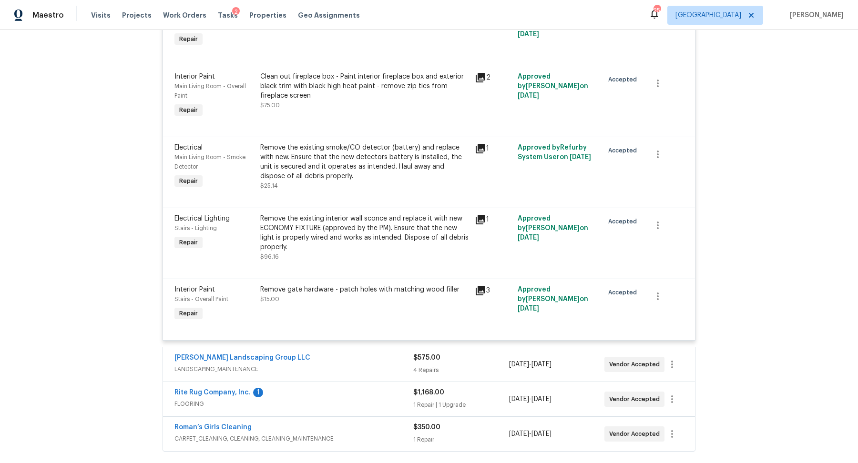
scroll to position [4161, 0]
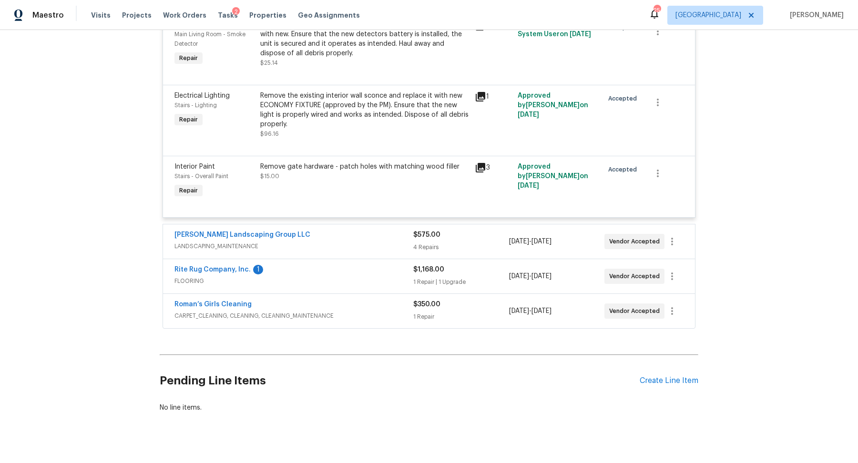
click at [377, 230] on div "[PERSON_NAME] Landscaping Group LLC" at bounding box center [293, 235] width 239 height 11
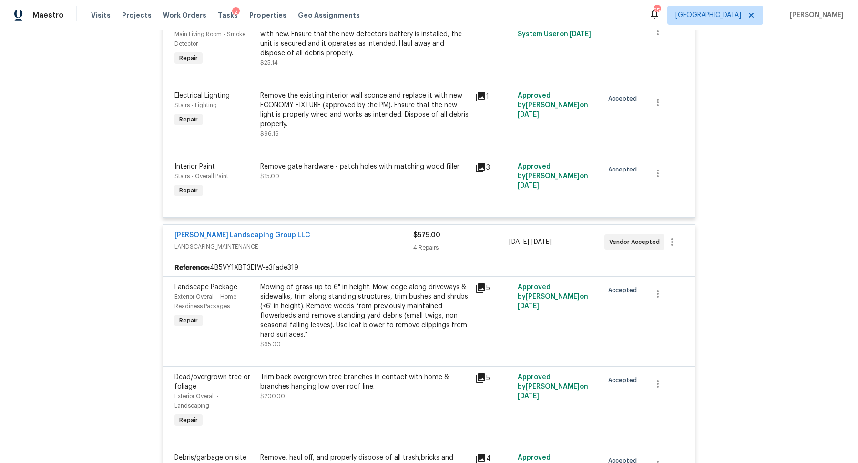
scroll to position [4499, 0]
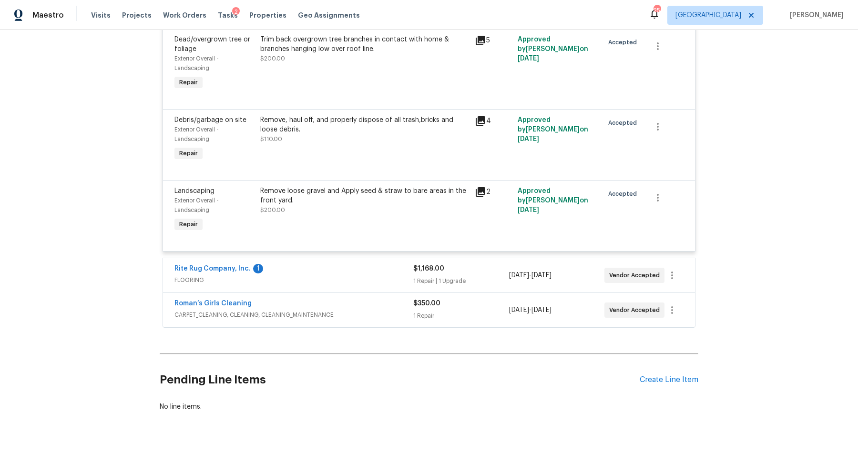
click at [386, 275] on span "FLOORING" at bounding box center [293, 280] width 239 height 10
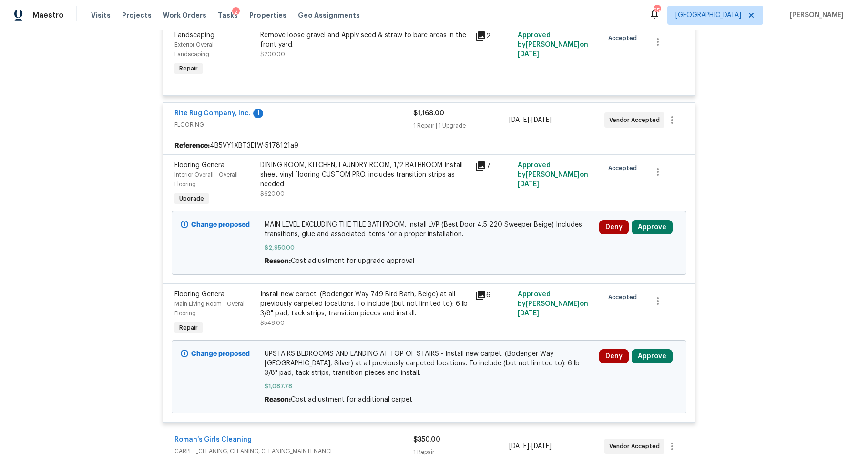
scroll to position [4696, 0]
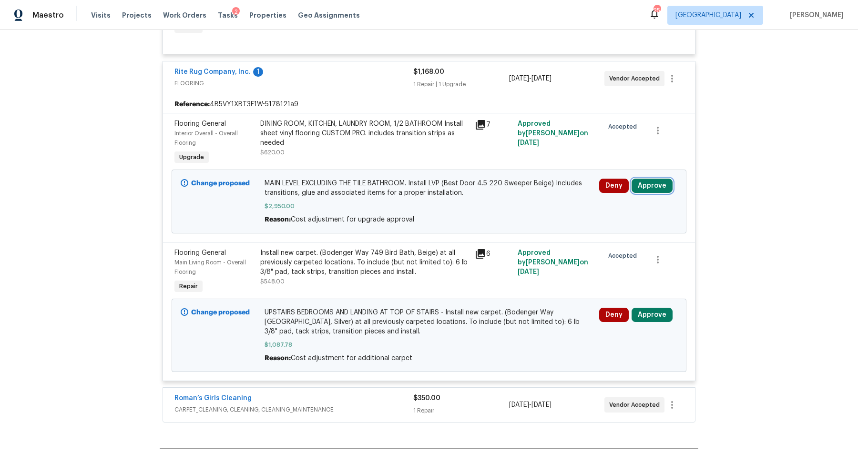
click at [655, 179] on button "Approve" at bounding box center [651, 186] width 41 height 14
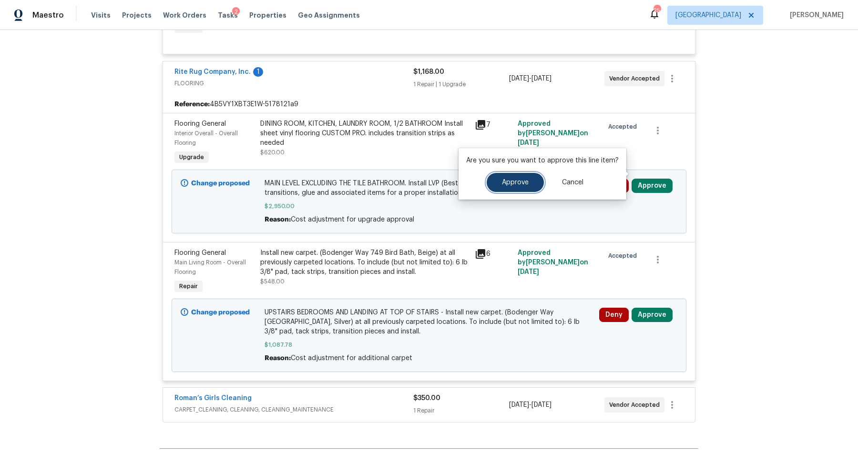
click at [496, 183] on button "Approve" at bounding box center [515, 182] width 57 height 19
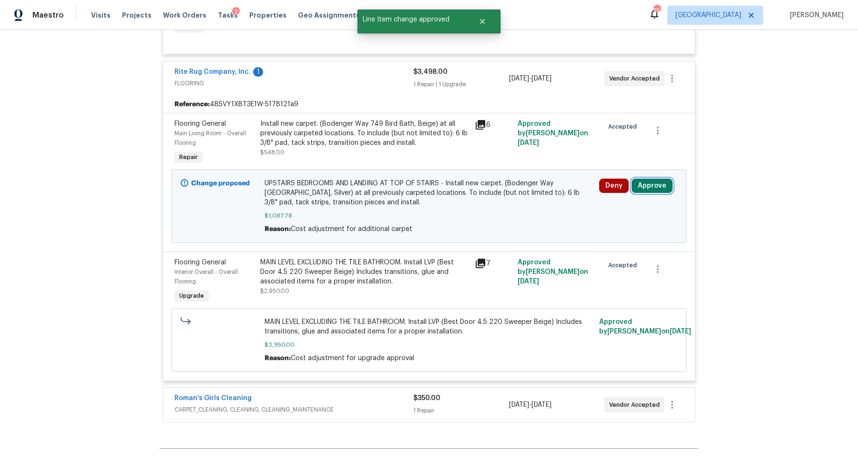
click at [656, 179] on button "Approve" at bounding box center [651, 186] width 41 height 14
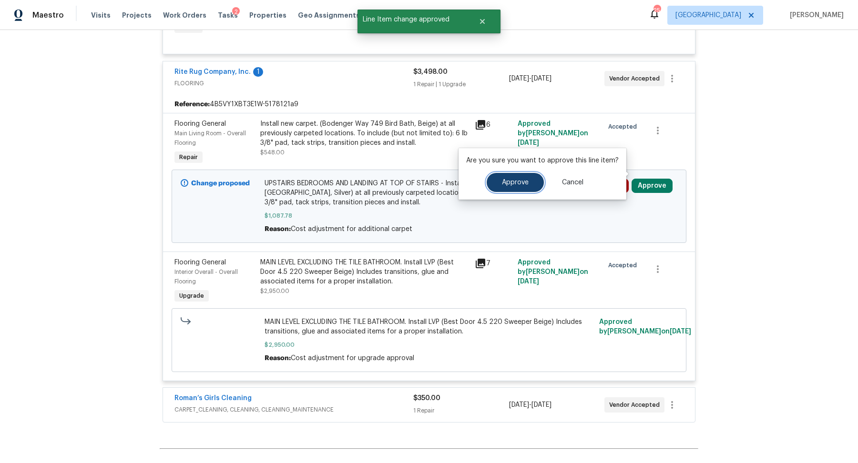
click at [500, 189] on button "Approve" at bounding box center [515, 182] width 57 height 19
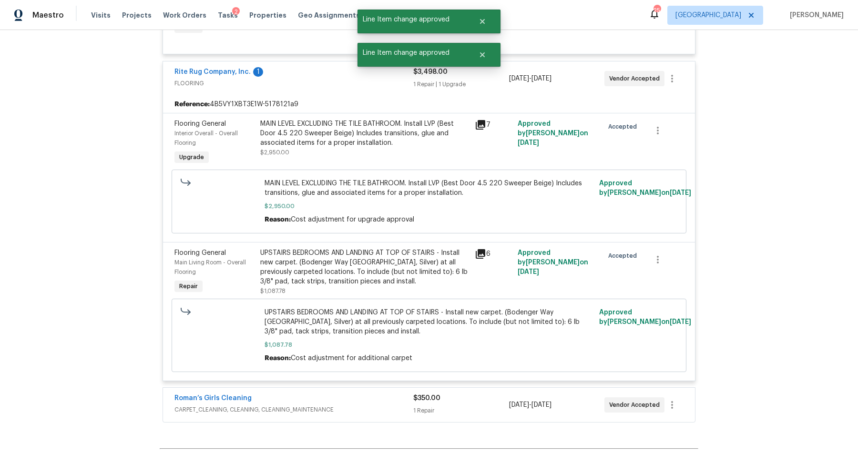
click at [380, 404] on div "Roman’s Girls Cleaning CARPET_CLEANING, CLEANING, CLEANING_MAINTENANCE" at bounding box center [293, 405] width 239 height 23
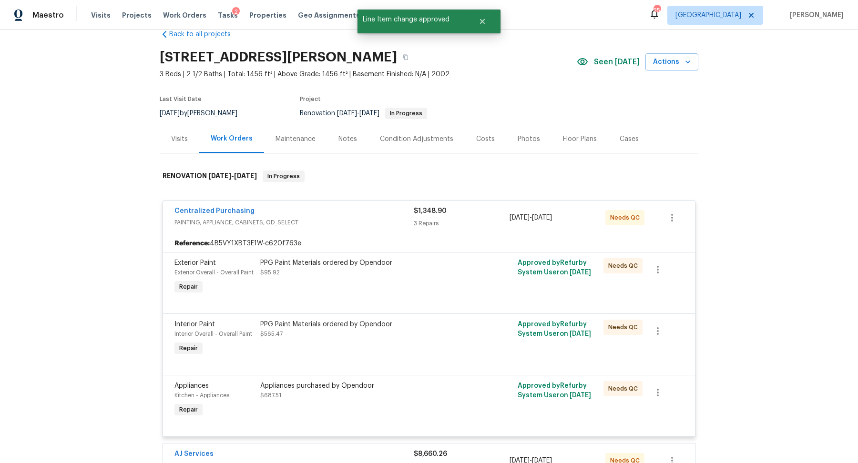
scroll to position [0, 0]
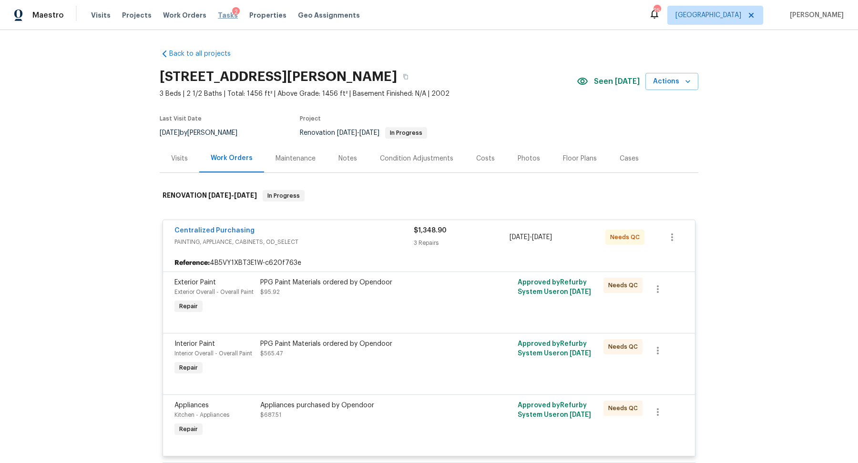
click at [218, 13] on span "Tasks" at bounding box center [228, 15] width 20 height 7
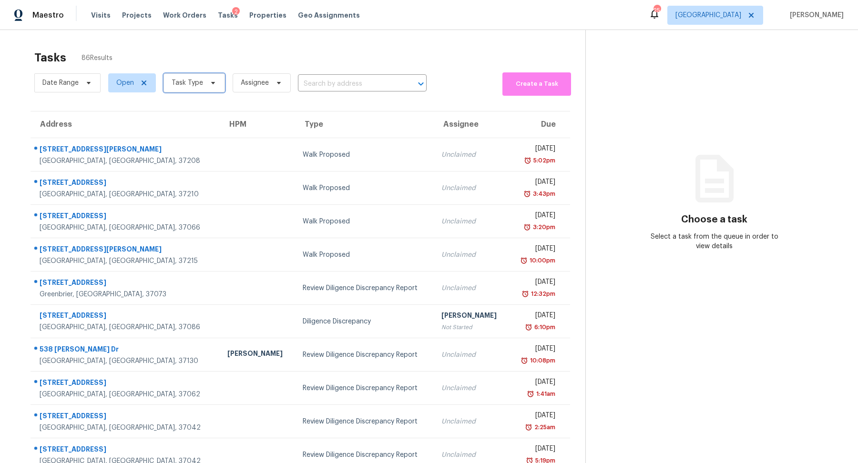
click at [203, 88] on span "Task Type" at bounding box center [193, 82] width 61 height 19
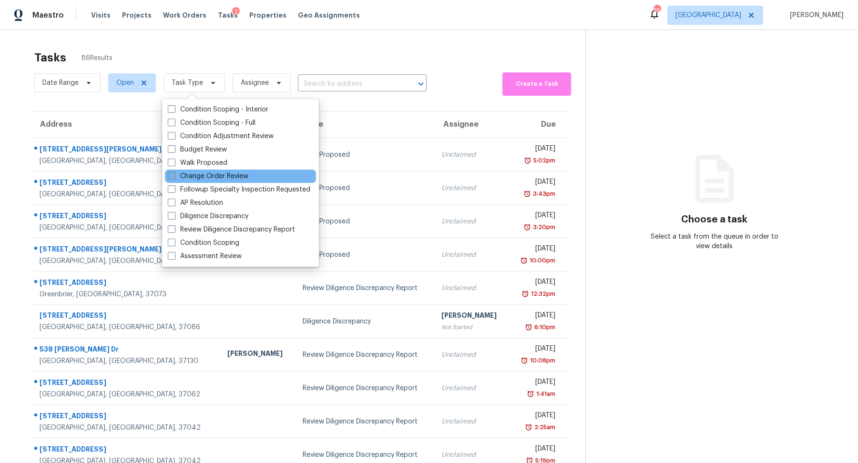
click at [211, 177] on label "Change Order Review" at bounding box center [208, 177] width 81 height 10
click at [174, 177] on input "Change Order Review" at bounding box center [171, 175] width 6 height 6
checkbox input "true"
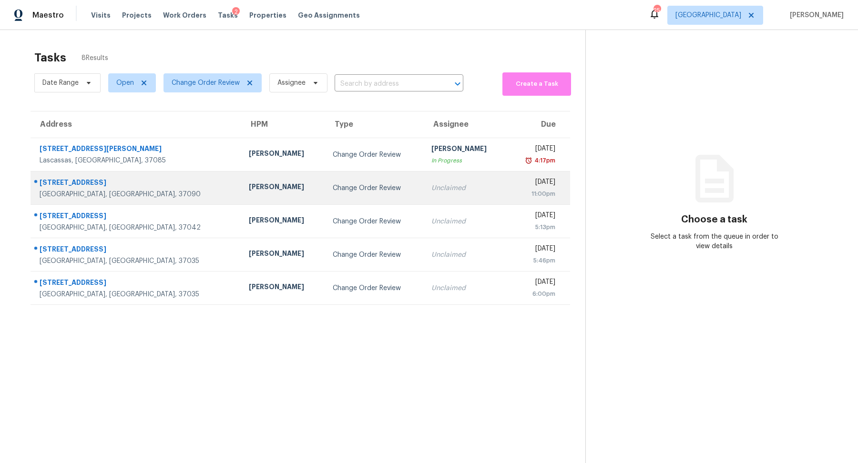
click at [57, 184] on div "[STREET_ADDRESS]" at bounding box center [137, 184] width 194 height 12
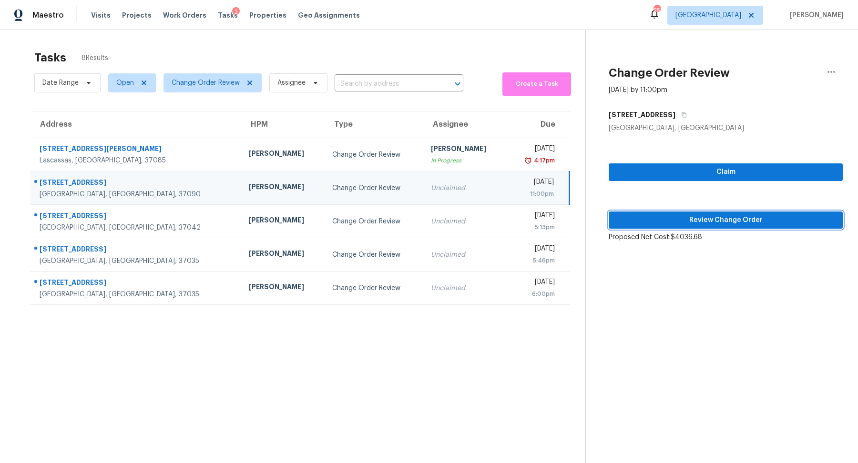
click at [756, 215] on span "Review Change Order" at bounding box center [725, 220] width 219 height 12
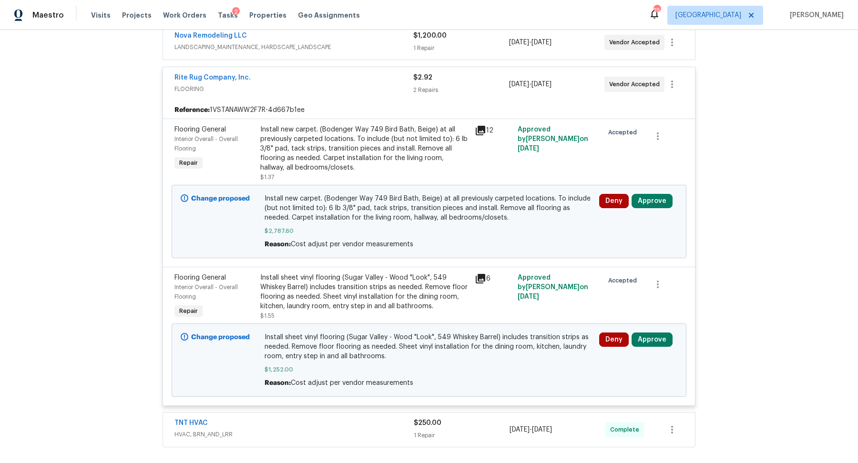
scroll to position [307, 0]
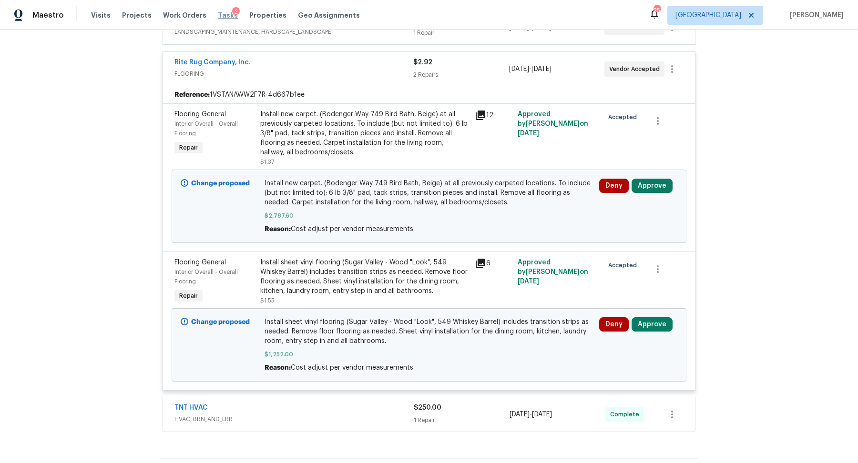
click at [218, 17] on span "Tasks" at bounding box center [228, 15] width 20 height 7
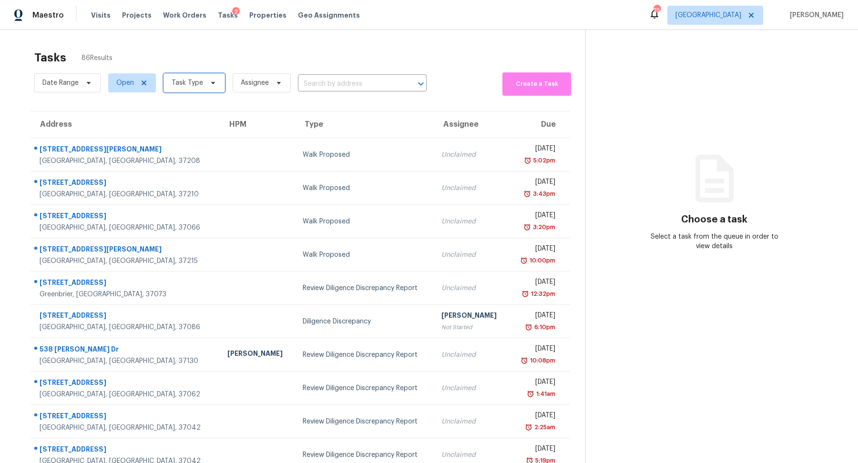
click at [209, 84] on icon at bounding box center [213, 83] width 8 height 8
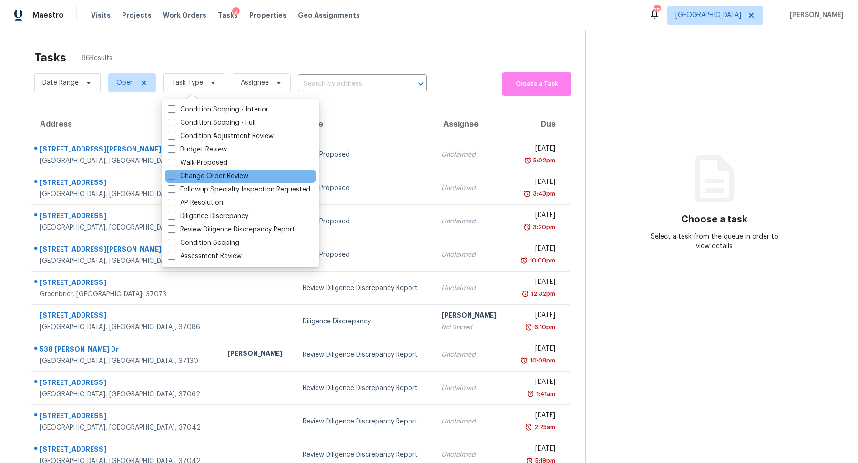
click at [214, 175] on label "Change Order Review" at bounding box center [208, 177] width 81 height 10
click at [174, 175] on input "Change Order Review" at bounding box center [171, 175] width 6 height 6
checkbox input "true"
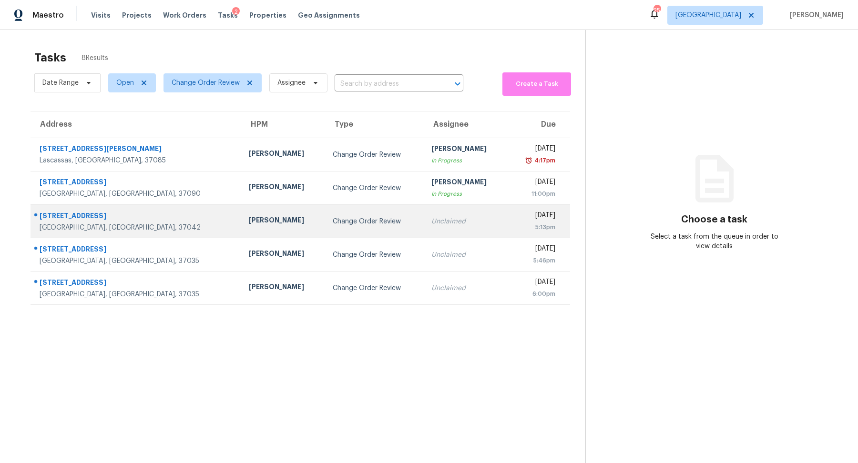
click at [80, 223] on div "[GEOGRAPHIC_DATA], [GEOGRAPHIC_DATA], 37042" at bounding box center [137, 228] width 194 height 10
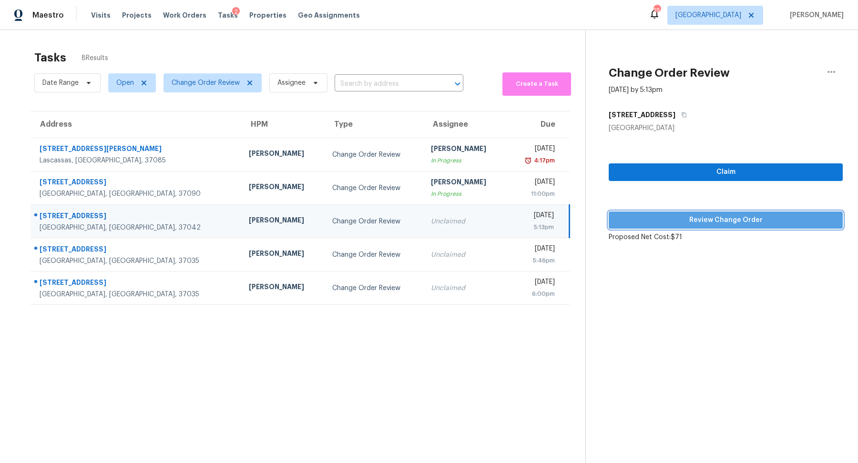
click at [702, 224] on span "Review Change Order" at bounding box center [725, 220] width 219 height 12
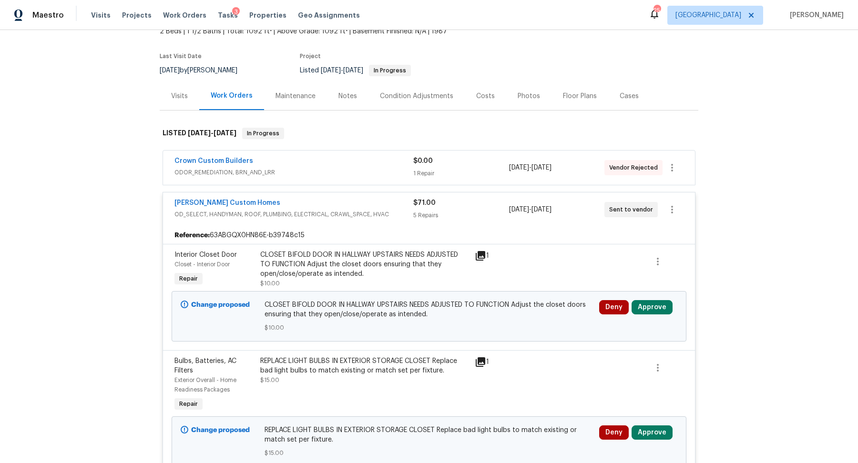
scroll to position [120, 0]
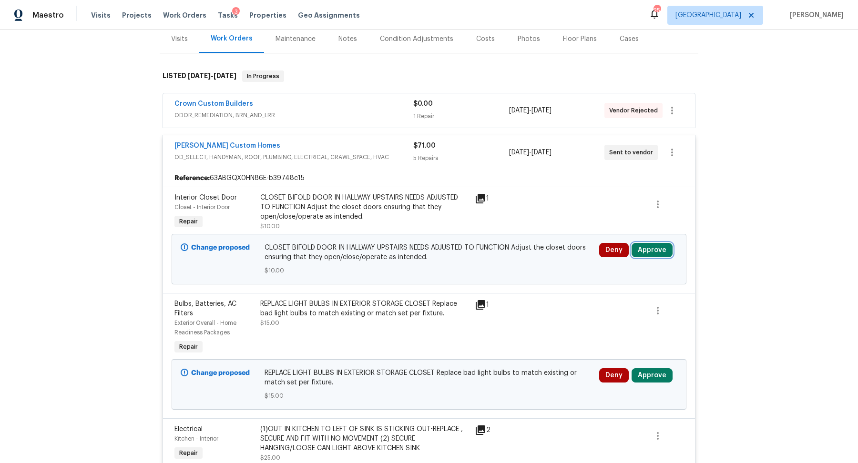
click at [654, 246] on button "Approve" at bounding box center [651, 250] width 41 height 14
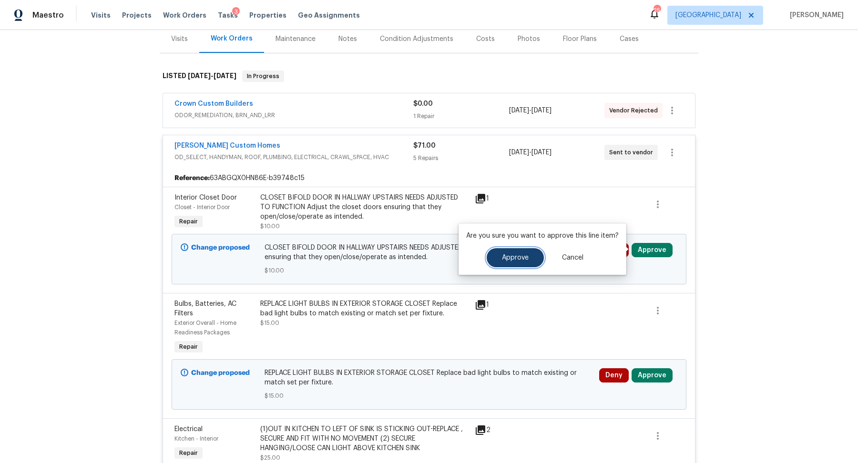
click at [511, 261] on span "Approve" at bounding box center [515, 257] width 27 height 7
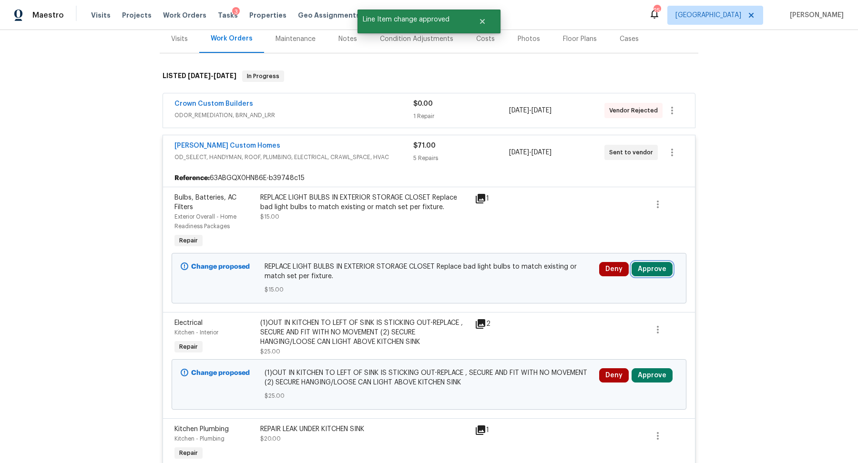
click at [651, 266] on button "Approve" at bounding box center [651, 269] width 41 height 14
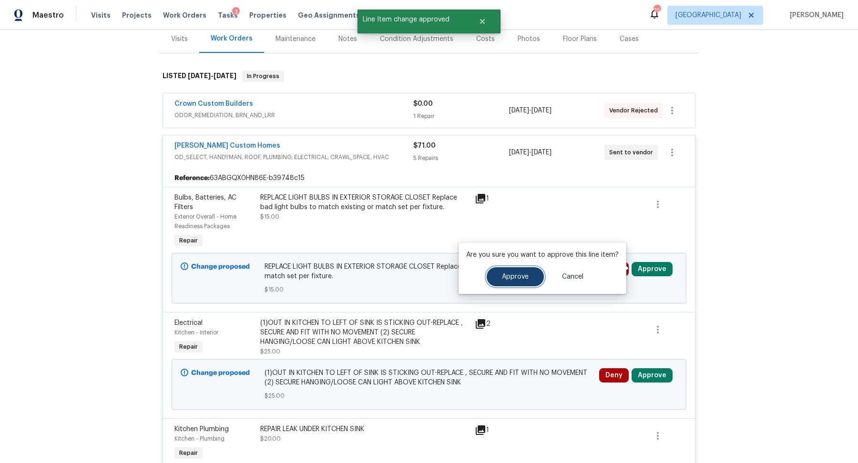
click at [509, 280] on span "Approve" at bounding box center [515, 277] width 27 height 7
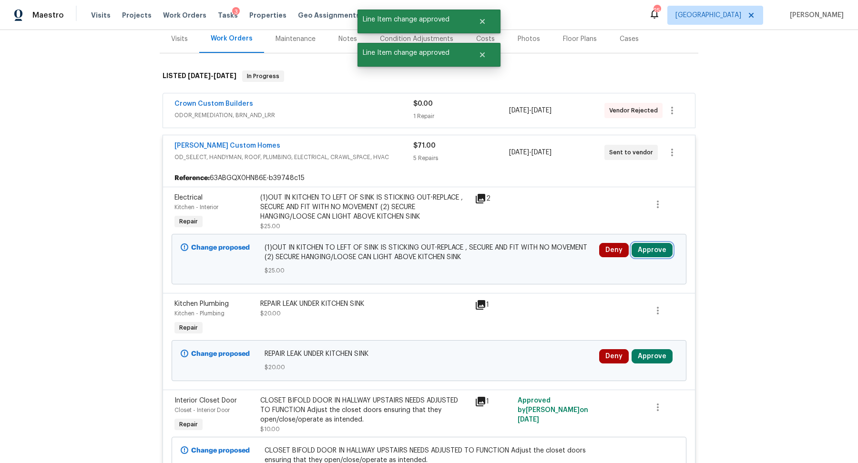
click at [651, 244] on button "Approve" at bounding box center [651, 250] width 41 height 14
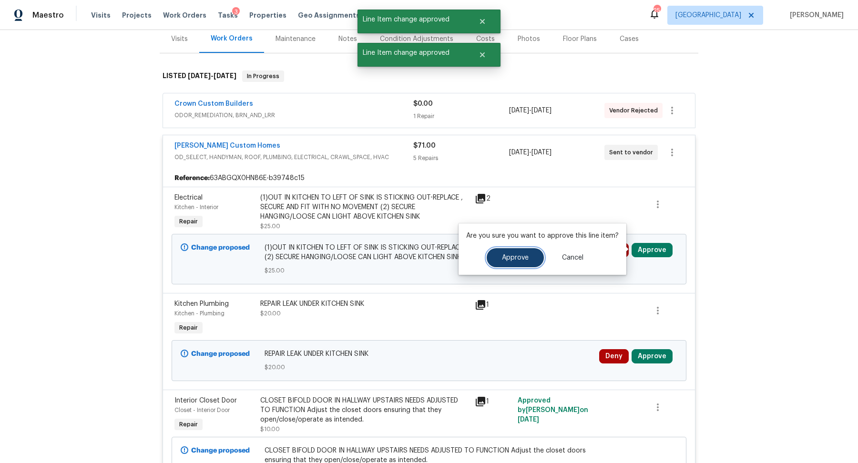
click at [516, 257] on span "Approve" at bounding box center [515, 257] width 27 height 7
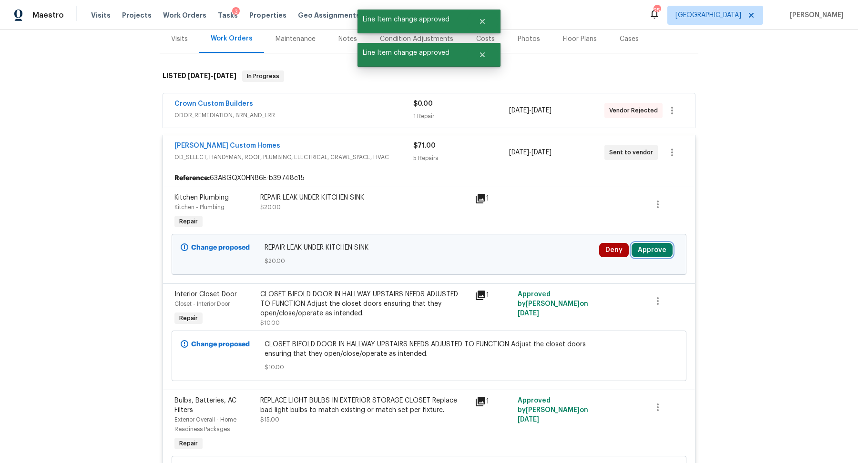
click at [641, 249] on button "Approve" at bounding box center [651, 250] width 41 height 14
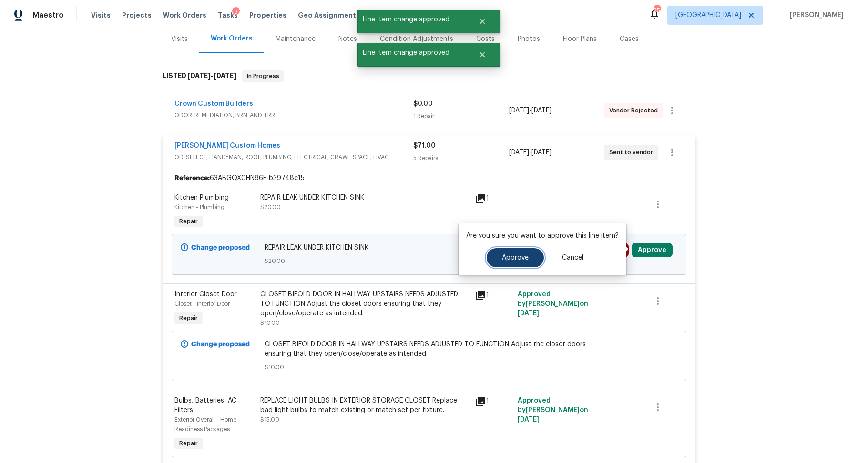
click at [491, 255] on button "Approve" at bounding box center [515, 257] width 57 height 19
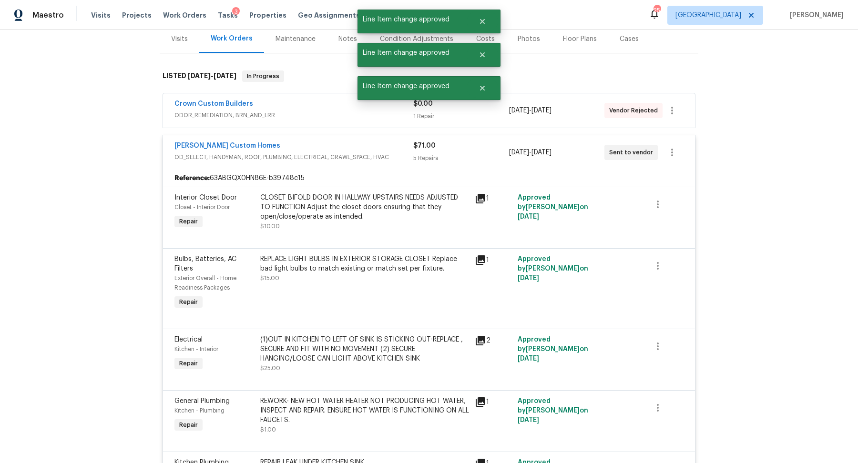
scroll to position [0, 0]
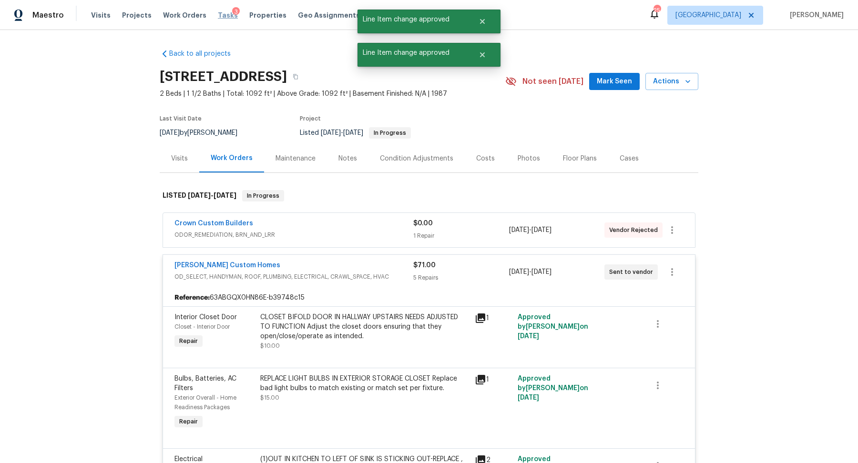
click at [218, 12] on span "Tasks" at bounding box center [228, 15] width 20 height 7
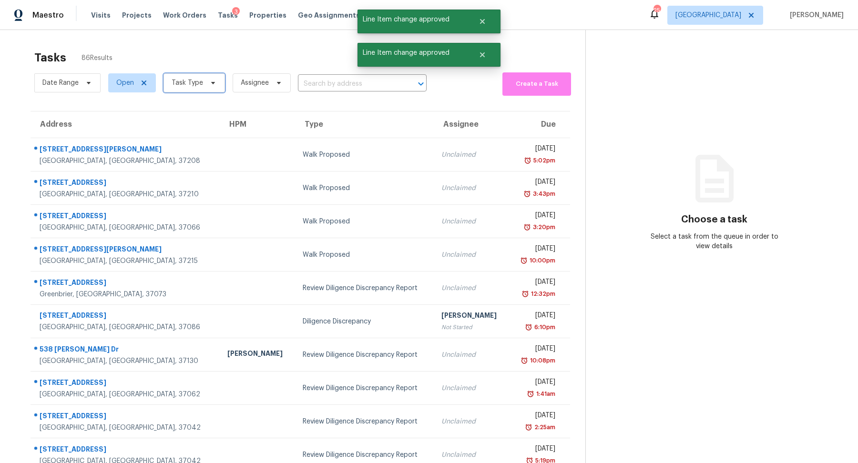
click at [206, 83] on span at bounding box center [211, 83] width 10 height 8
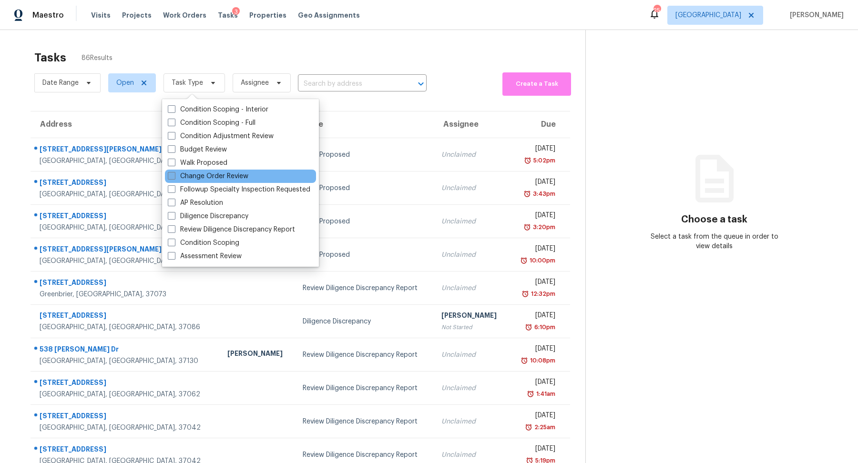
click at [208, 173] on label "Change Order Review" at bounding box center [208, 177] width 81 height 10
click at [174, 173] on input "Change Order Review" at bounding box center [171, 175] width 6 height 6
checkbox input "true"
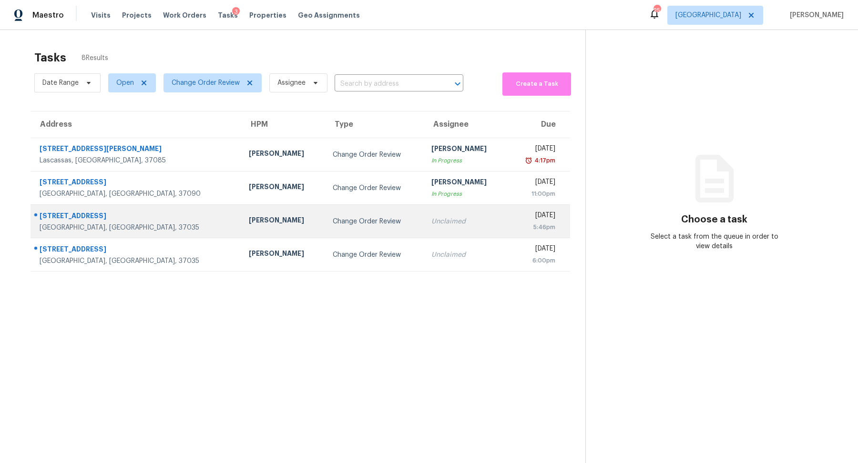
click at [75, 223] on div "[GEOGRAPHIC_DATA], [GEOGRAPHIC_DATA], 37035" at bounding box center [137, 228] width 194 height 10
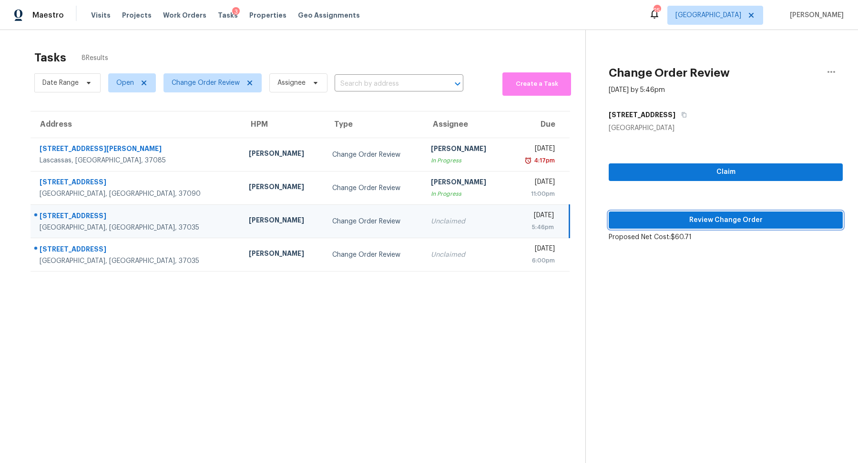
click at [695, 223] on span "Review Change Order" at bounding box center [725, 220] width 219 height 12
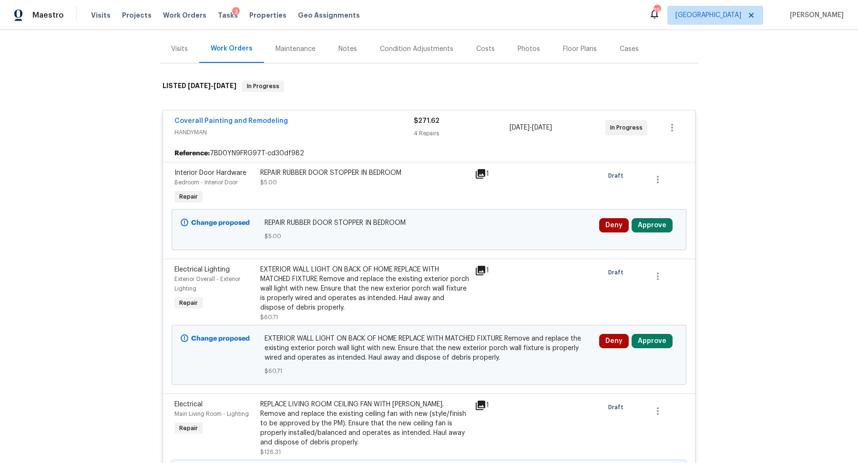
scroll to position [175, 0]
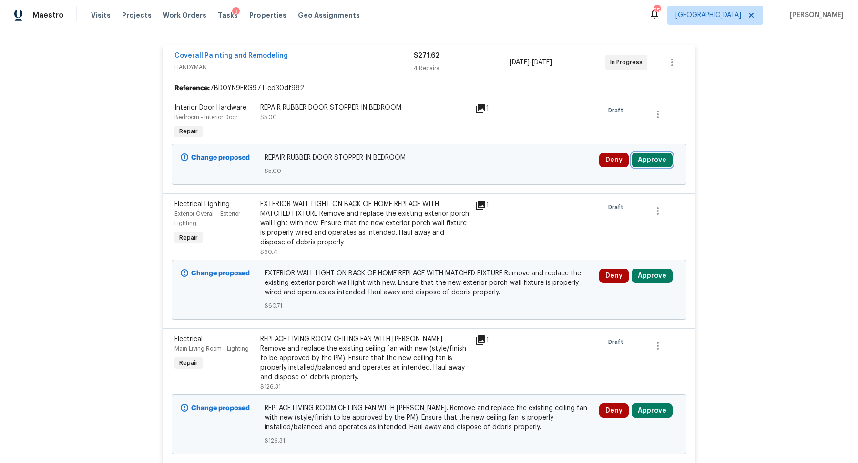
click at [650, 156] on button "Approve" at bounding box center [651, 160] width 41 height 14
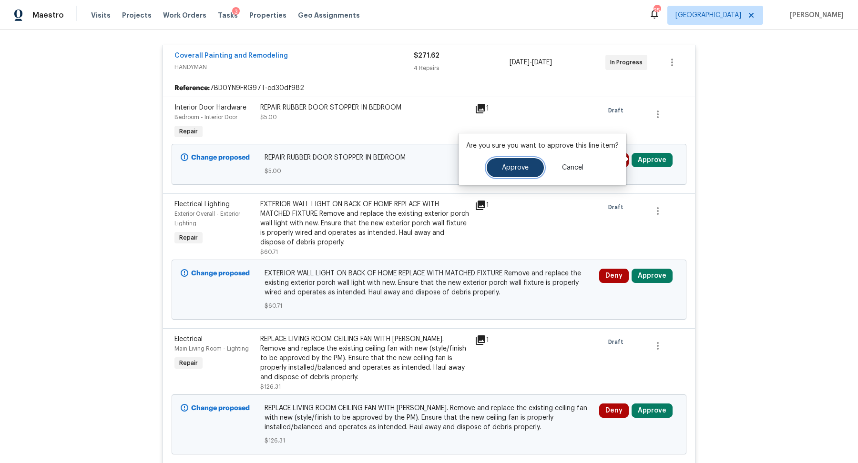
click at [511, 163] on button "Approve" at bounding box center [515, 167] width 57 height 19
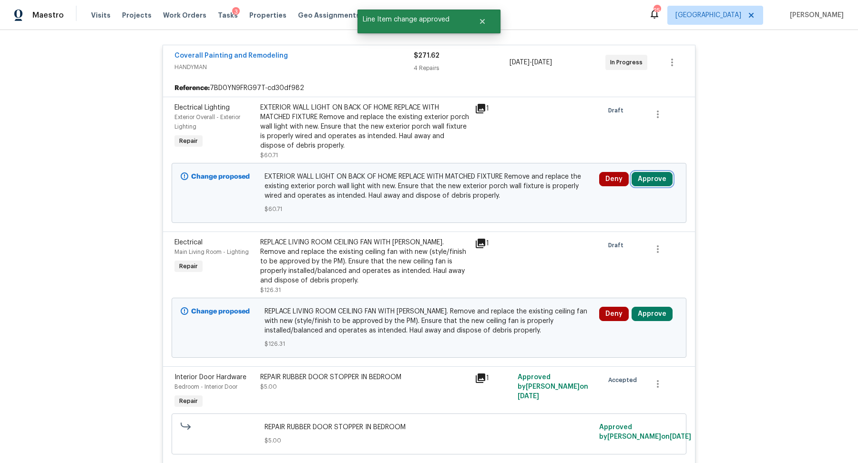
click at [661, 173] on button "Approve" at bounding box center [651, 179] width 41 height 14
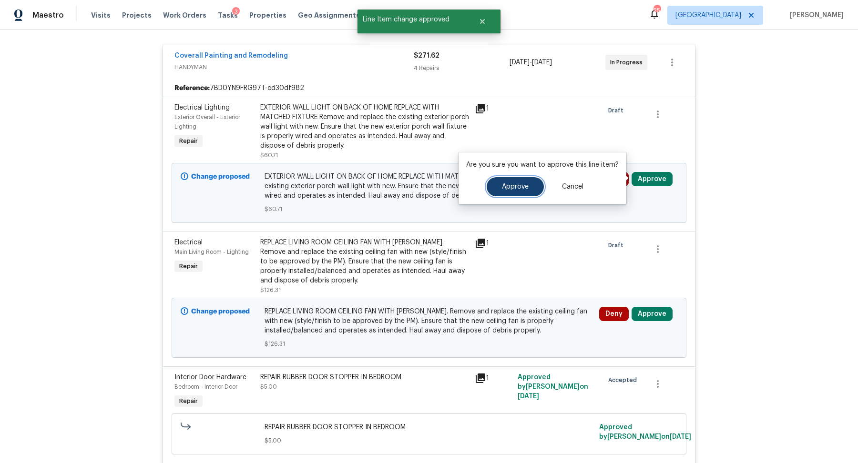
click at [508, 186] on span "Approve" at bounding box center [515, 186] width 27 height 7
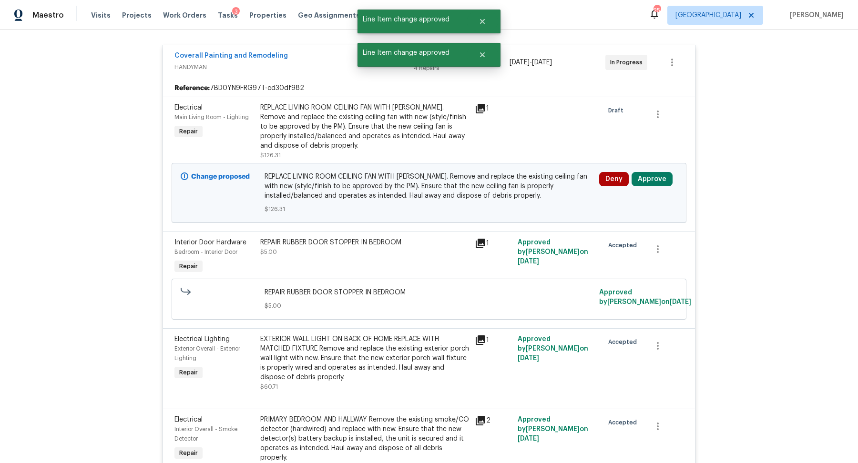
click at [652, 167] on div "Change proposed REPLACE LIVING ROOM CEILING FAN WITH [PERSON_NAME]. Remove and …" at bounding box center [429, 193] width 515 height 60
click at [643, 178] on button "Approve" at bounding box center [651, 179] width 41 height 14
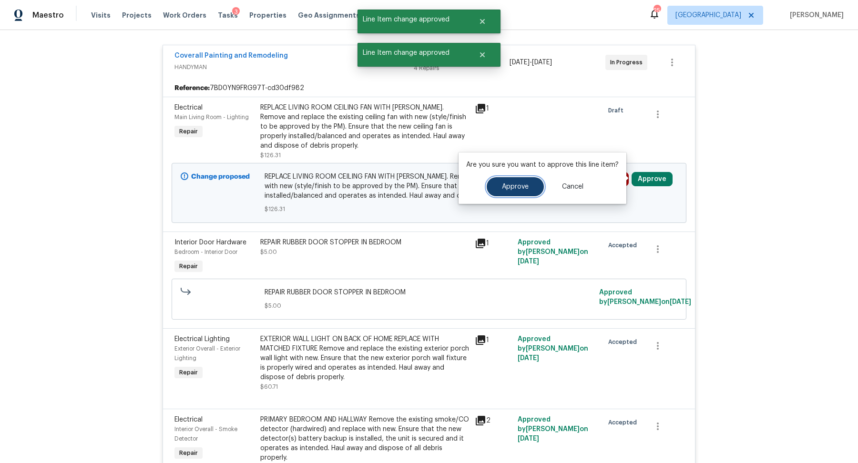
click at [513, 186] on span "Approve" at bounding box center [515, 186] width 27 height 7
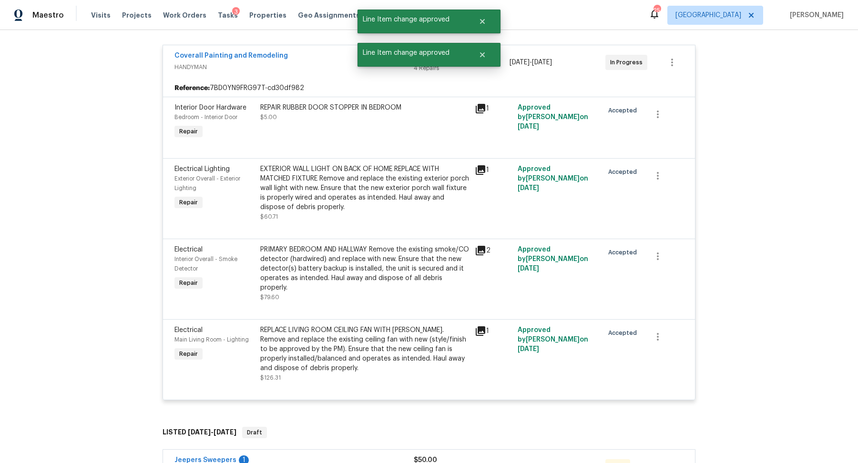
scroll to position [466, 0]
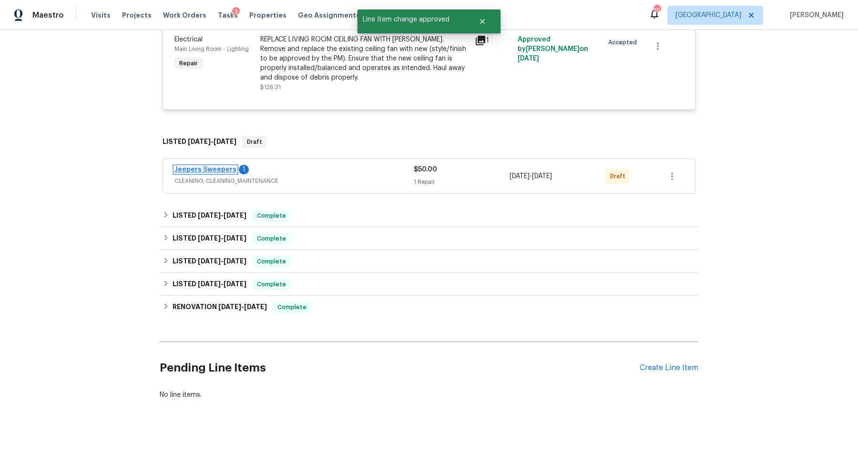
click at [224, 166] on link "Jeepers Sweepers" at bounding box center [205, 169] width 62 height 7
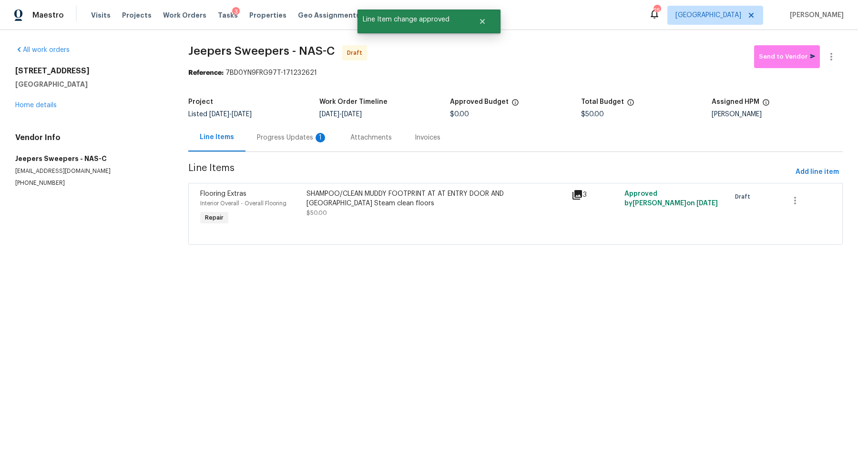
click at [284, 141] on div "Progress Updates 1" at bounding box center [292, 138] width 71 height 10
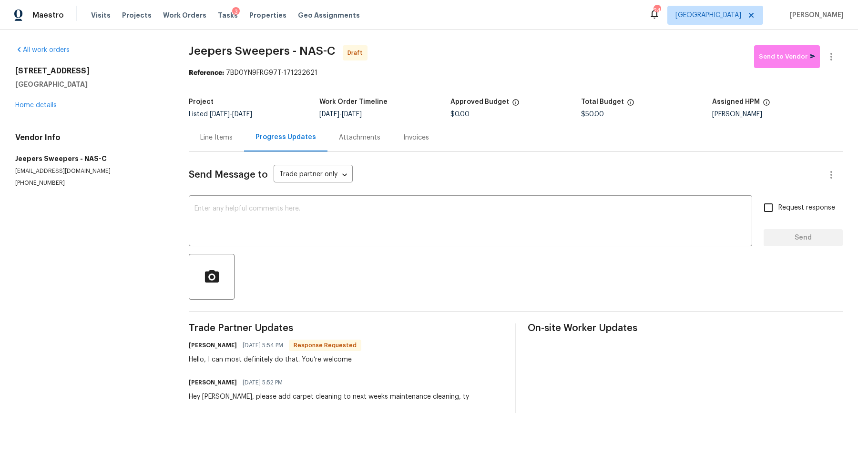
click at [218, 141] on div "Line Items" at bounding box center [216, 138] width 32 height 10
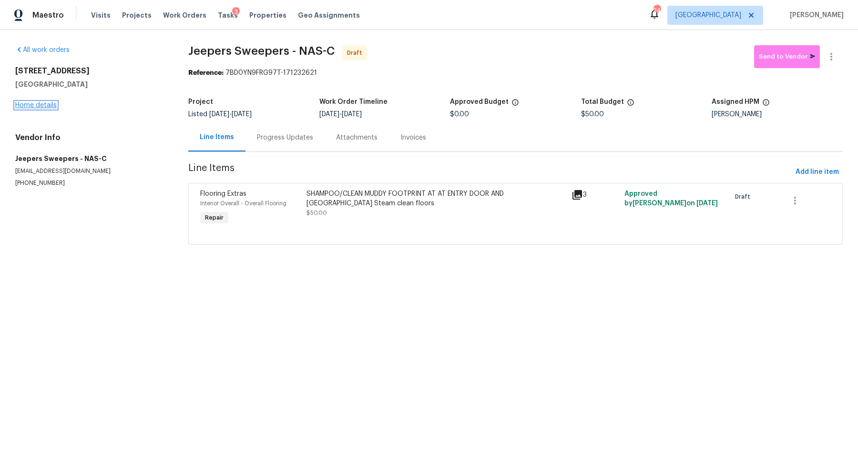
click at [41, 108] on link "Home details" at bounding box center [35, 105] width 41 height 7
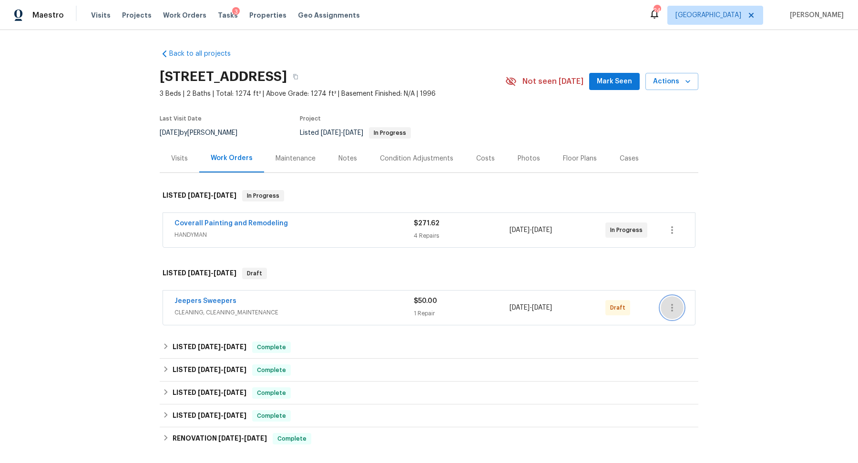
click at [676, 305] on icon "button" at bounding box center [671, 307] width 11 height 11
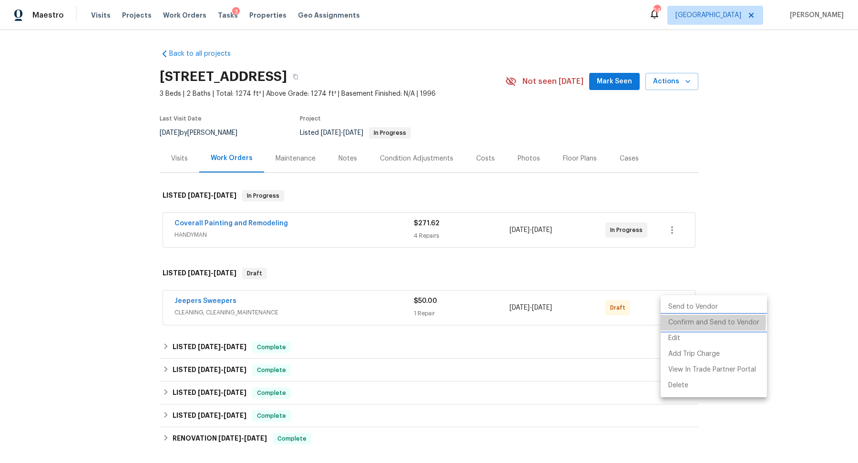
click at [675, 321] on li "Confirm and Send to Vendor" at bounding box center [713, 323] width 106 height 16
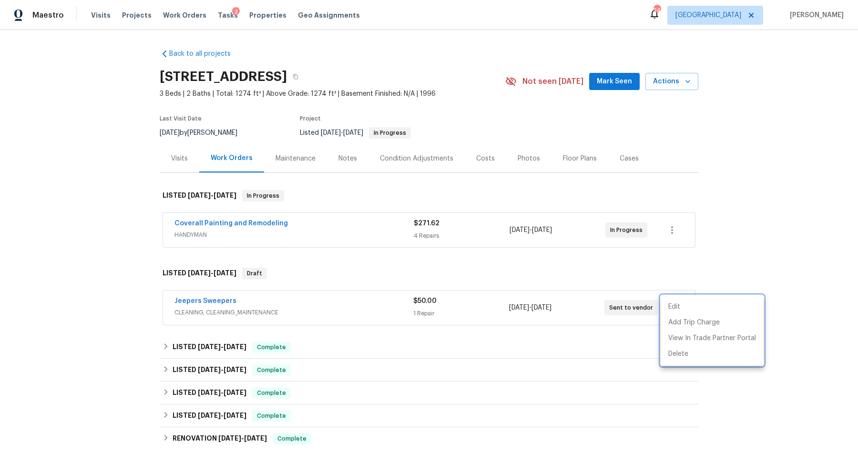
click at [211, 15] on div at bounding box center [429, 231] width 858 height 463
click at [218, 15] on span "Tasks" at bounding box center [228, 15] width 20 height 7
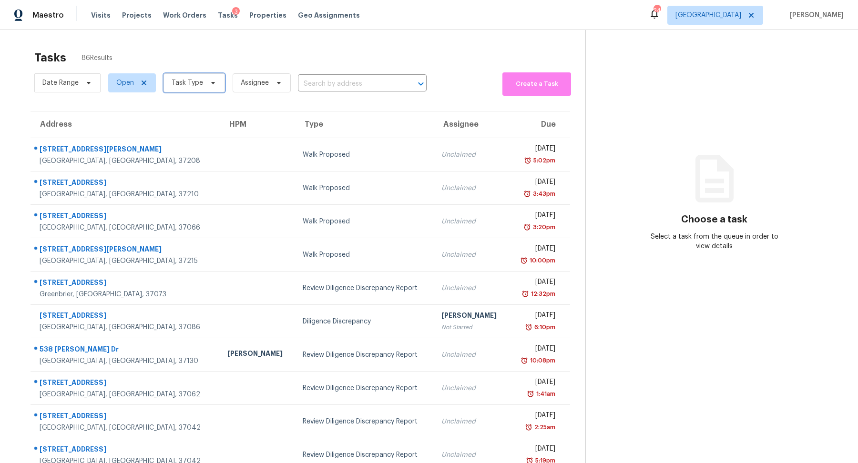
click at [206, 82] on span at bounding box center [211, 83] width 10 height 8
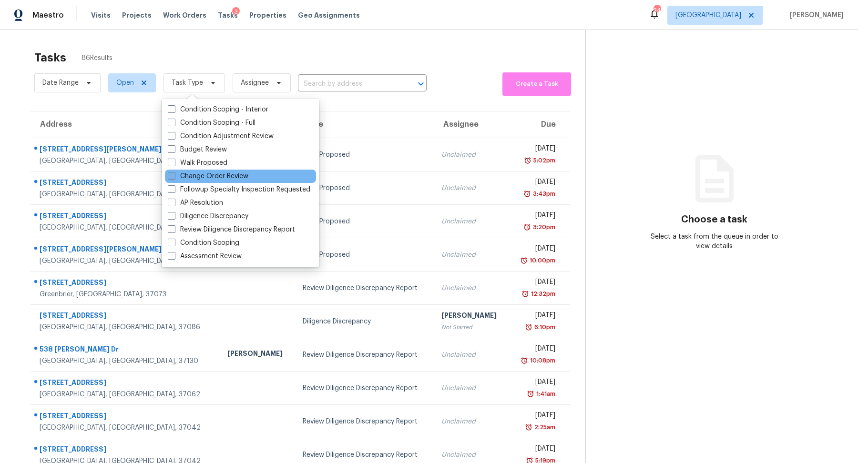
click at [210, 175] on label "Change Order Review" at bounding box center [208, 177] width 81 height 10
click at [174, 175] on input "Change Order Review" at bounding box center [171, 175] width 6 height 6
checkbox input "true"
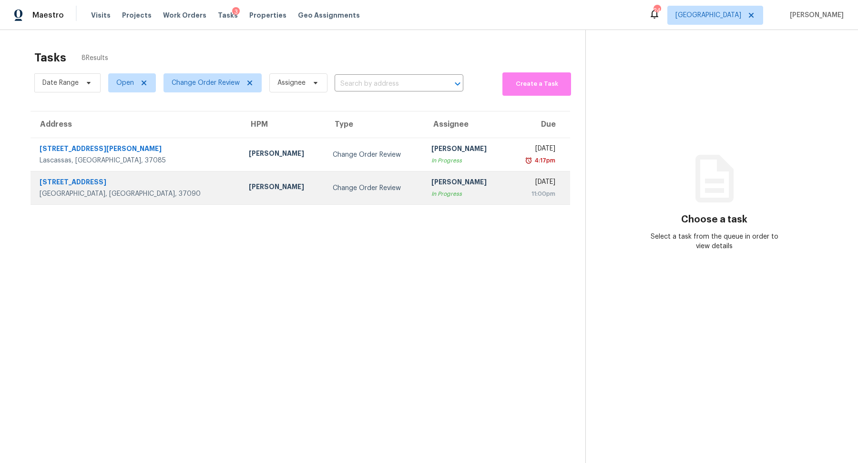
click at [75, 180] on div "[STREET_ADDRESS]" at bounding box center [137, 183] width 194 height 12
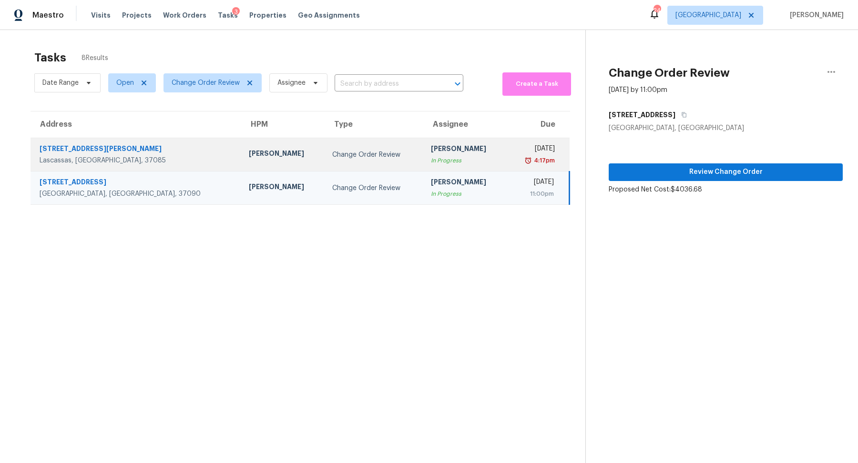
click at [68, 155] on div "[STREET_ADDRESS][PERSON_NAME]" at bounding box center [137, 150] width 194 height 12
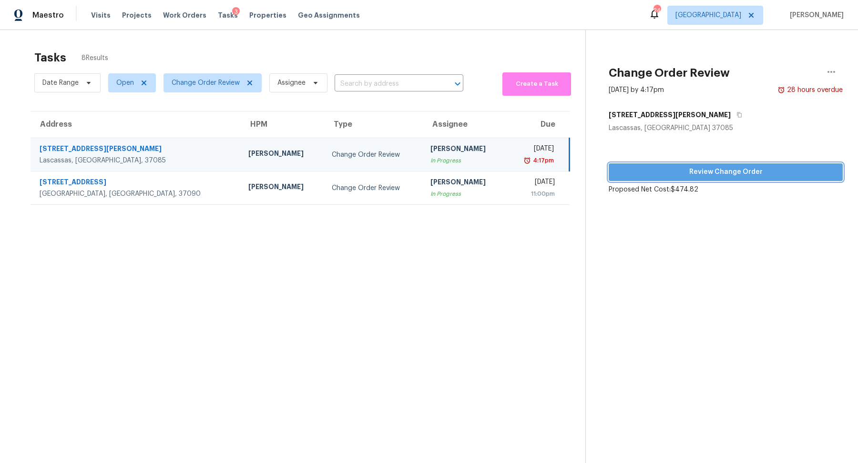
click at [659, 180] on button "Review Change Order" at bounding box center [726, 172] width 234 height 18
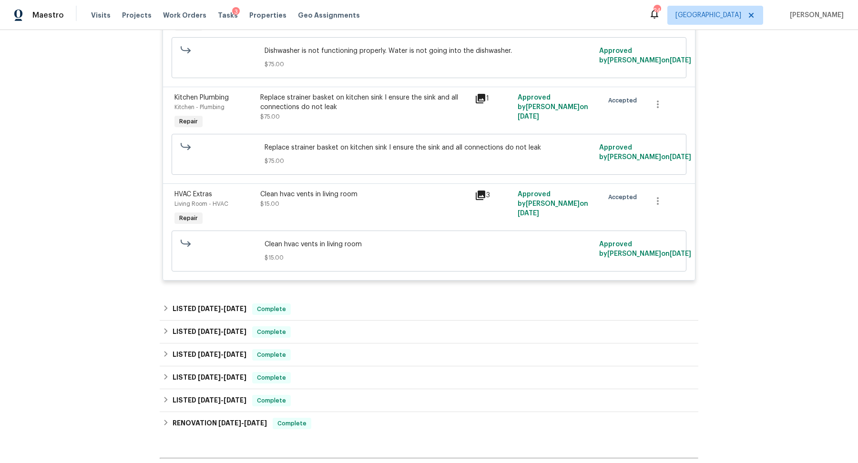
scroll to position [1640, 0]
